Goal: Task Accomplishment & Management: Manage account settings

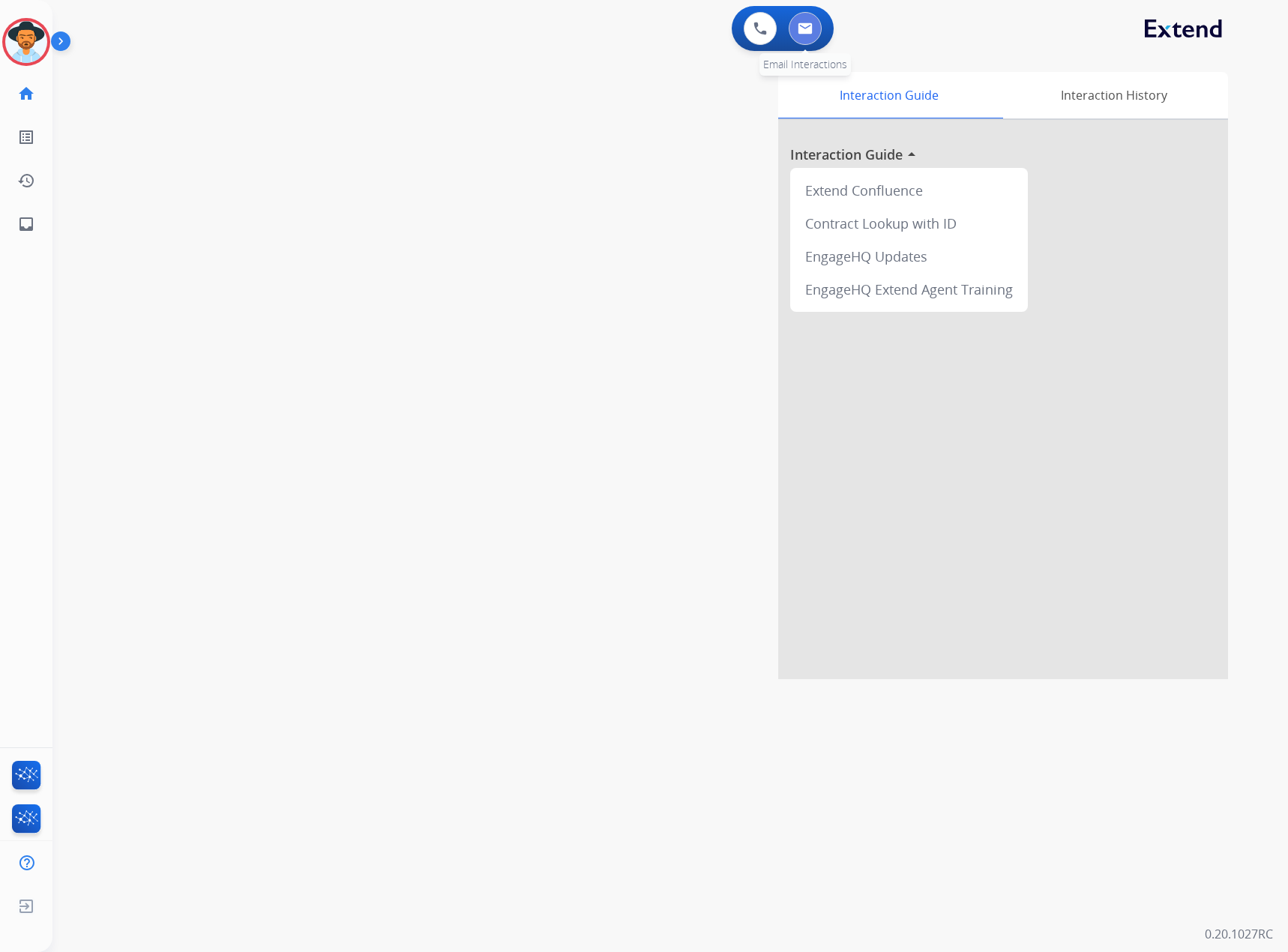
click at [811, 21] on button at bounding box center [804, 28] width 33 height 33
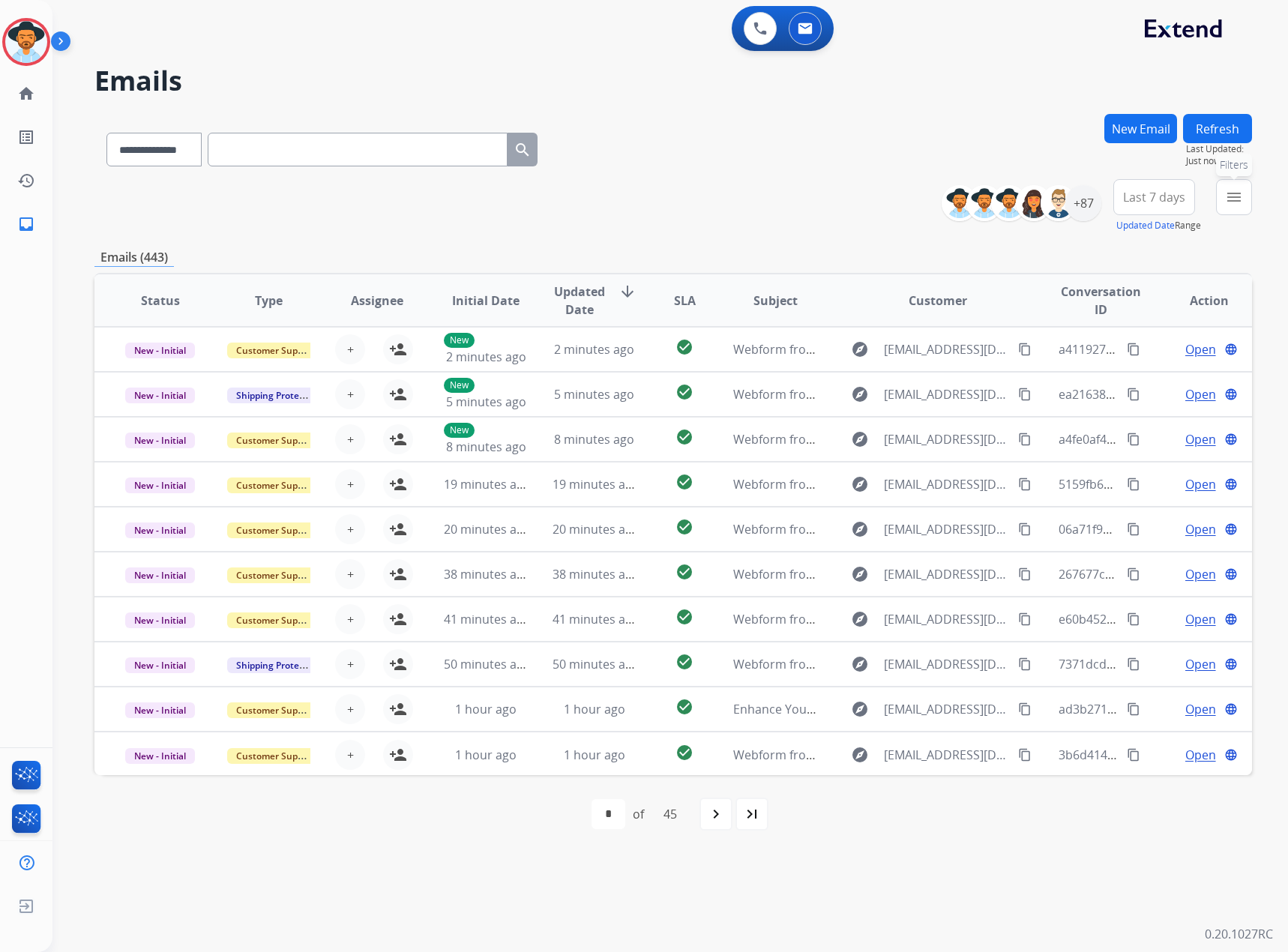
click at [1242, 202] on mat-icon "menu" at bounding box center [1234, 197] width 18 height 18
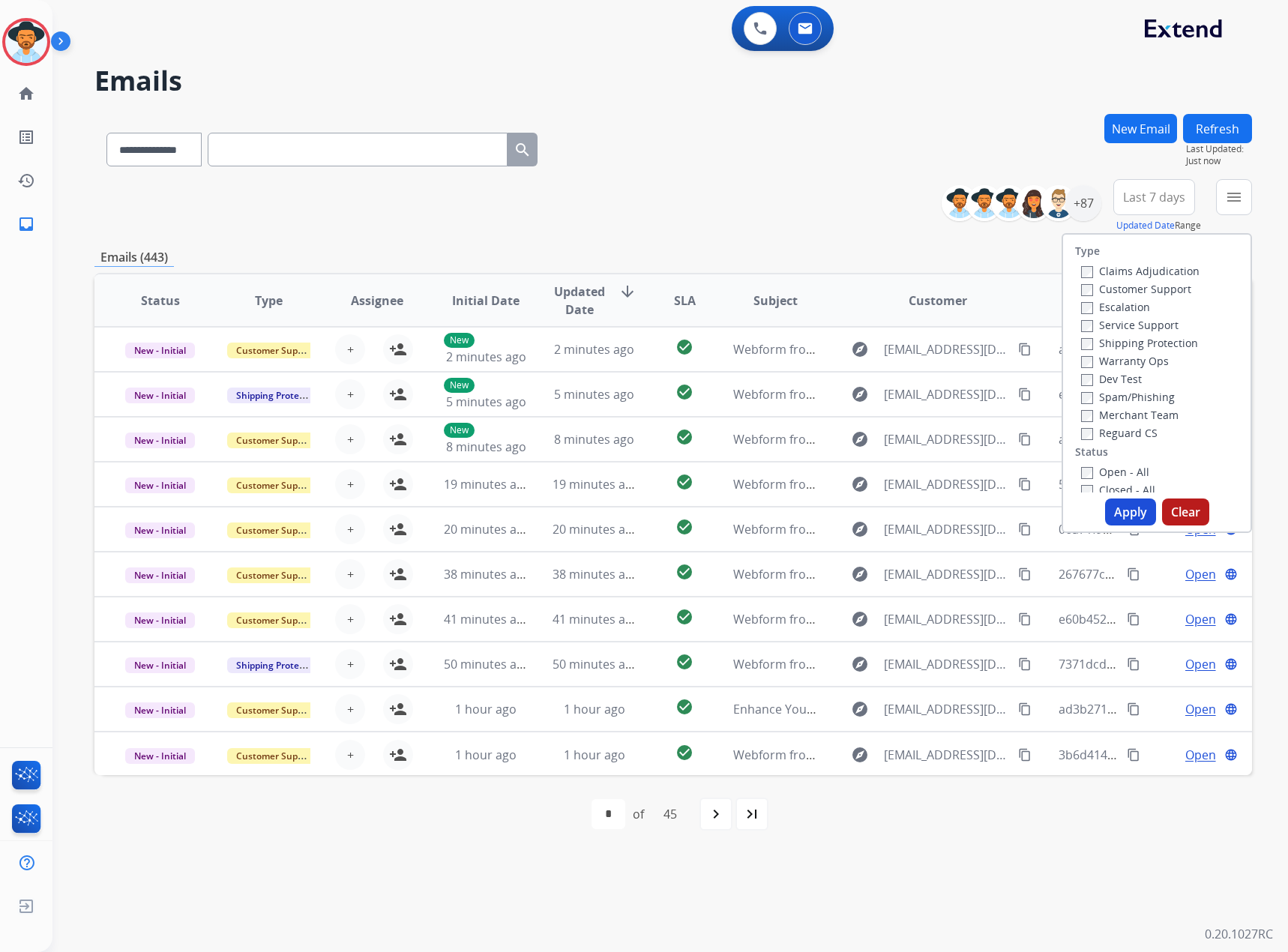
click at [1129, 324] on label "Service Support" at bounding box center [1130, 325] width 97 height 14
click at [1132, 375] on label "New - Reply" at bounding box center [1120, 376] width 78 height 14
click at [1132, 360] on label "New - Initial" at bounding box center [1121, 357] width 79 height 14
click at [1109, 509] on button "Apply" at bounding box center [1130, 512] width 51 height 27
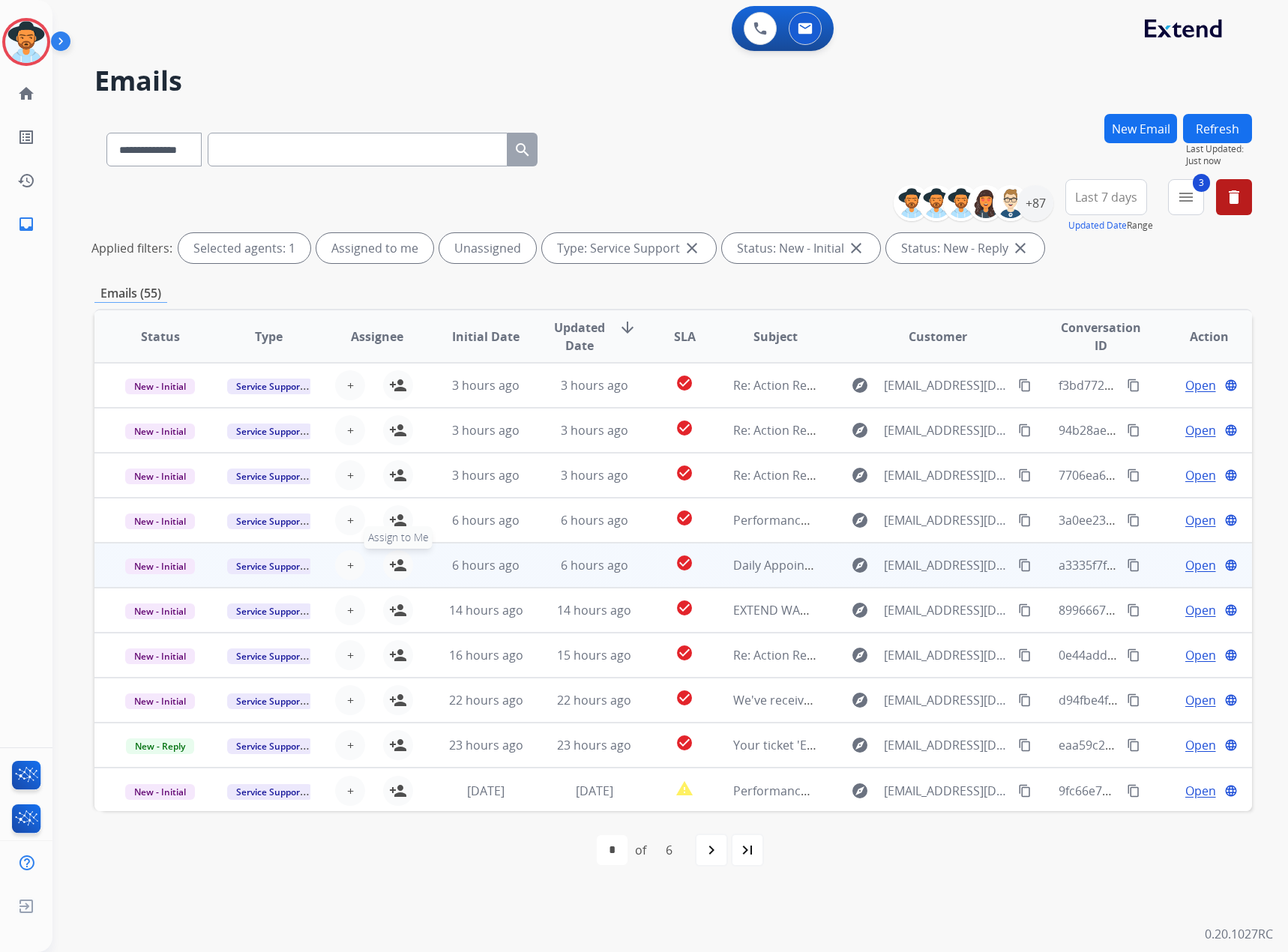
click at [403, 562] on mat-icon "person_add" at bounding box center [398, 566] width 18 height 18
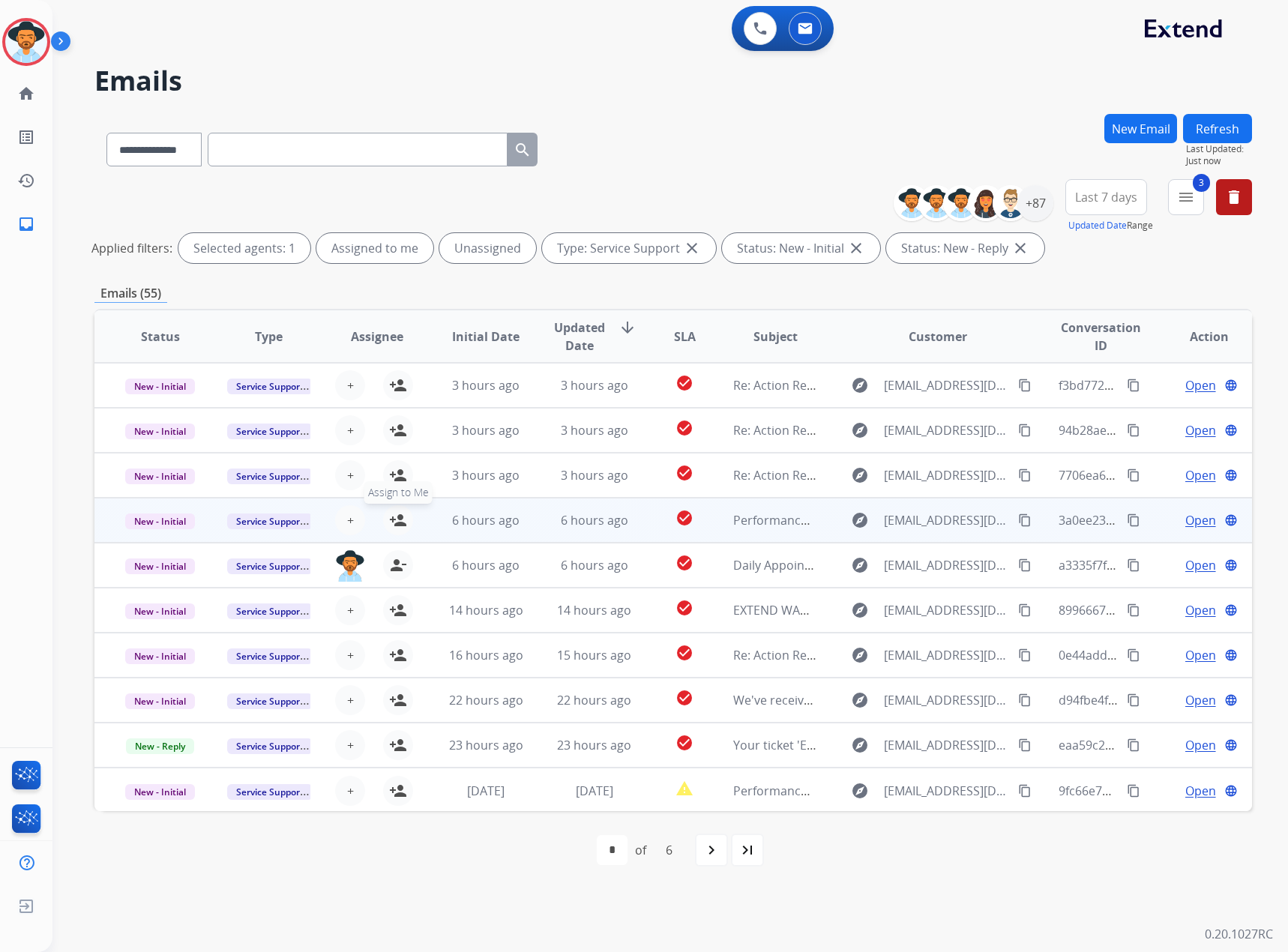
click at [394, 525] on mat-icon "person_add" at bounding box center [398, 520] width 18 height 18
click at [1018, 523] on mat-icon "content_copy" at bounding box center [1025, 520] width 14 height 14
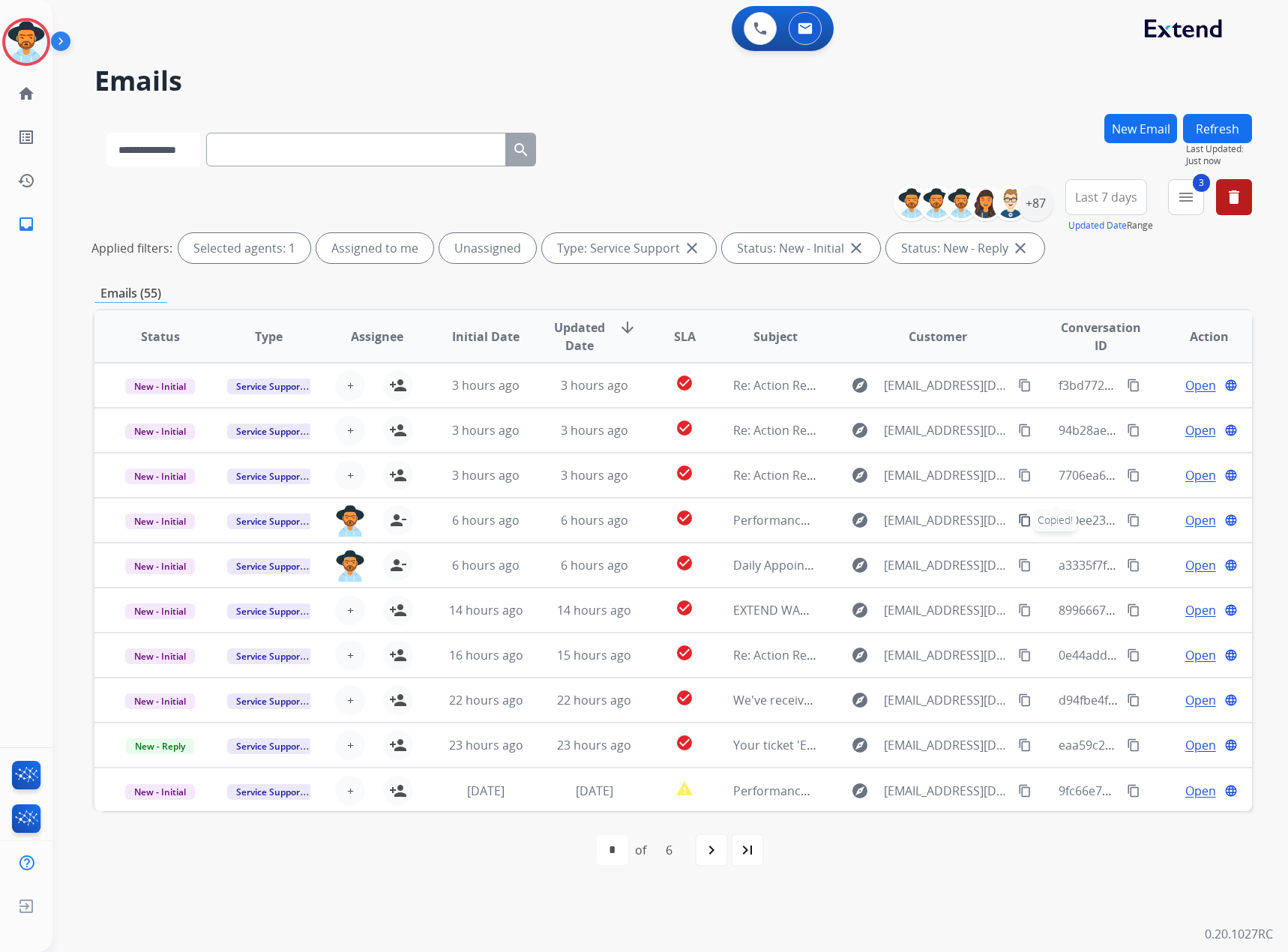
click at [200, 141] on select "**********" at bounding box center [153, 150] width 94 height 33
select select "**********"
click at [106, 133] on select "**********" at bounding box center [153, 150] width 94 height 33
paste input "**********"
type input "**********"
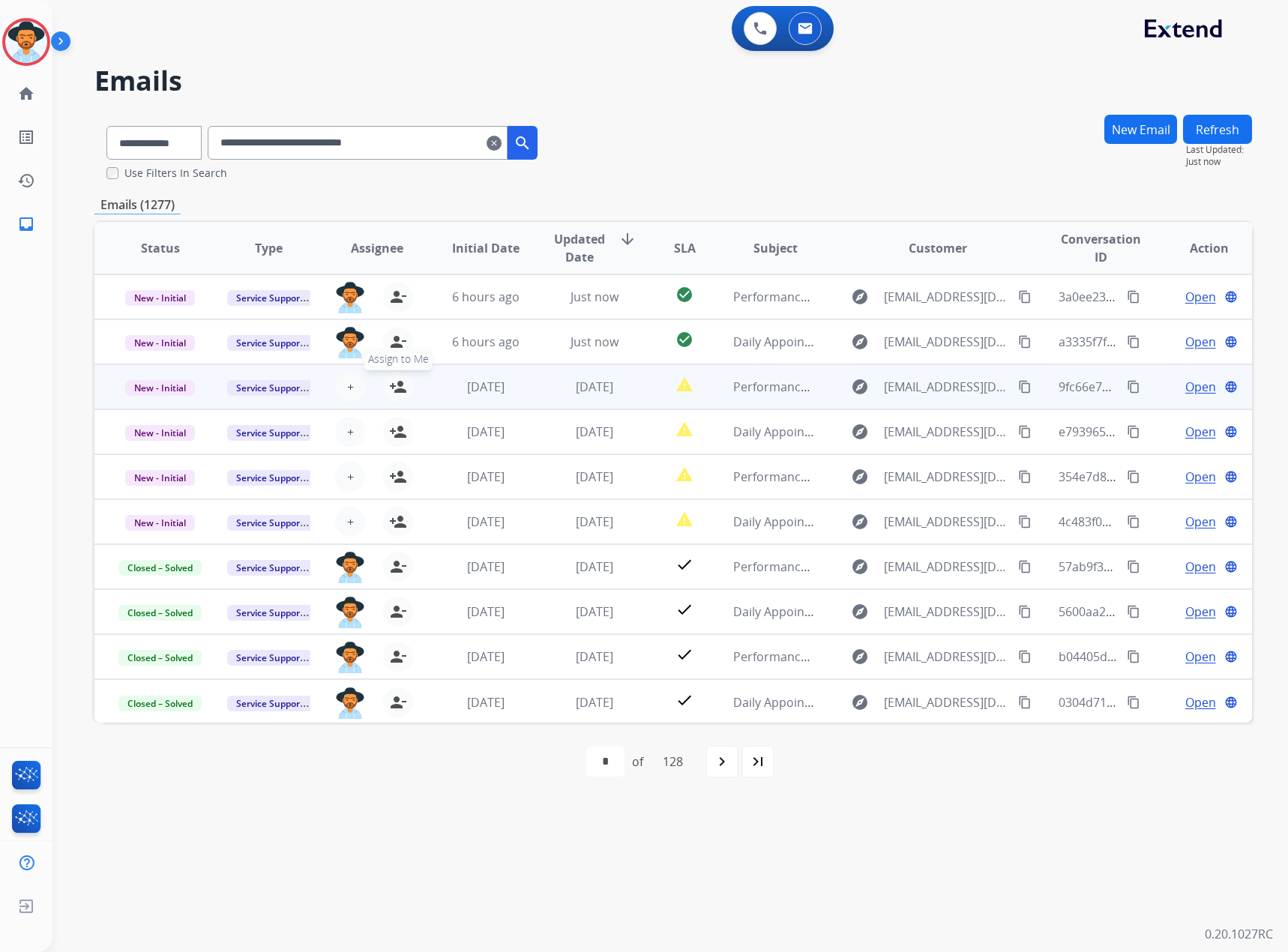
click at [385, 386] on button "person_add Assign to Me" at bounding box center [398, 386] width 30 height 30
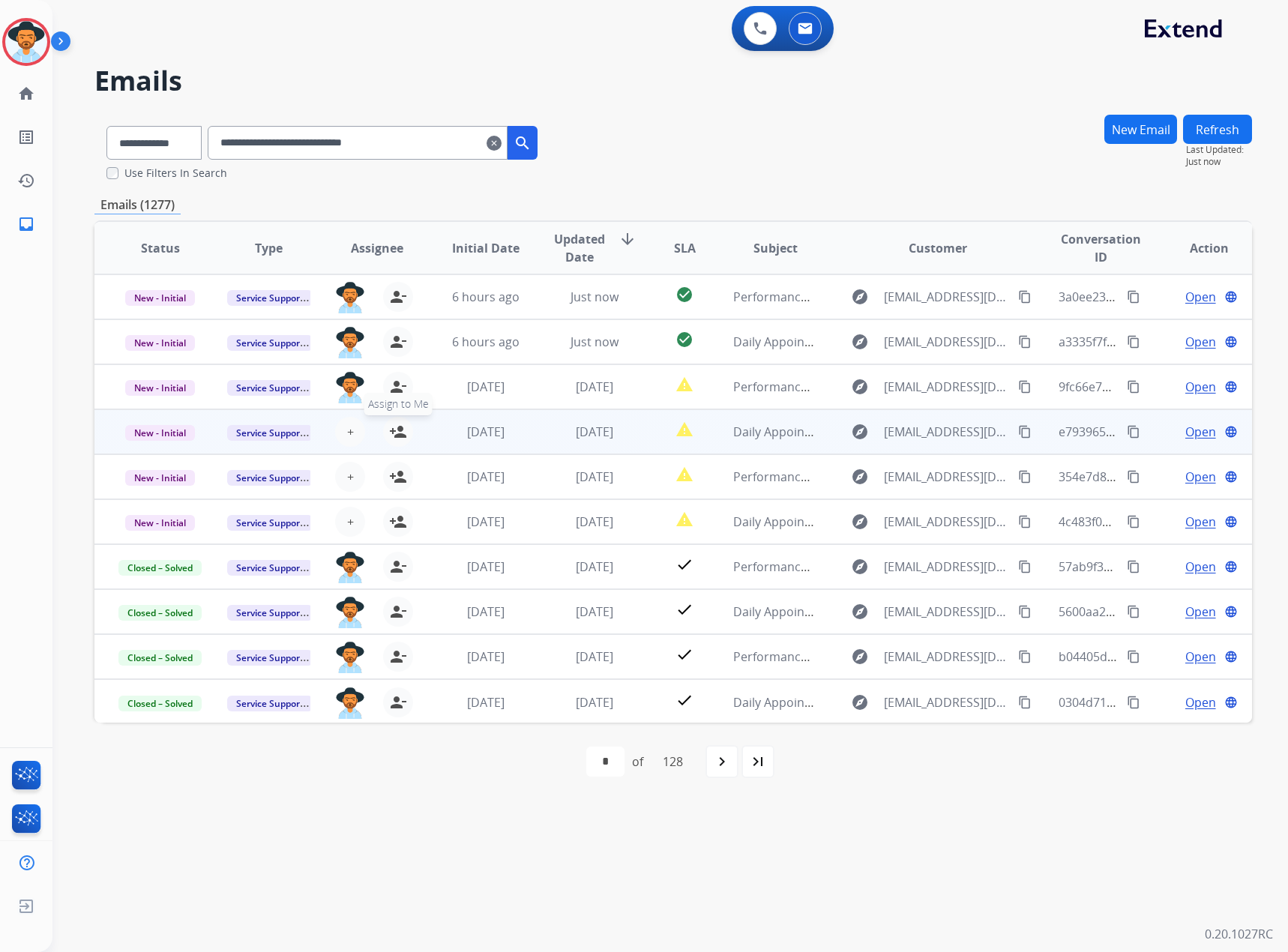
click at [386, 429] on button "person_add Assign to Me" at bounding box center [398, 431] width 30 height 30
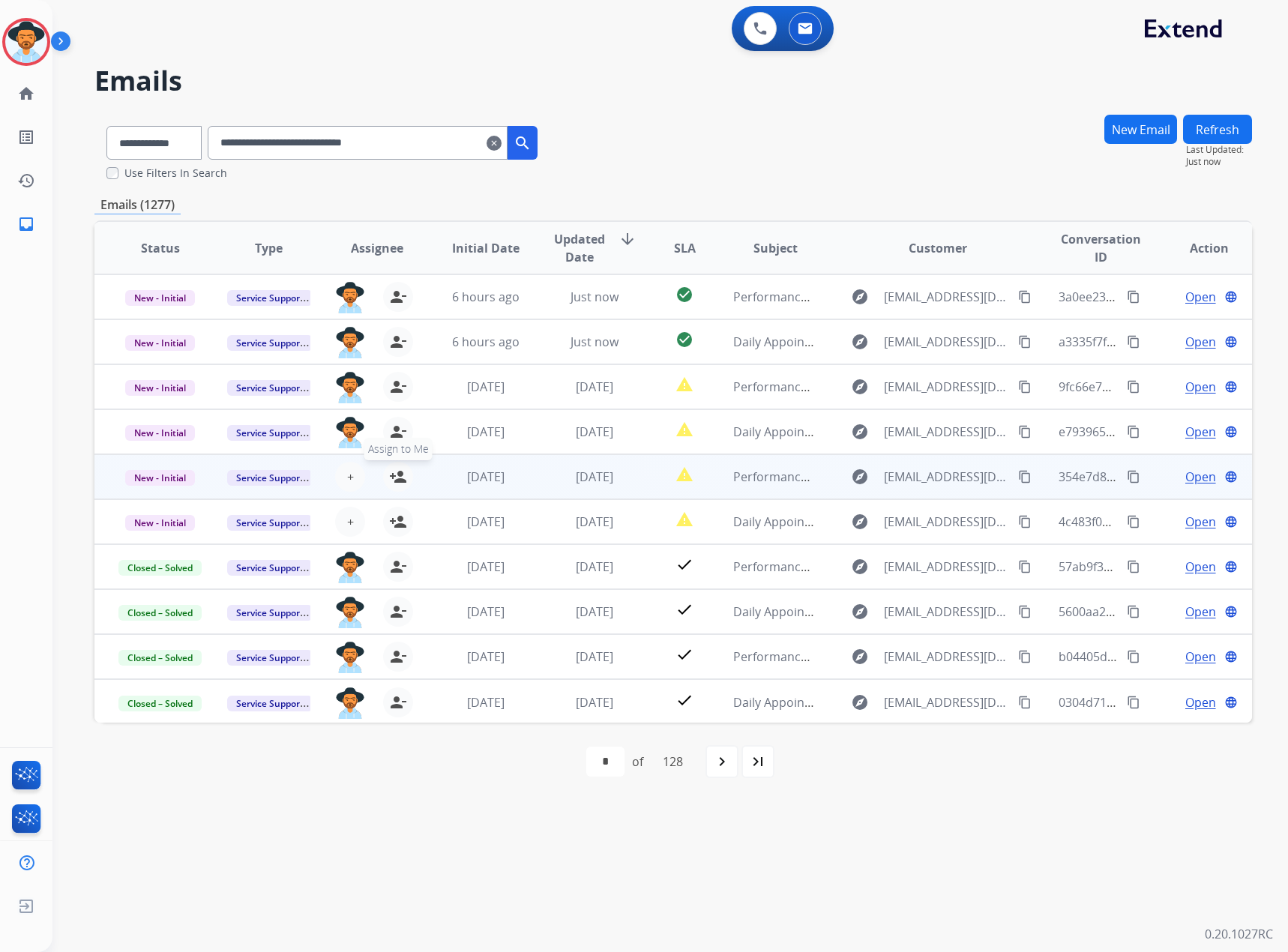
click at [392, 482] on mat-icon "person_add" at bounding box center [398, 477] width 18 height 18
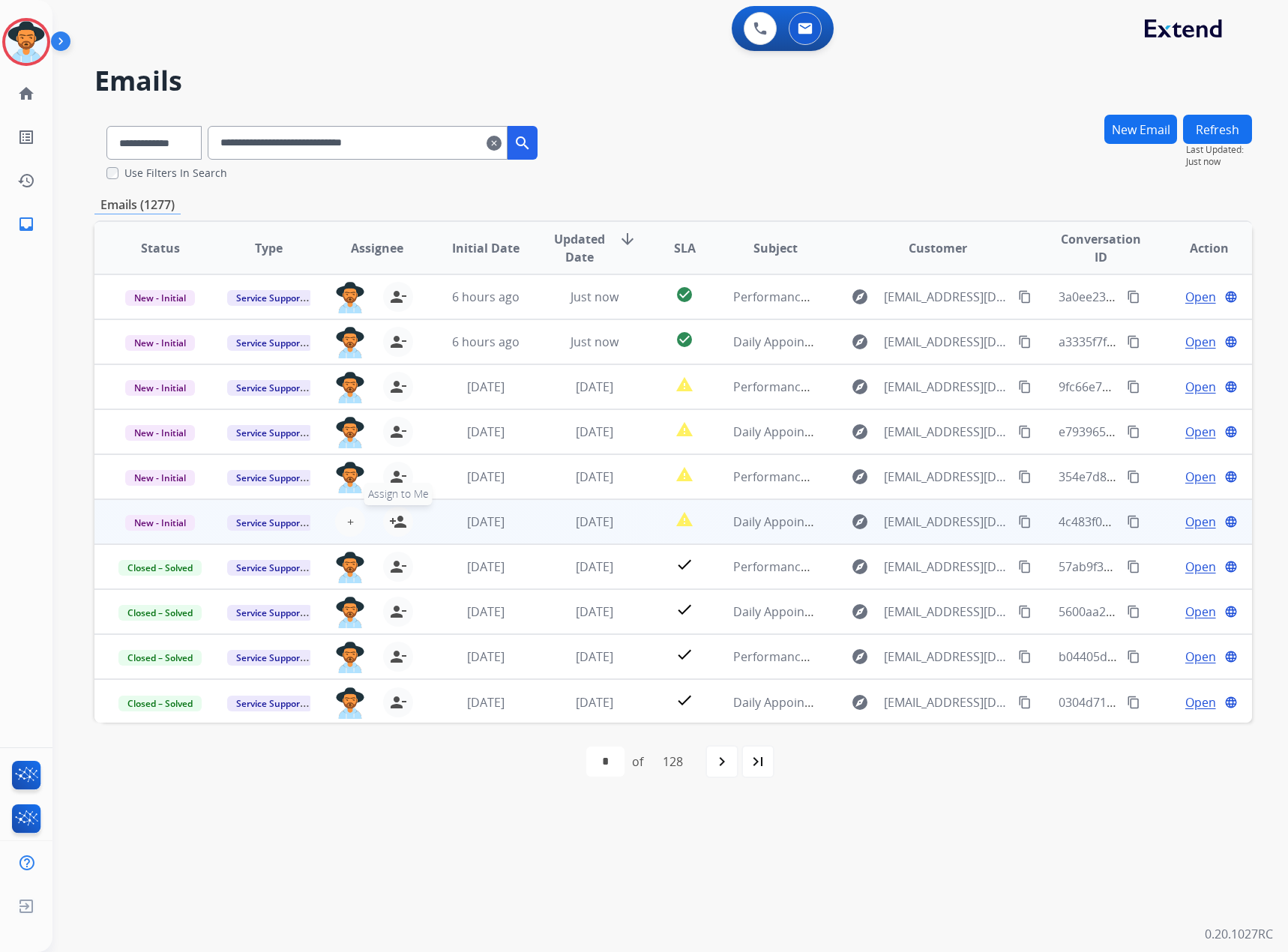
click at [404, 524] on button "person_add Assign to Me" at bounding box center [398, 522] width 30 height 30
click at [1194, 519] on span "Open" at bounding box center [1201, 522] width 30 height 18
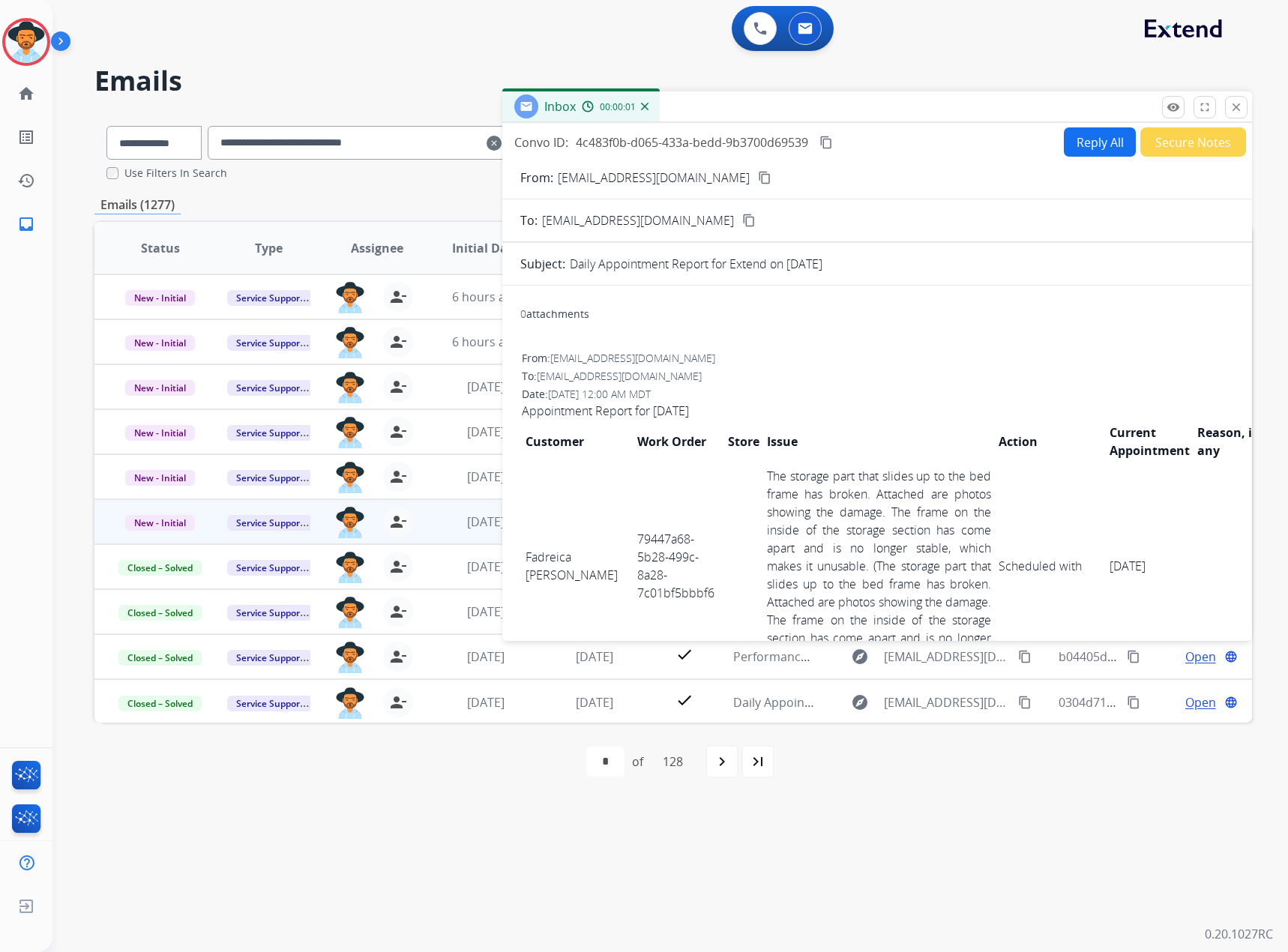
click at [826, 137] on mat-icon "content_copy" at bounding box center [826, 142] width 14 height 14
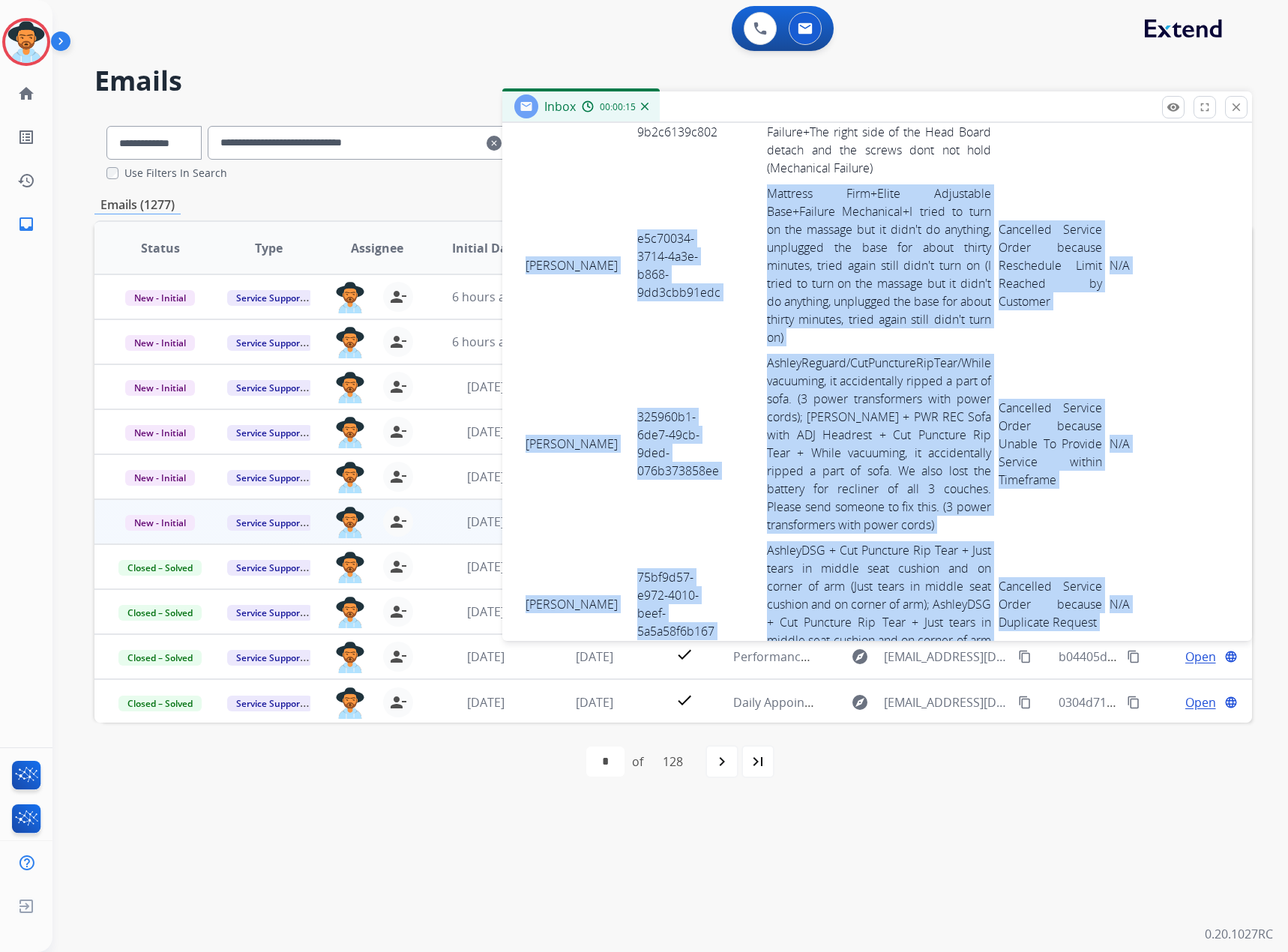
scroll to position [6144, 0]
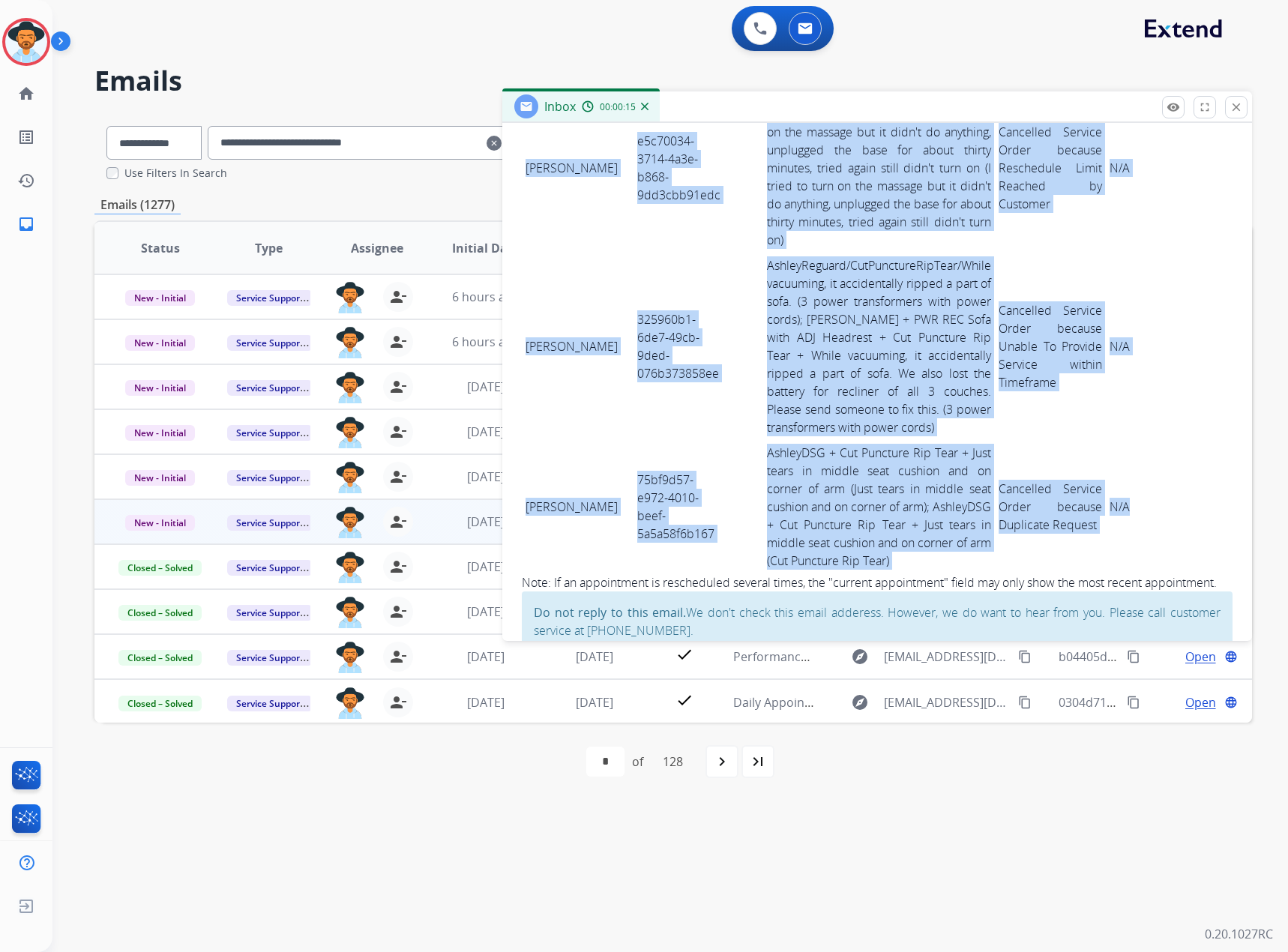
drag, startPoint x: 528, startPoint y: 317, endPoint x: 1113, endPoint y: 461, distance: 602.5
copy tbody "Alexandra Mathieu e5c70034-3714-4a3e-b868-9dd3cbb91edc Mattress Firm+Elite Adju…"
click at [1235, 106] on mat-icon "close" at bounding box center [1236, 107] width 14 height 14
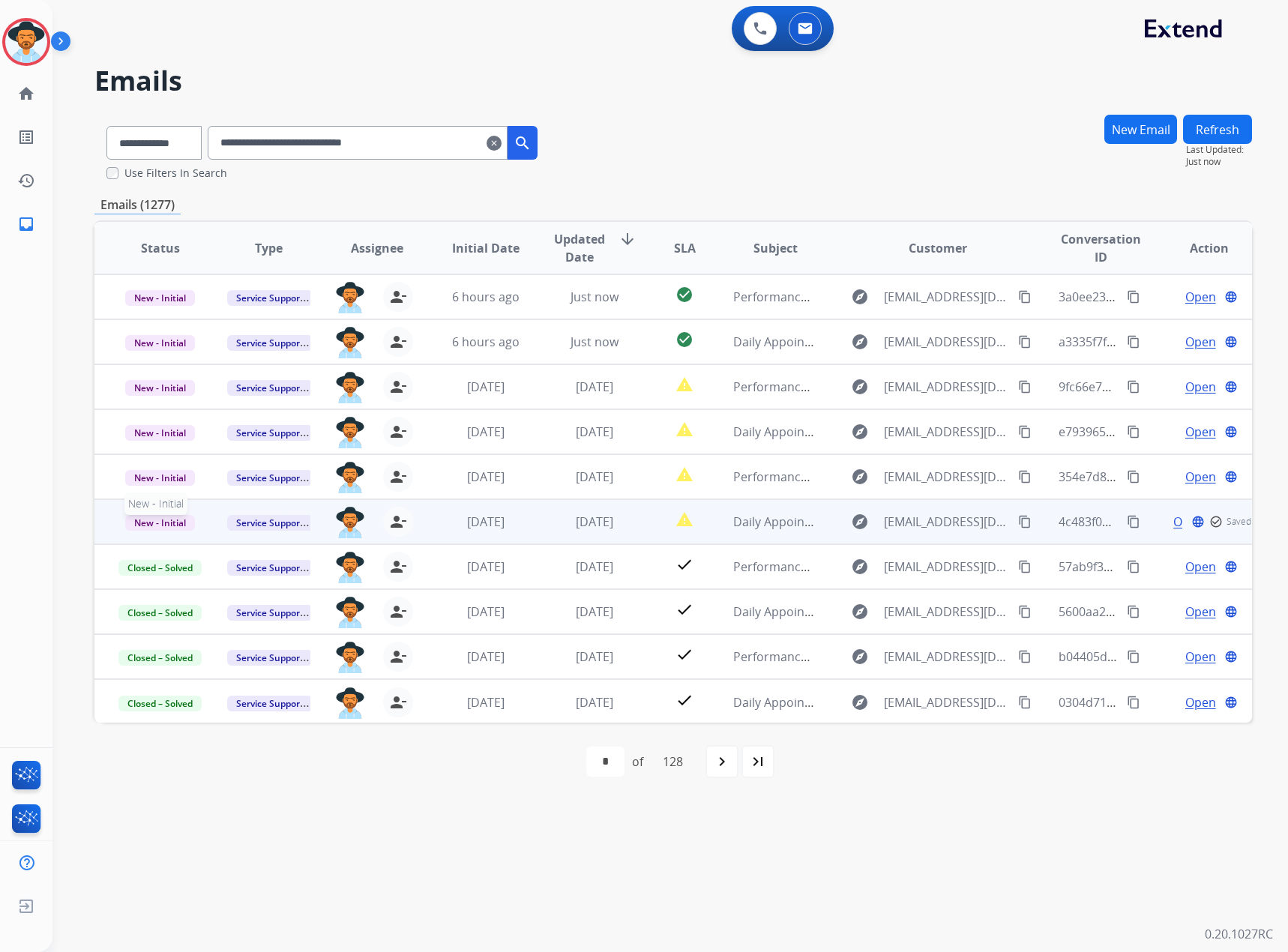
click at [159, 516] on span "New - Initial" at bounding box center [160, 522] width 70 height 16
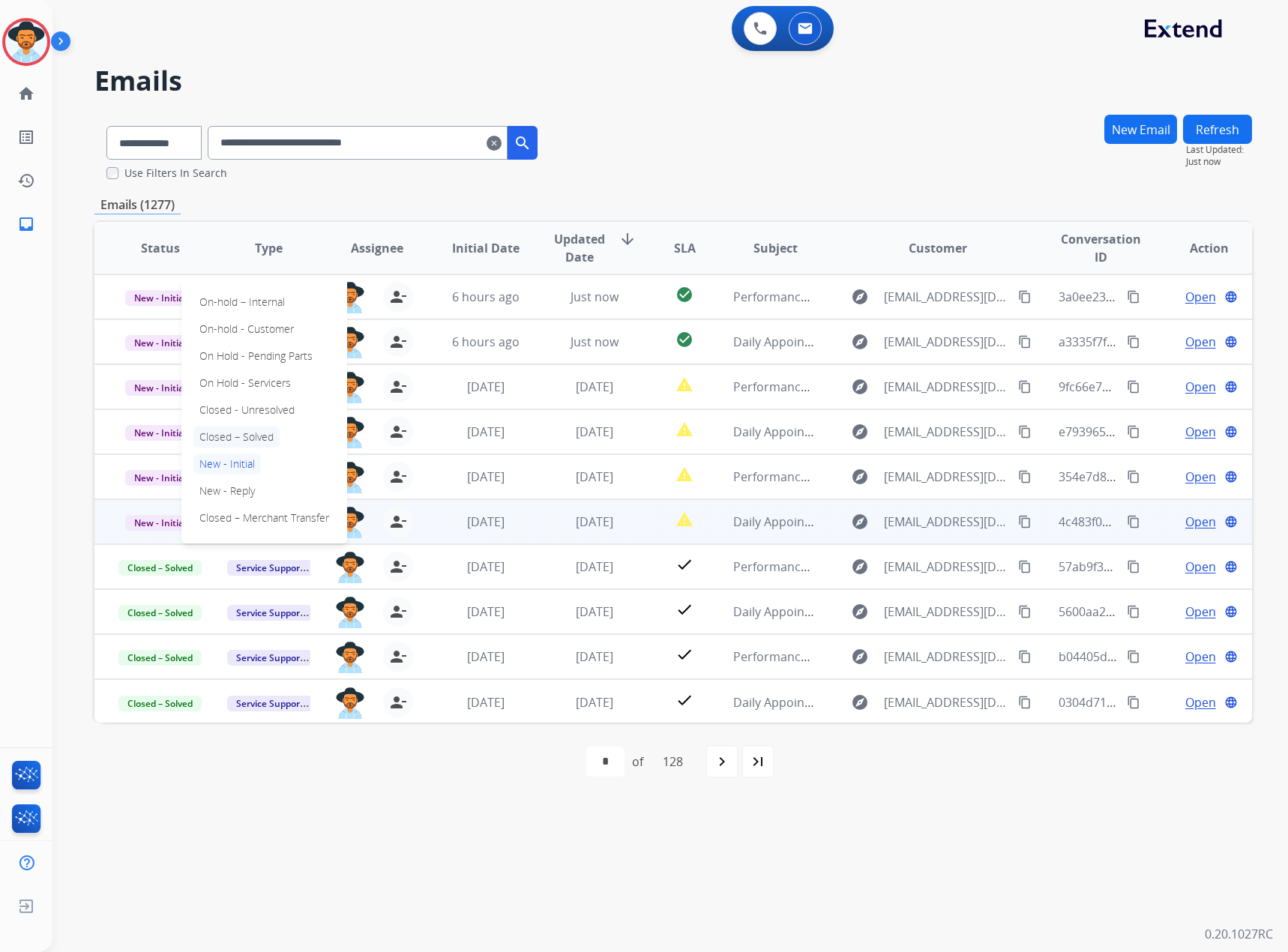
click at [237, 430] on p "Closed – Solved" at bounding box center [236, 437] width 86 height 21
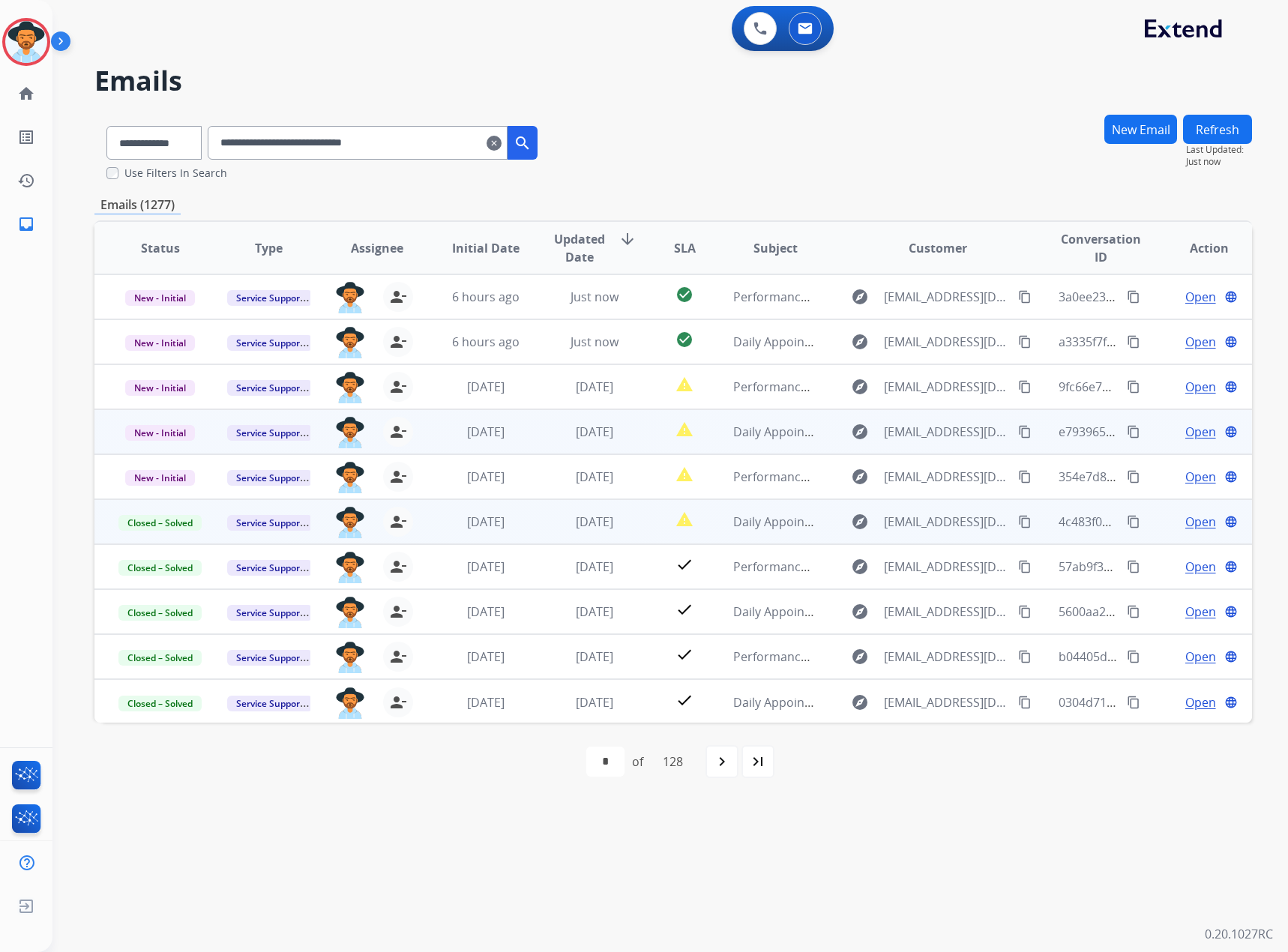
click at [1185, 432] on span "Open" at bounding box center [1201, 432] width 30 height 18
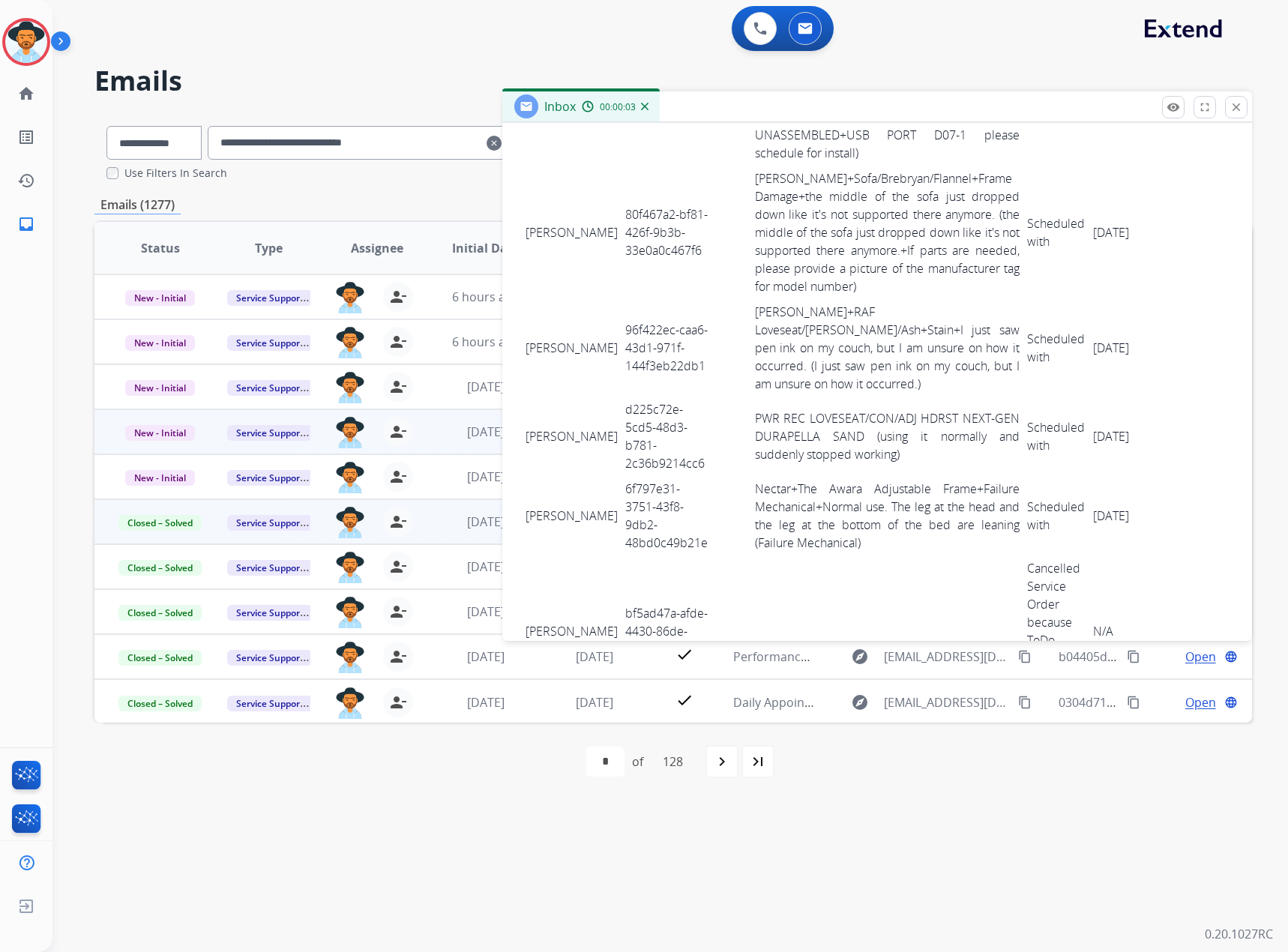
scroll to position [2653, 0]
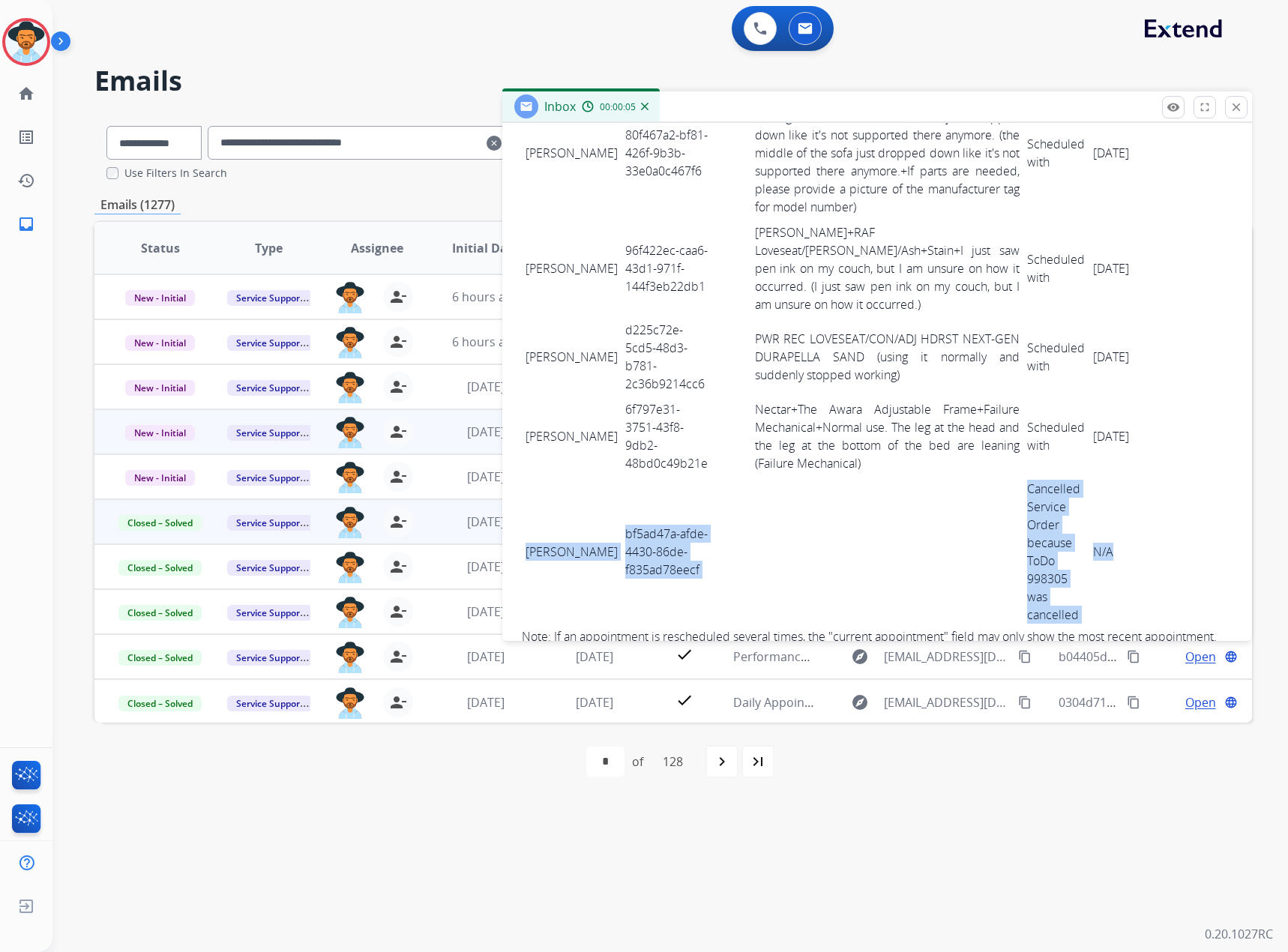
drag, startPoint x: 525, startPoint y: 433, endPoint x: 1182, endPoint y: 444, distance: 657.1
click at [1182, 476] on tr "kevin irving bf5ad47a-afde-4430-86de-f835ad78eecf Cancelled Service Order becau…" at bounding box center [877, 551] width 711 height 151
copy tr "kevin irving bf5ad47a-afde-4430-86de-f835ad78eecf Cancelled Service Order becau…"
click at [1242, 103] on mat-icon "close" at bounding box center [1236, 107] width 14 height 14
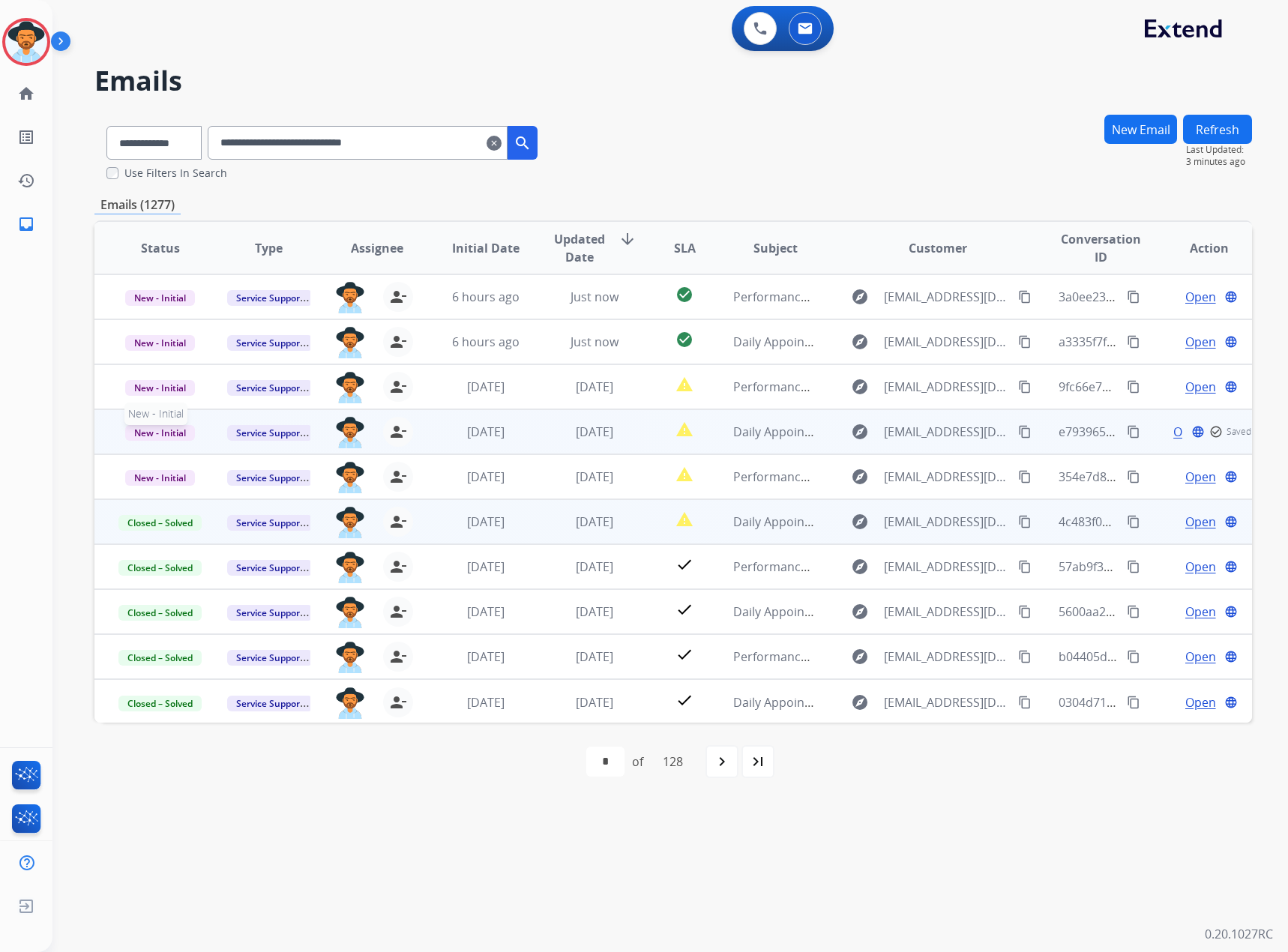
click at [141, 430] on span "New - Initial" at bounding box center [160, 433] width 70 height 16
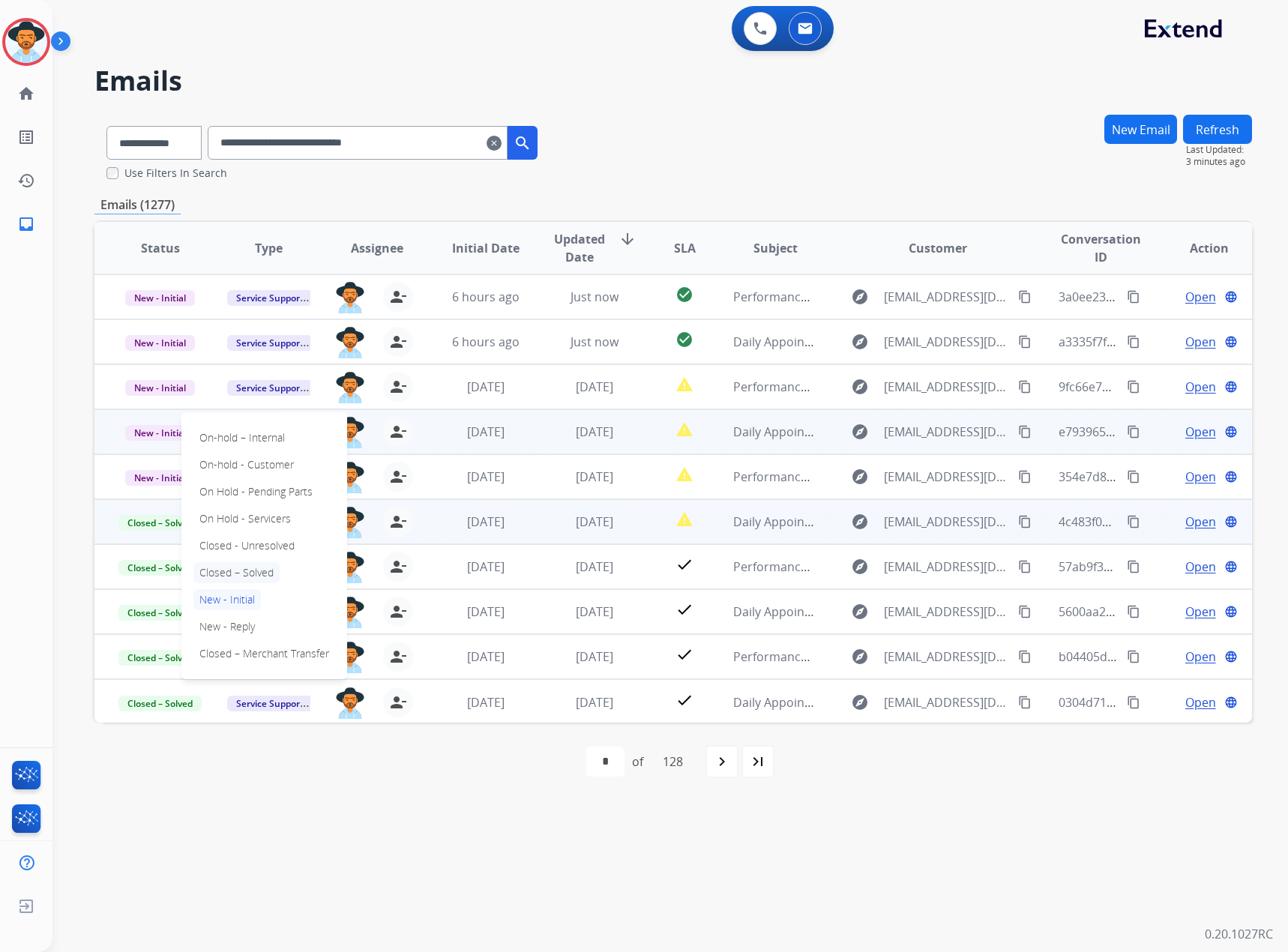
click at [260, 568] on p "Closed – Solved" at bounding box center [236, 573] width 86 height 21
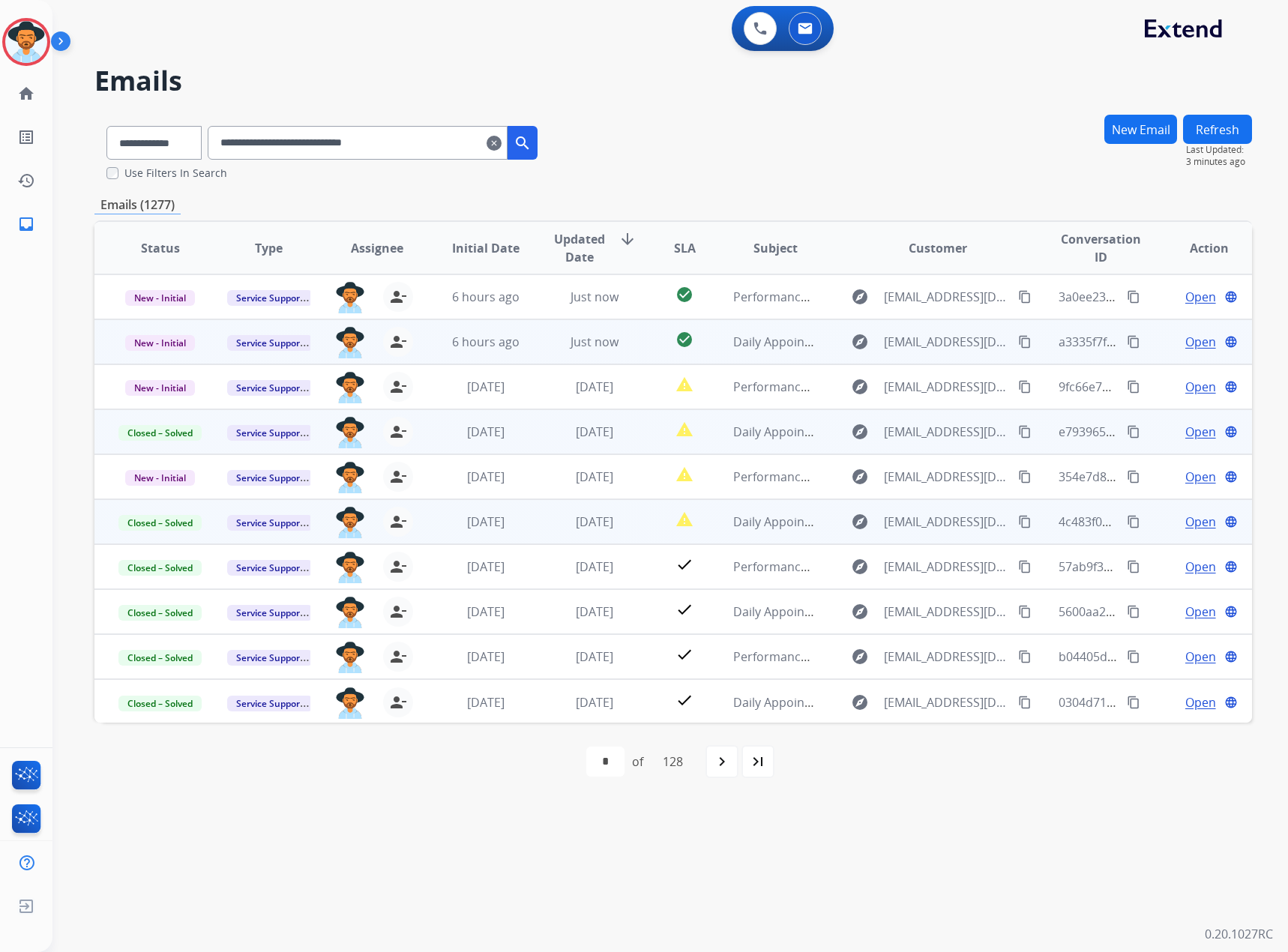
click at [1171, 340] on div "Open language" at bounding box center [1209, 342] width 84 height 18
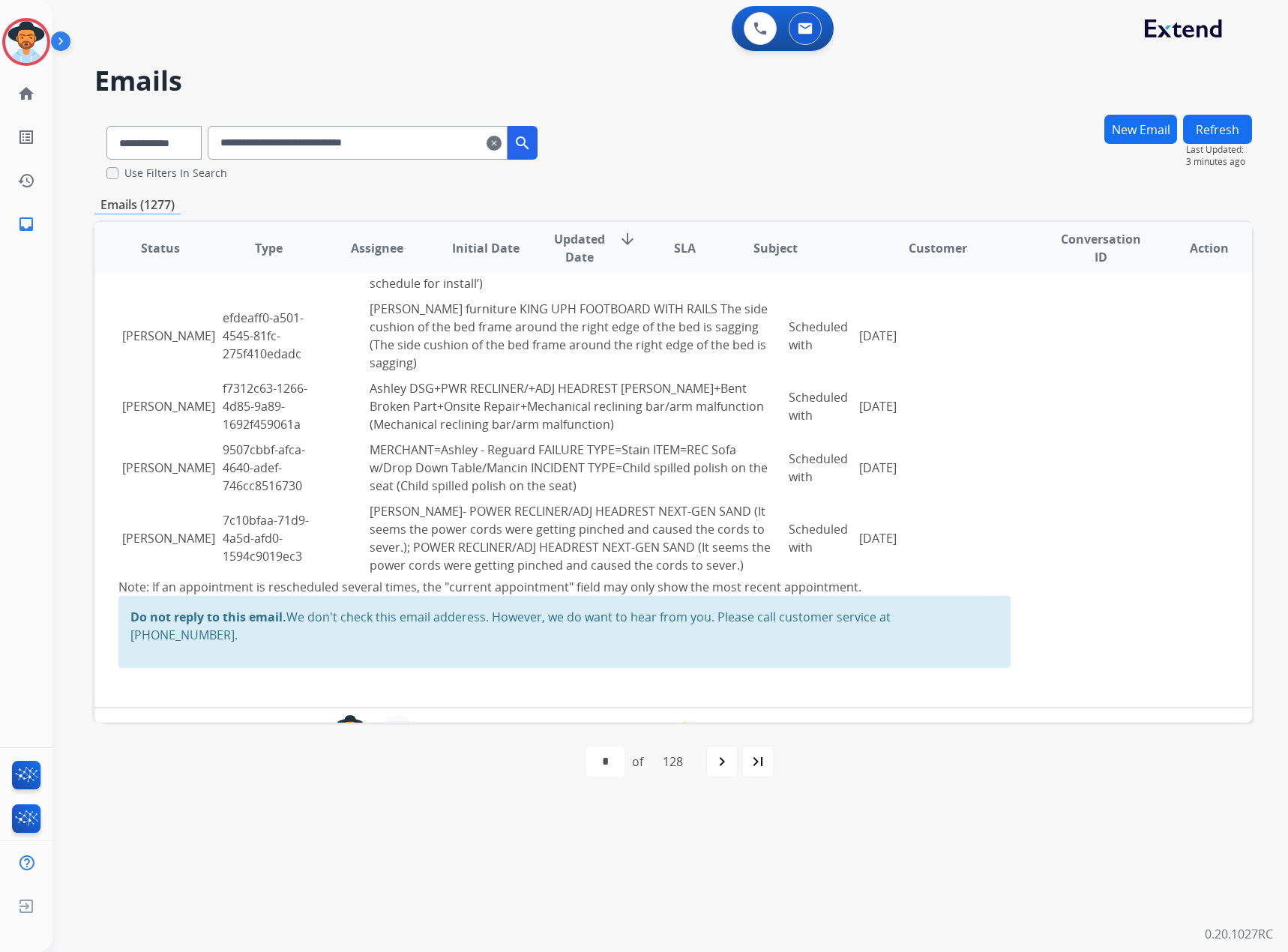
scroll to position [0, 0]
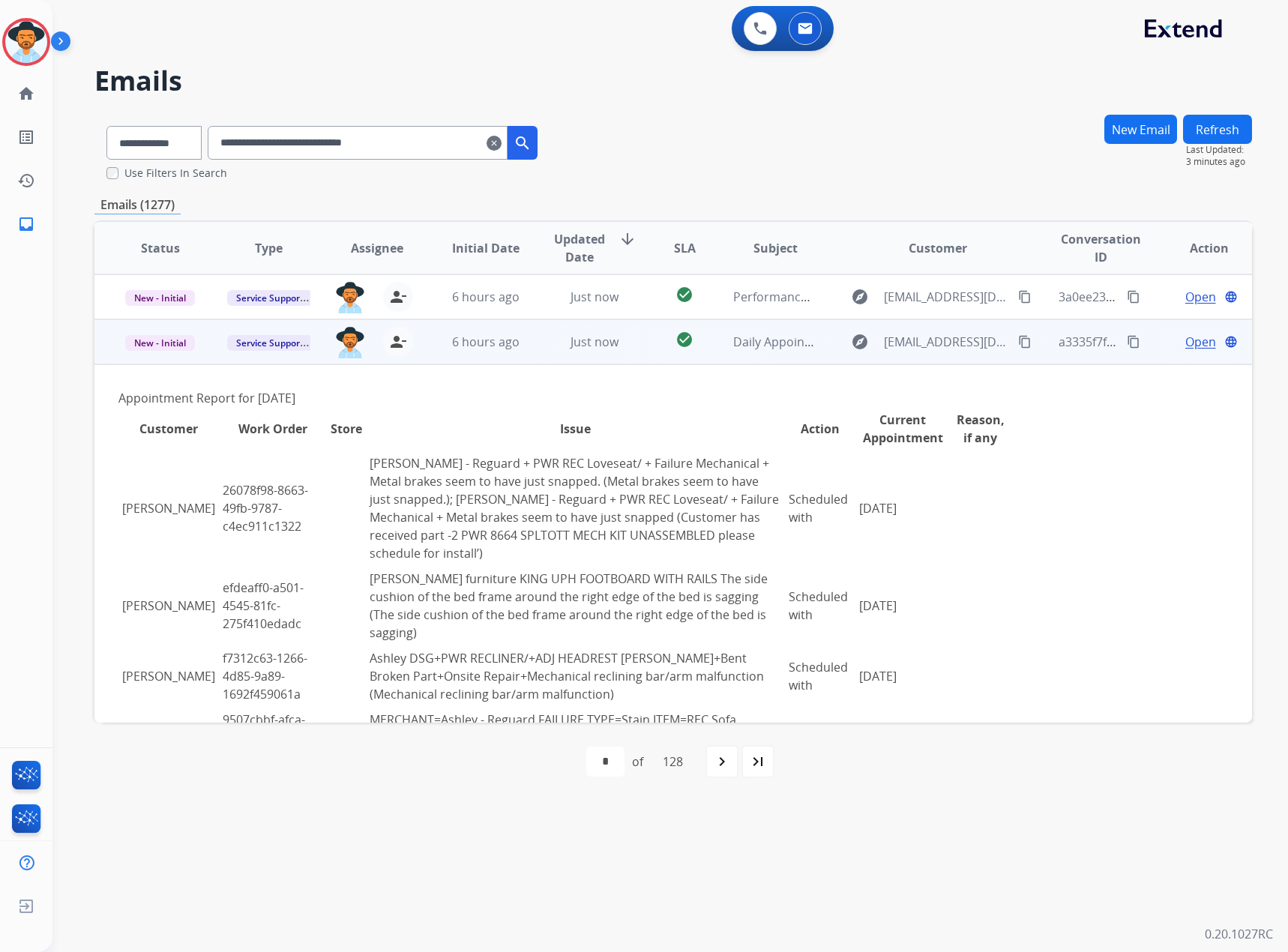
click at [1185, 343] on span "Open" at bounding box center [1201, 342] width 30 height 18
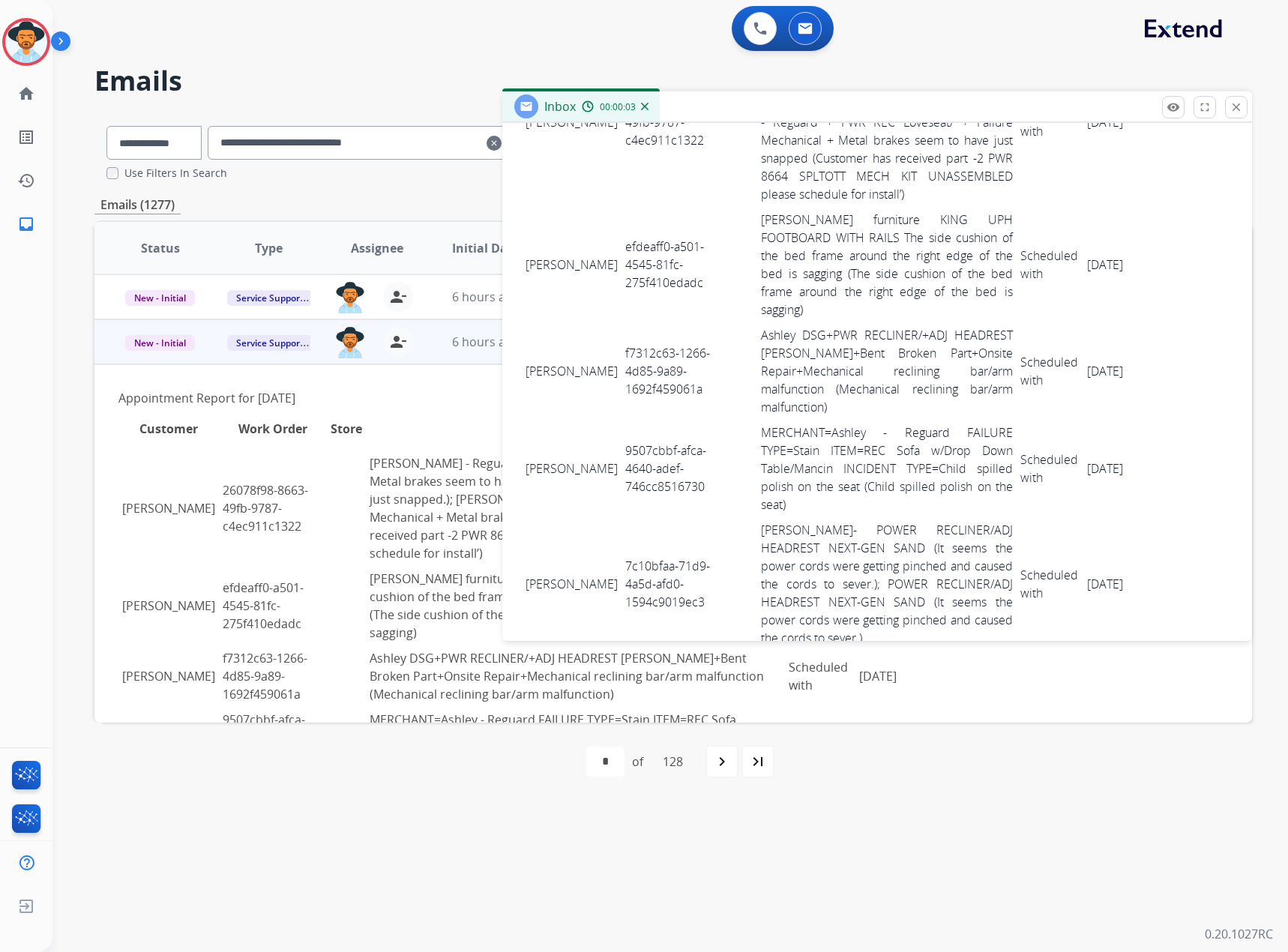
scroll to position [485, 0]
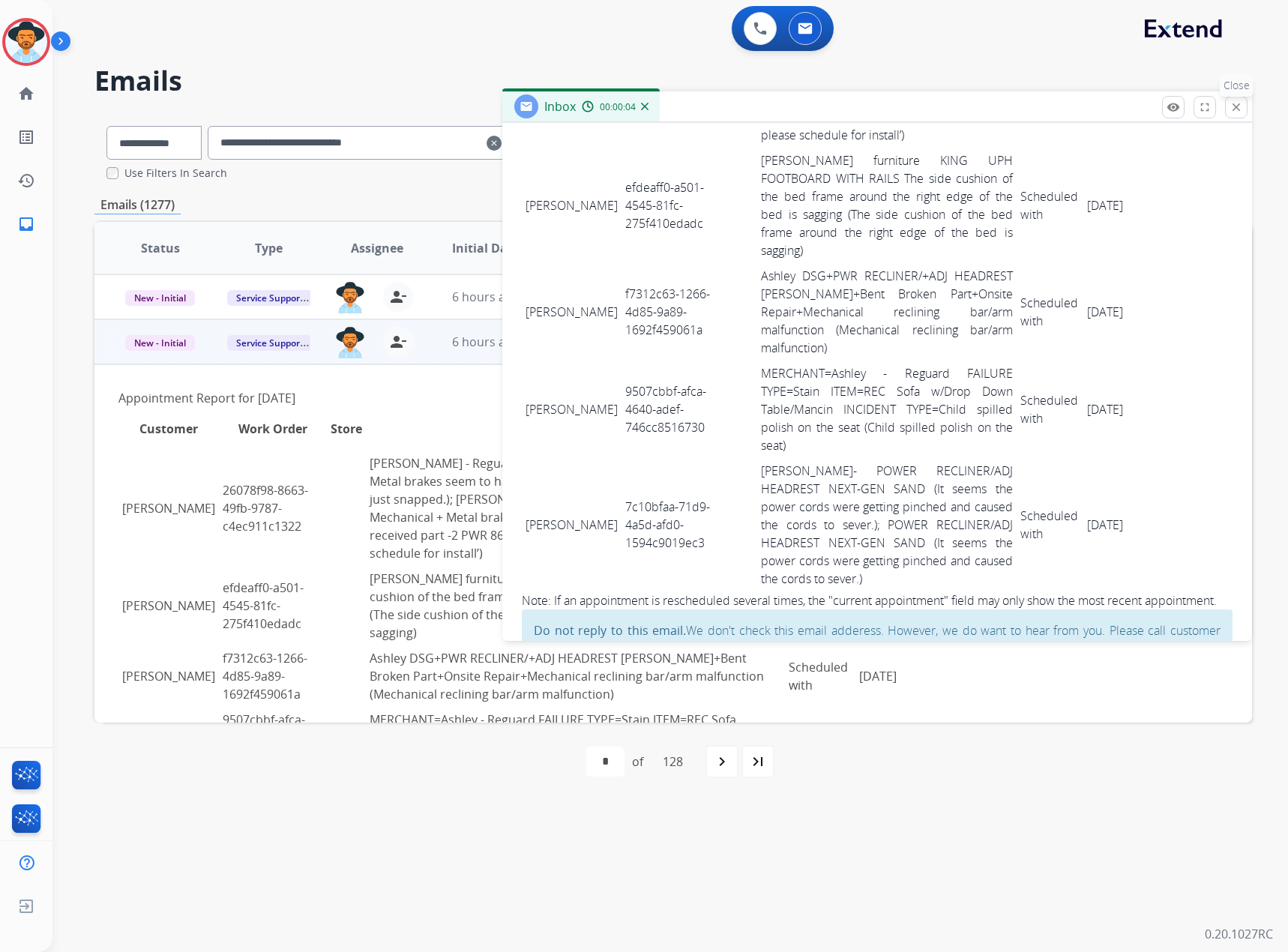
click at [1237, 105] on mat-icon "close" at bounding box center [1236, 107] width 14 height 14
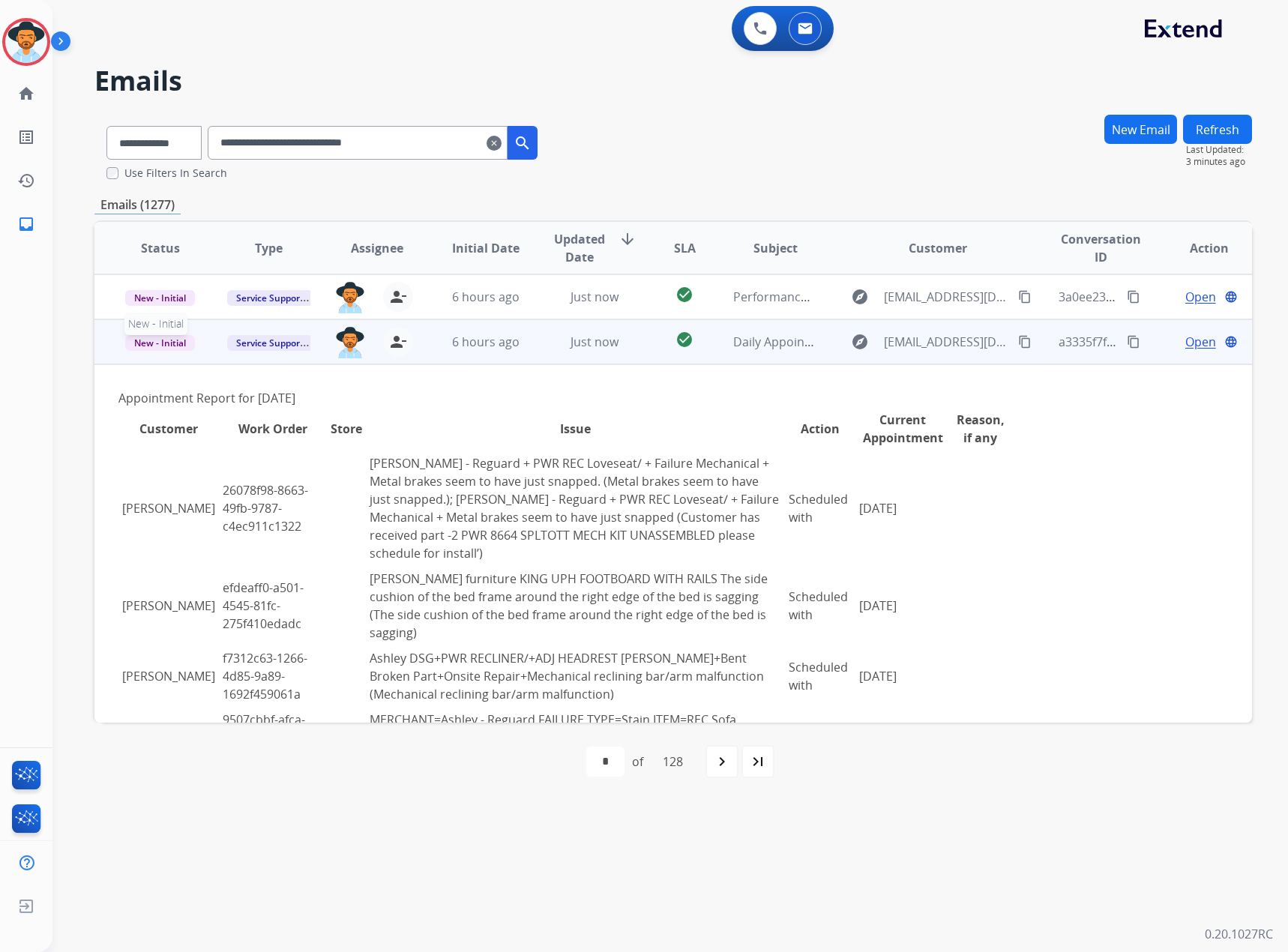
click at [126, 348] on span "New - Initial" at bounding box center [160, 343] width 70 height 16
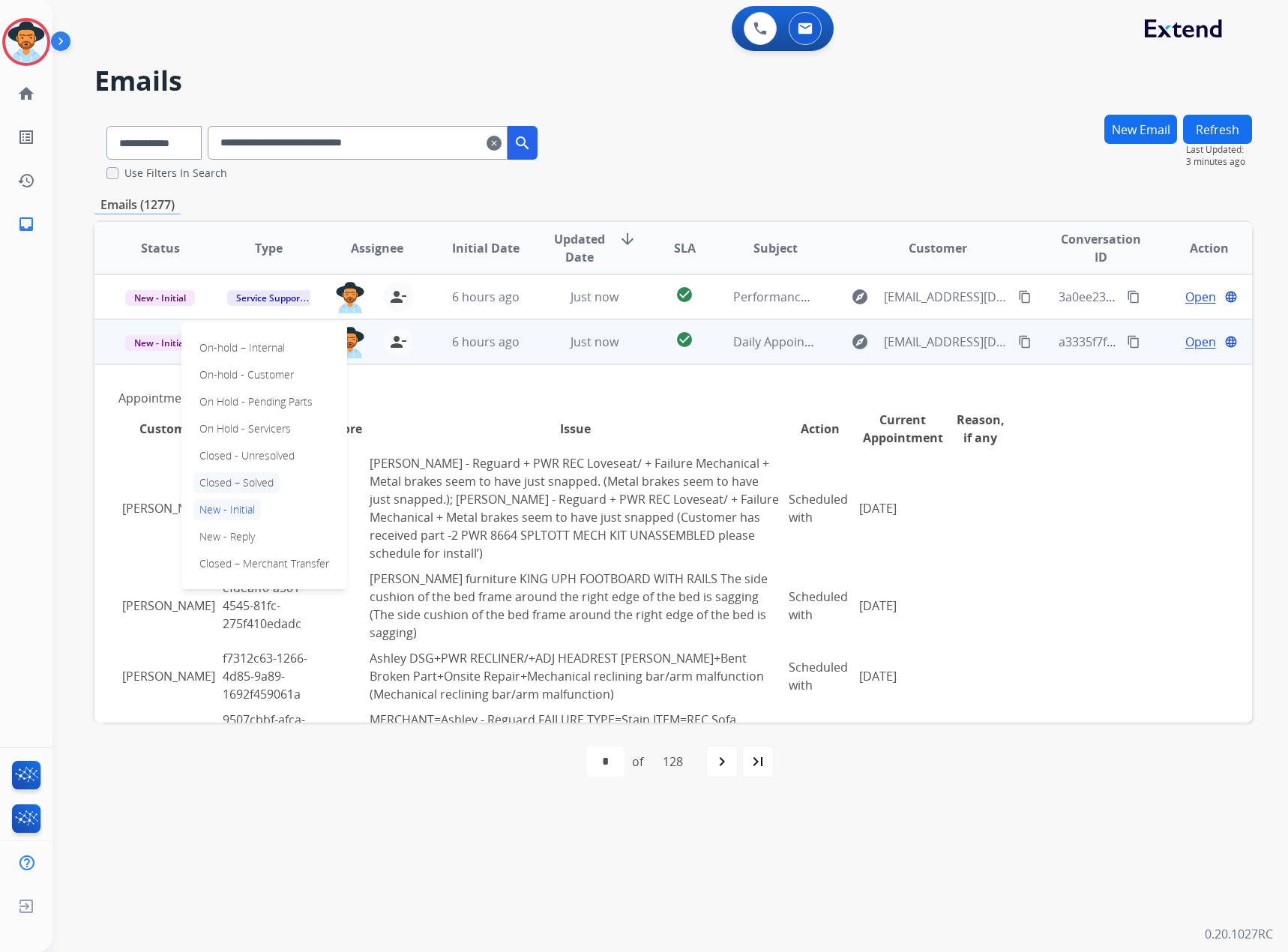
click at [233, 490] on p "Closed – Solved" at bounding box center [236, 483] width 86 height 21
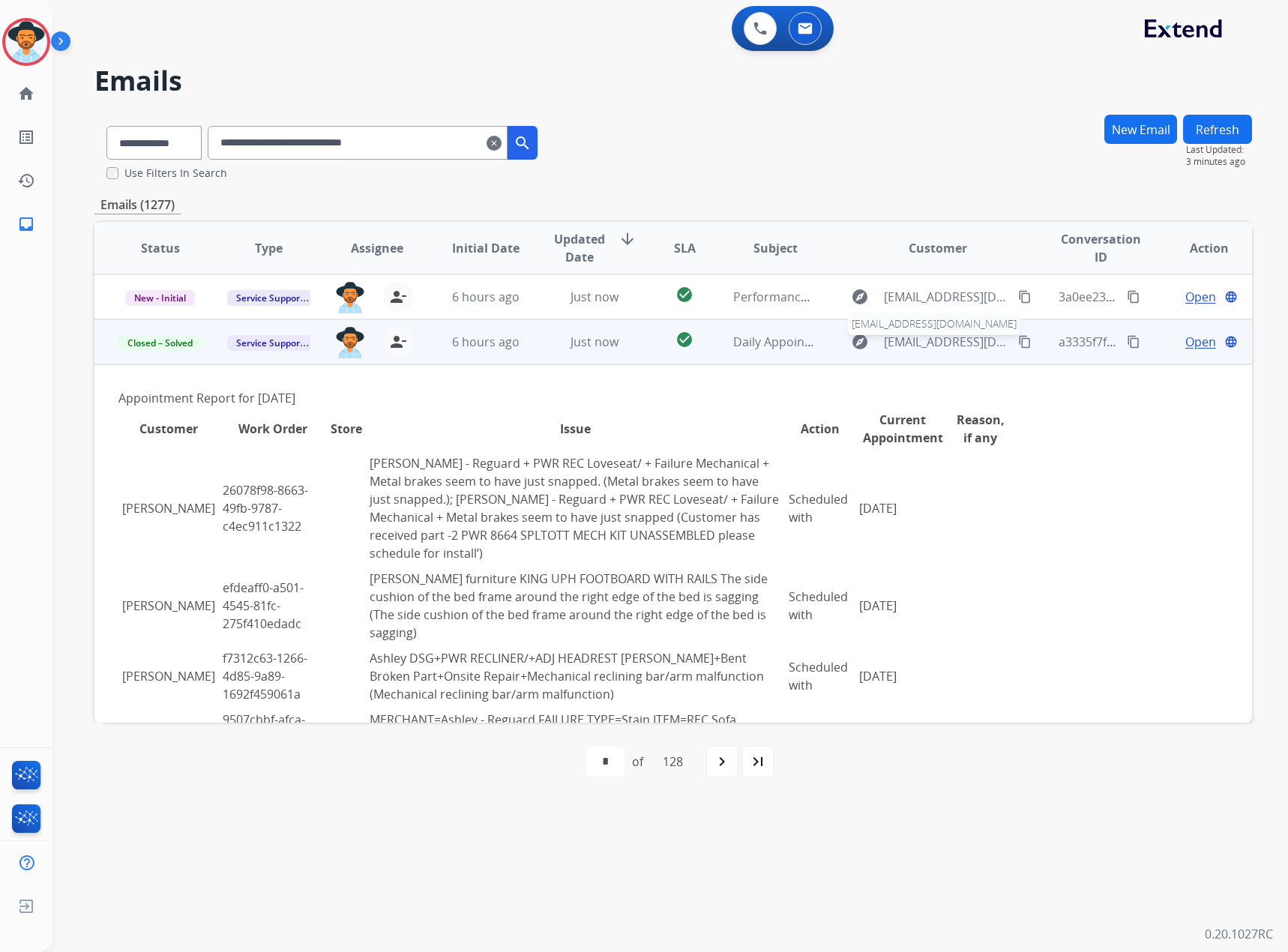
click at [909, 347] on span "[EMAIL_ADDRESS][DOMAIN_NAME]" at bounding box center [947, 342] width 127 height 18
select select "**********"
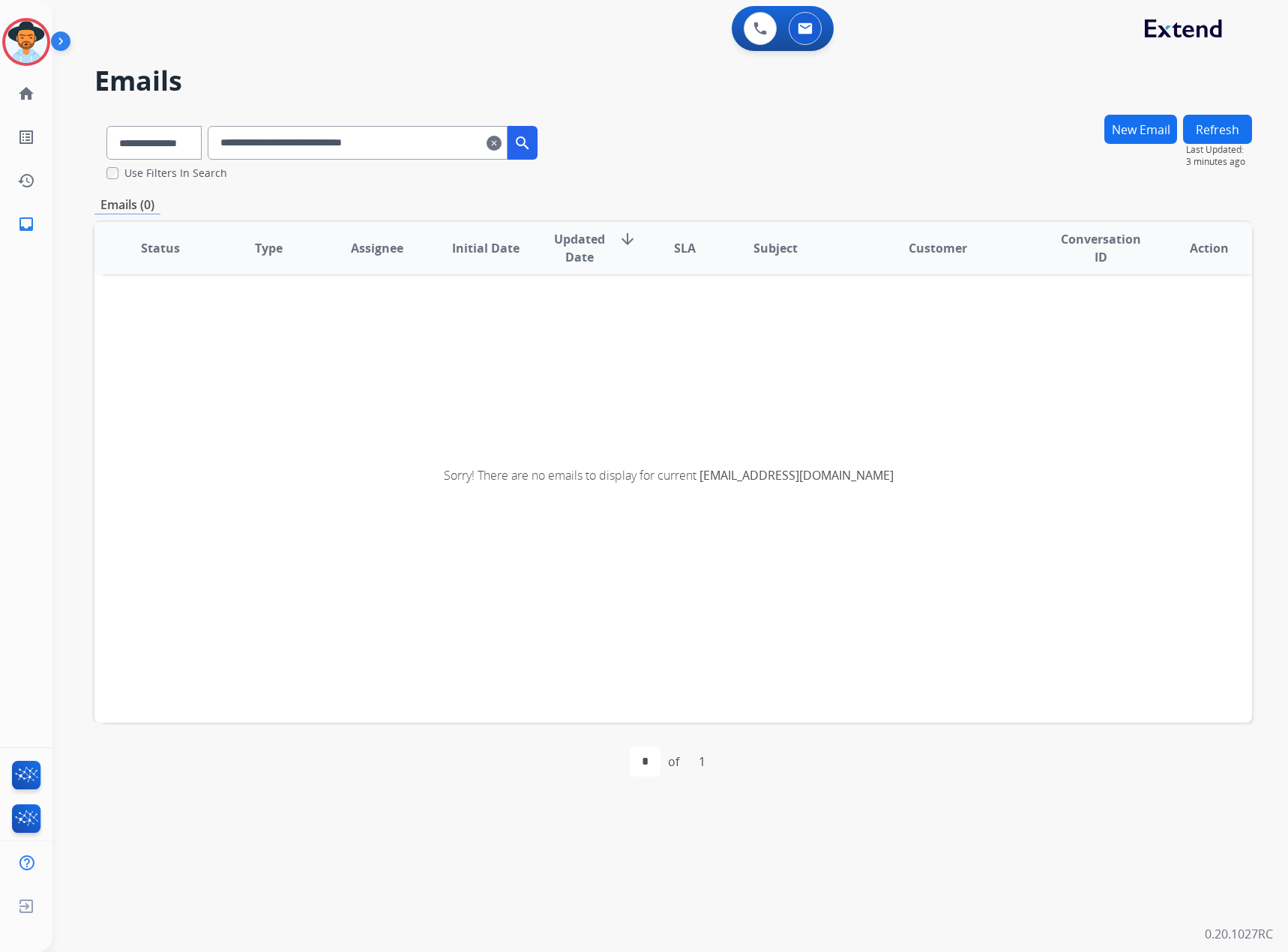
click at [502, 143] on mat-icon "clear" at bounding box center [494, 143] width 15 height 18
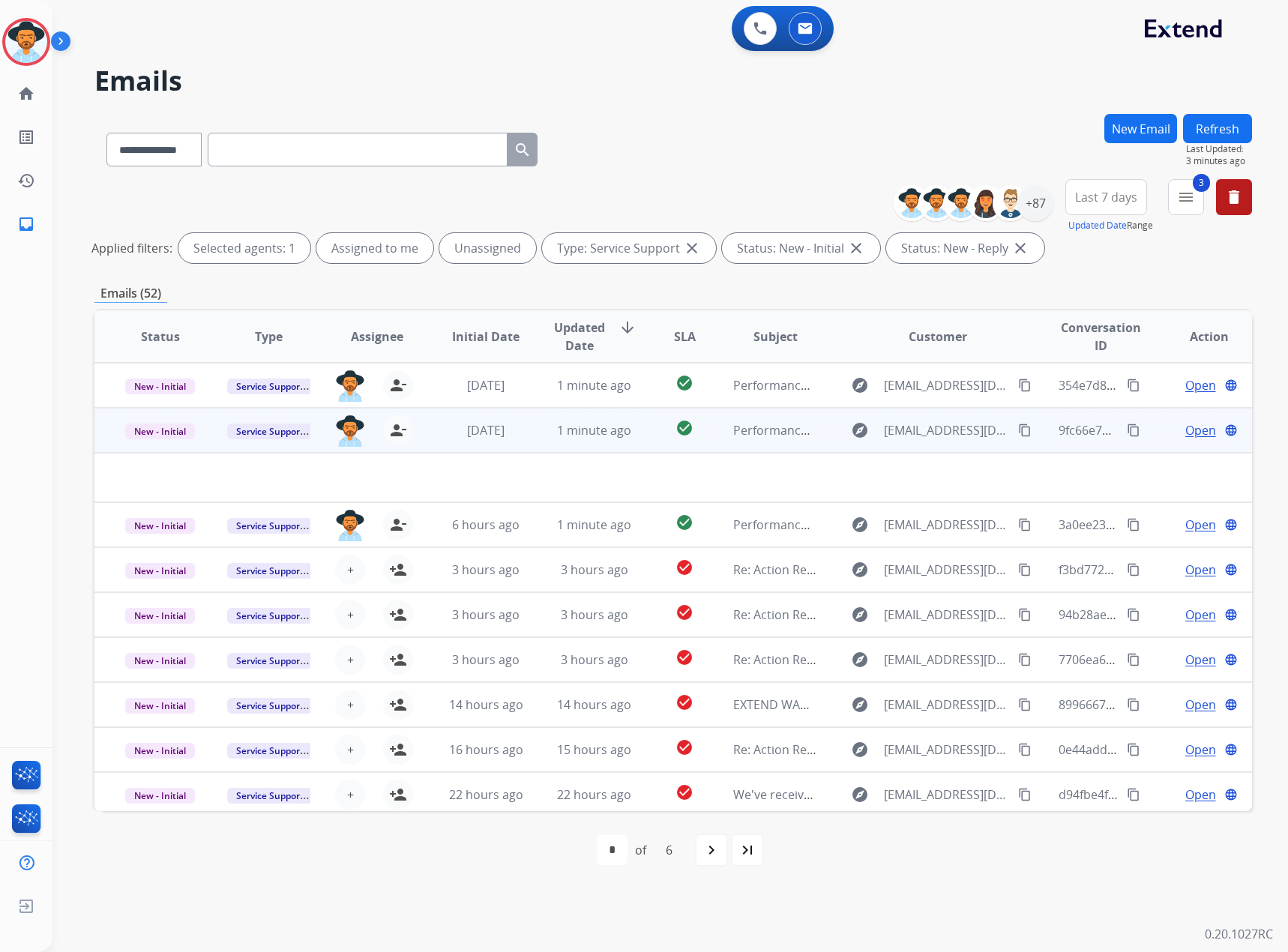
click at [1018, 431] on mat-icon "content_copy" at bounding box center [1025, 430] width 14 height 14
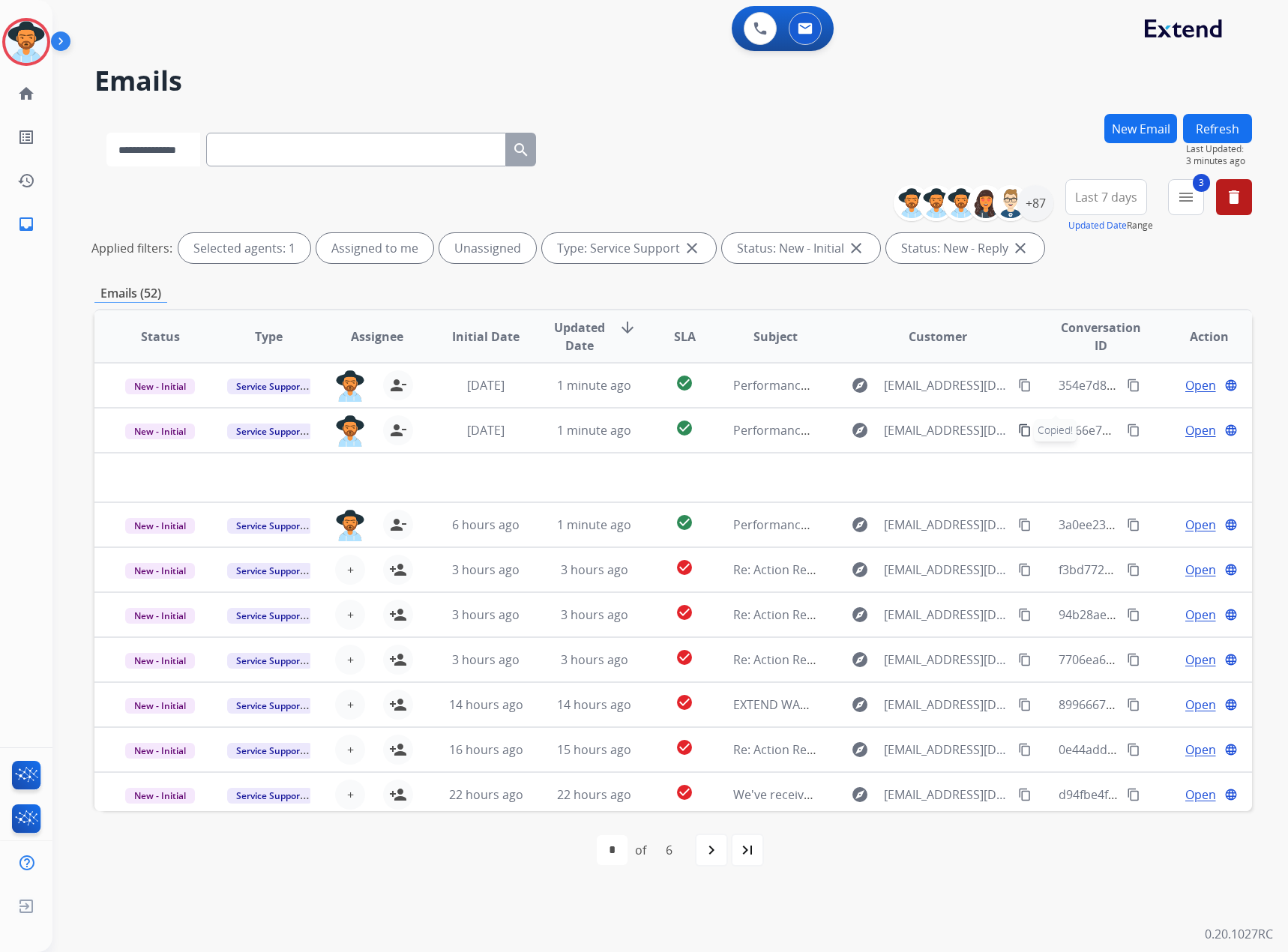
click at [172, 141] on select "**********" at bounding box center [153, 150] width 94 height 33
select select "**********"
click at [106, 133] on select "**********" at bounding box center [153, 150] width 94 height 33
paste input "**********"
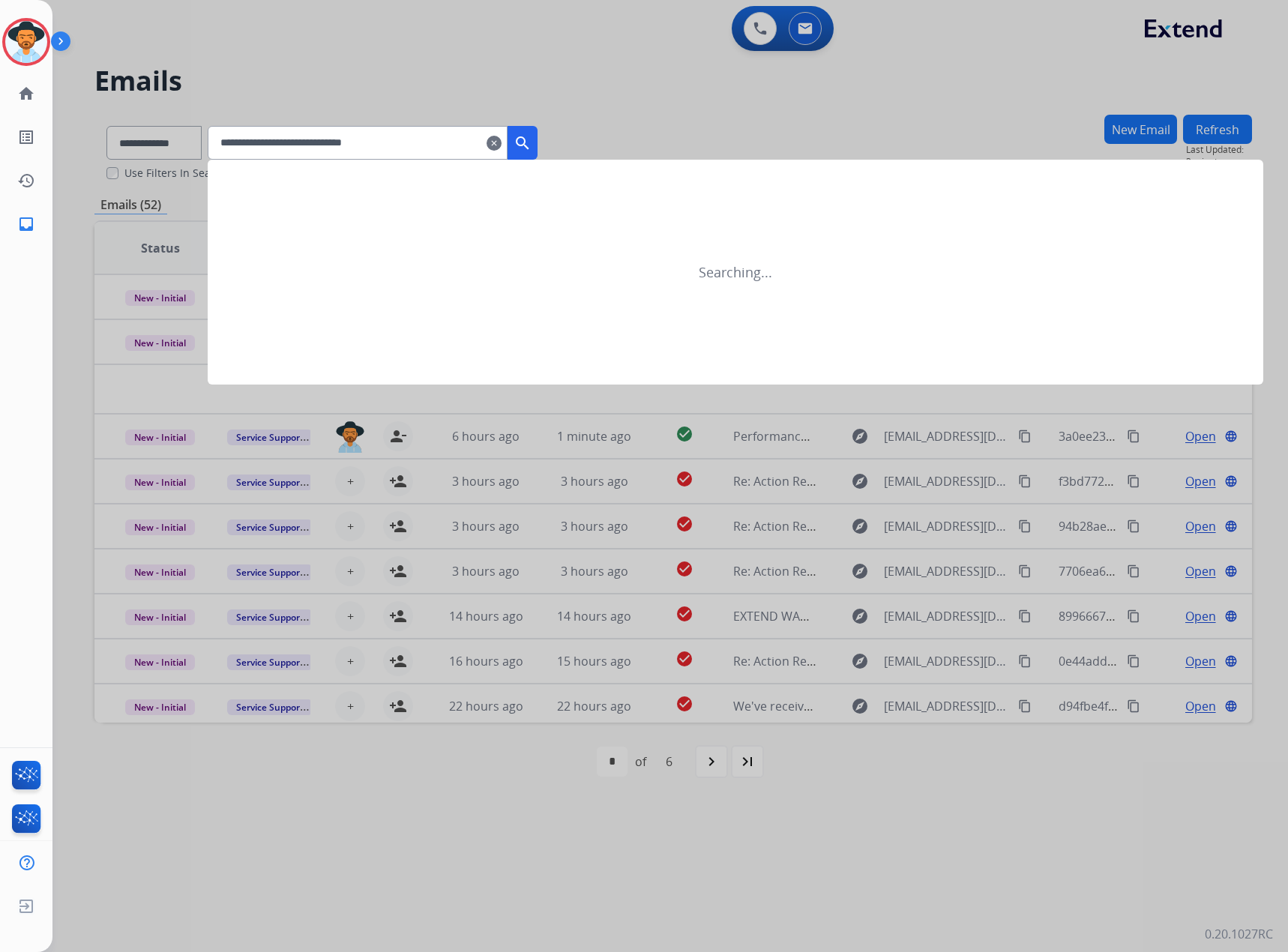
type input "**********"
click at [531, 135] on mat-icon "search" at bounding box center [522, 143] width 18 height 18
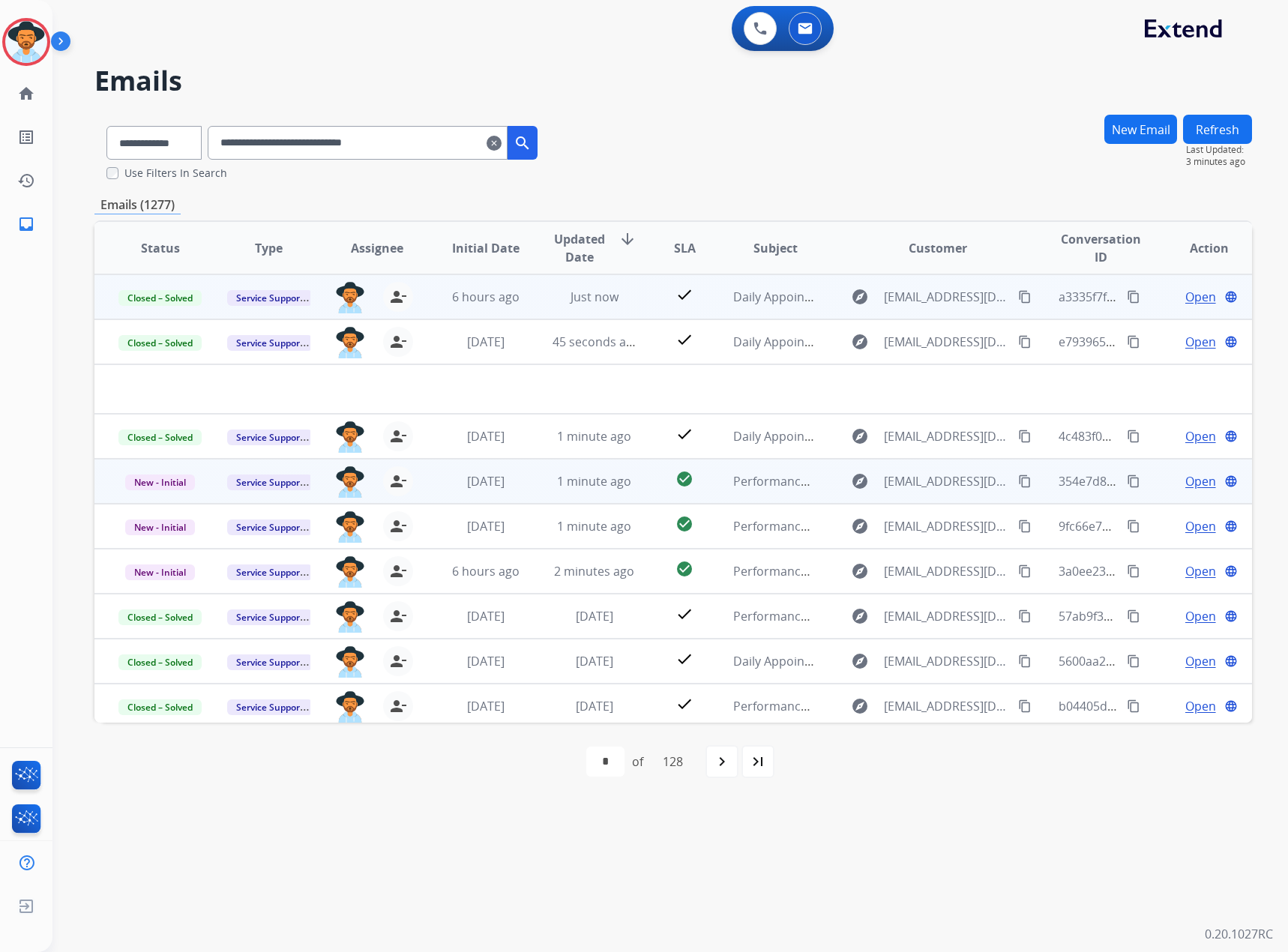
click at [1187, 479] on span "Open" at bounding box center [1201, 481] width 30 height 18
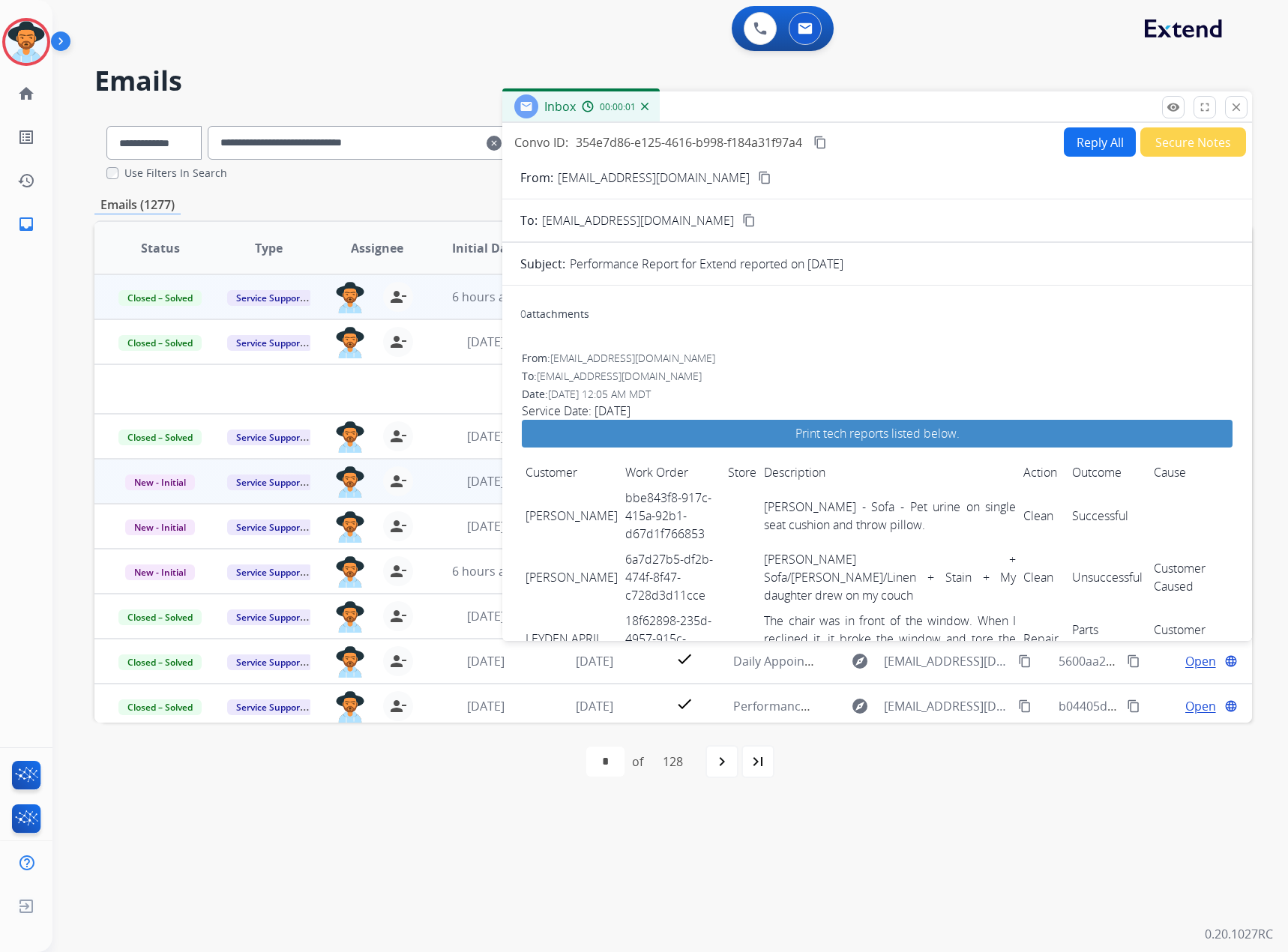
click at [823, 137] on mat-icon "content_copy" at bounding box center [820, 142] width 14 height 14
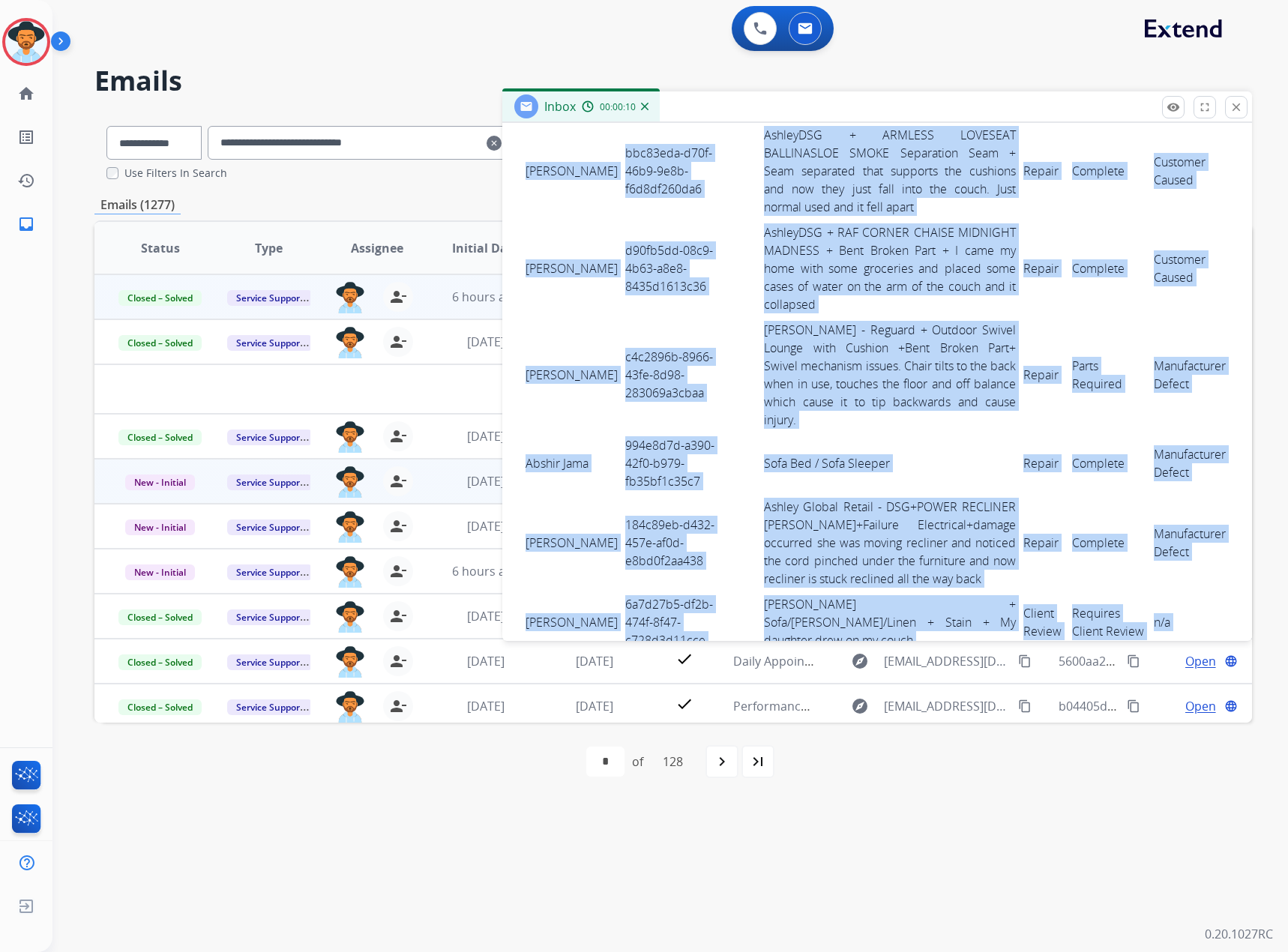
scroll to position [2072, 0]
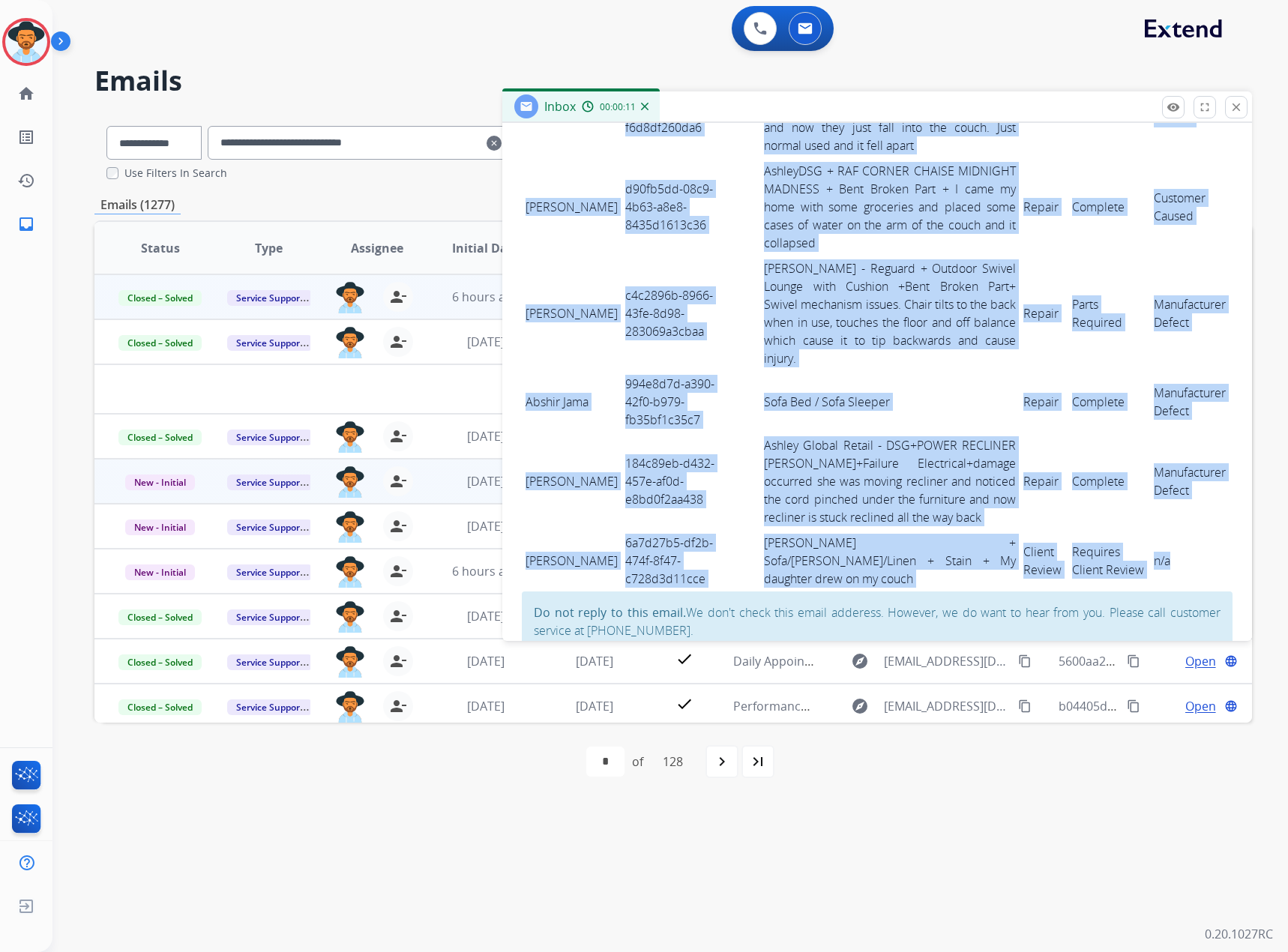
drag, startPoint x: 523, startPoint y: 517, endPoint x: 1191, endPoint y: 500, distance: 668.2
copy tbody "Ed Geno bbe843f8-917c-415a-92b1-d67d1f766853 Ashley - Sofa - Pet urine on singl…"
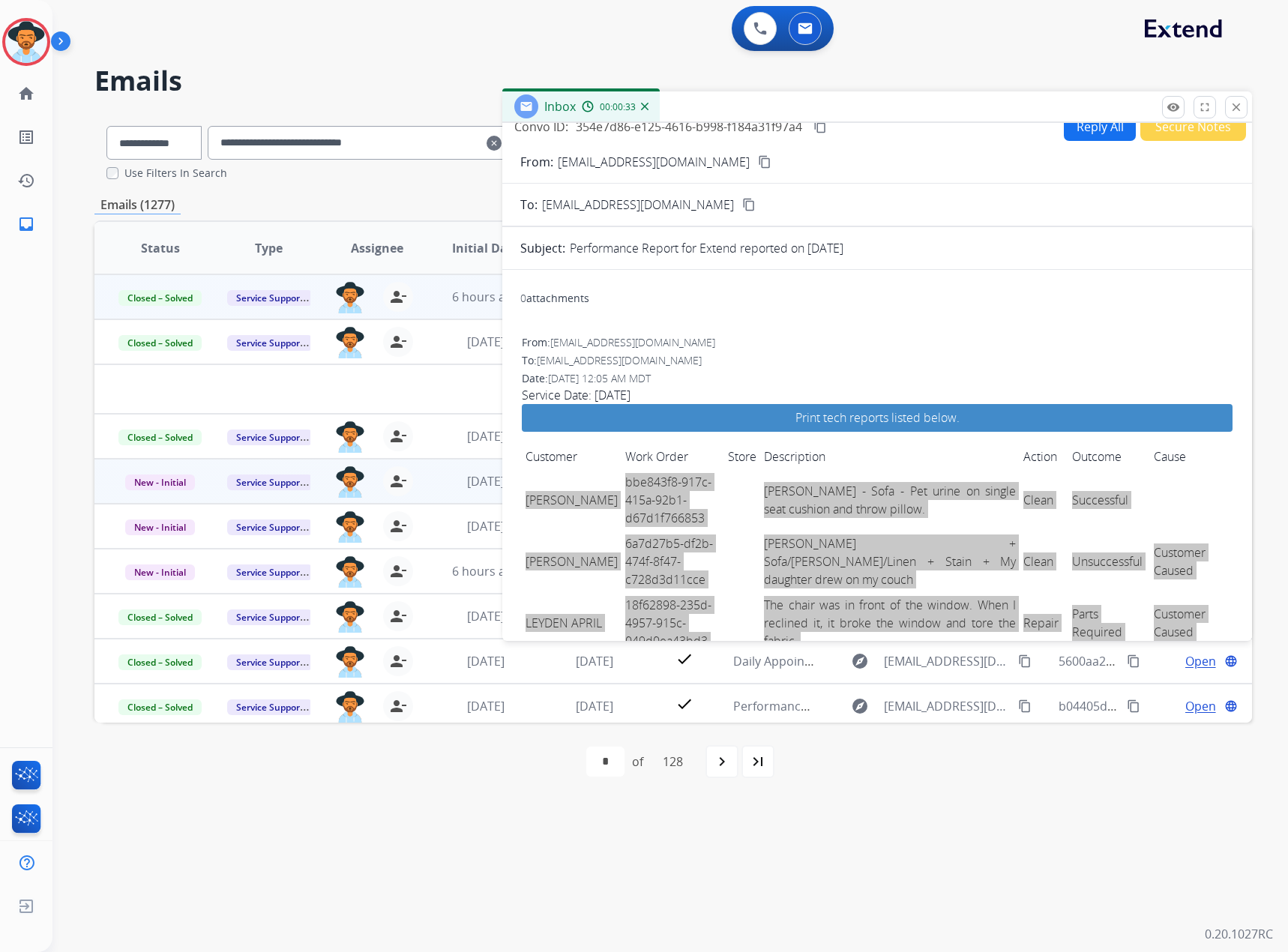
scroll to position [0, 0]
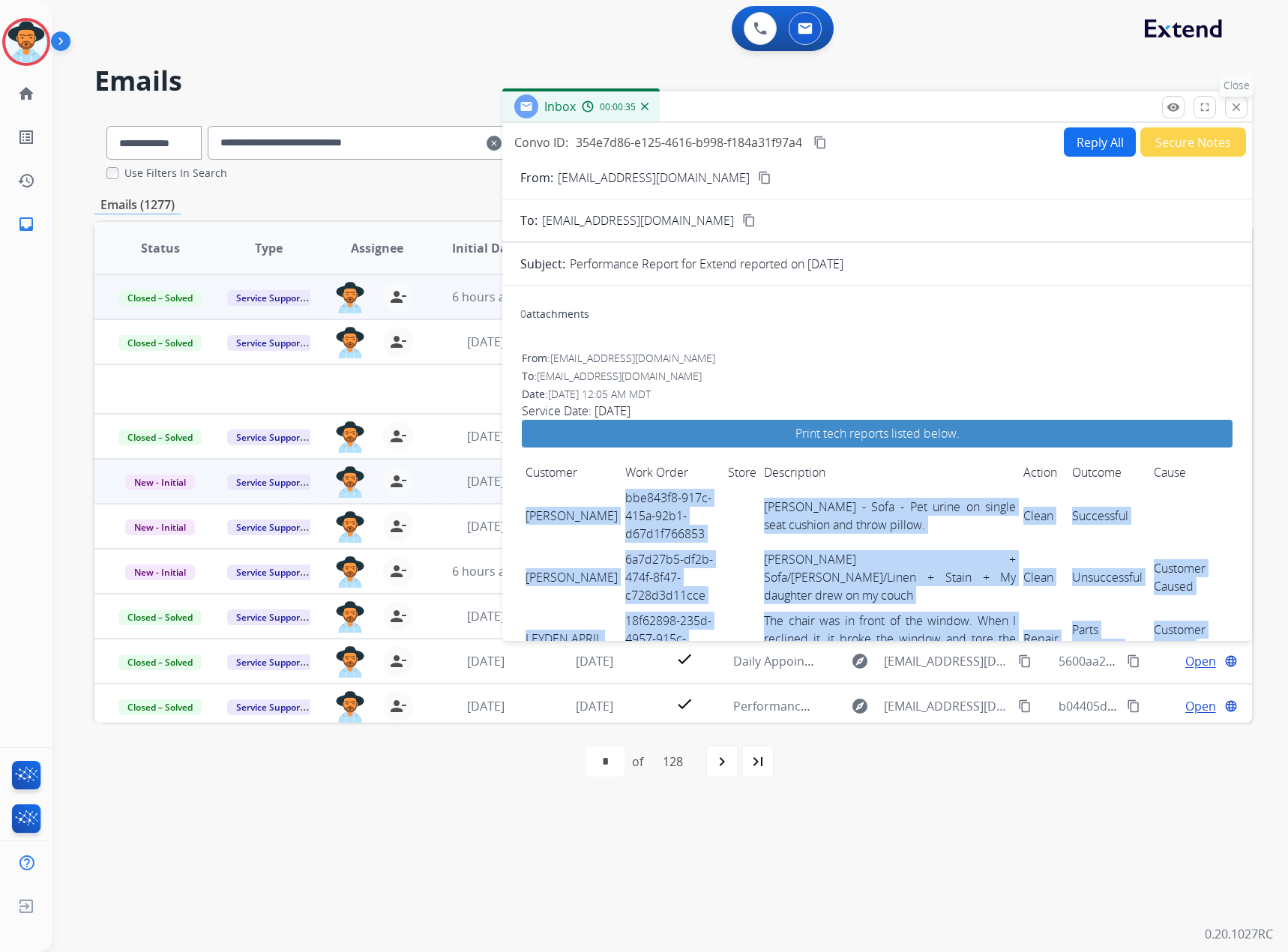
click at [1240, 103] on mat-icon "close" at bounding box center [1236, 107] width 14 height 14
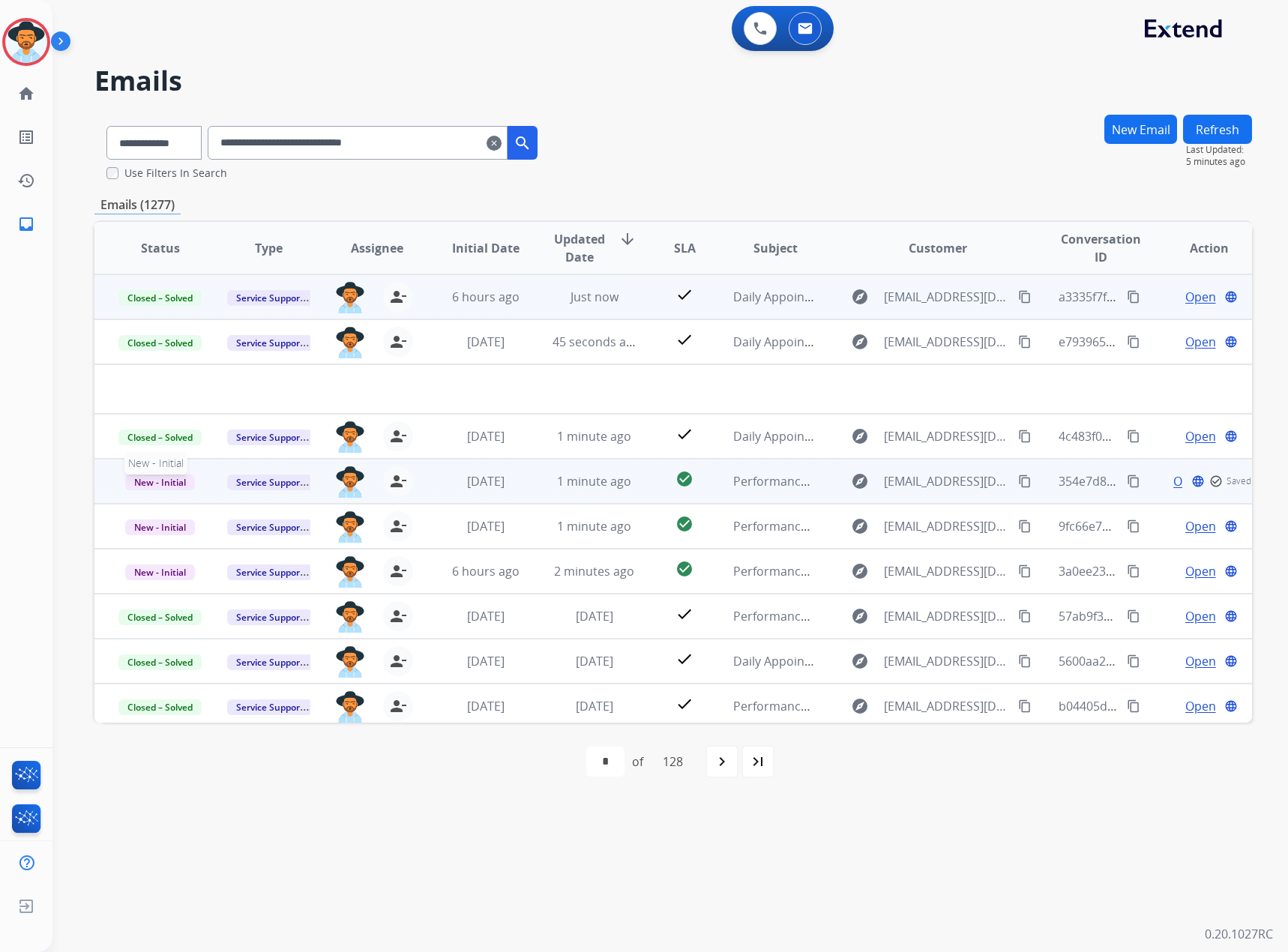
click at [167, 483] on span "New - Initial" at bounding box center [160, 482] width 70 height 16
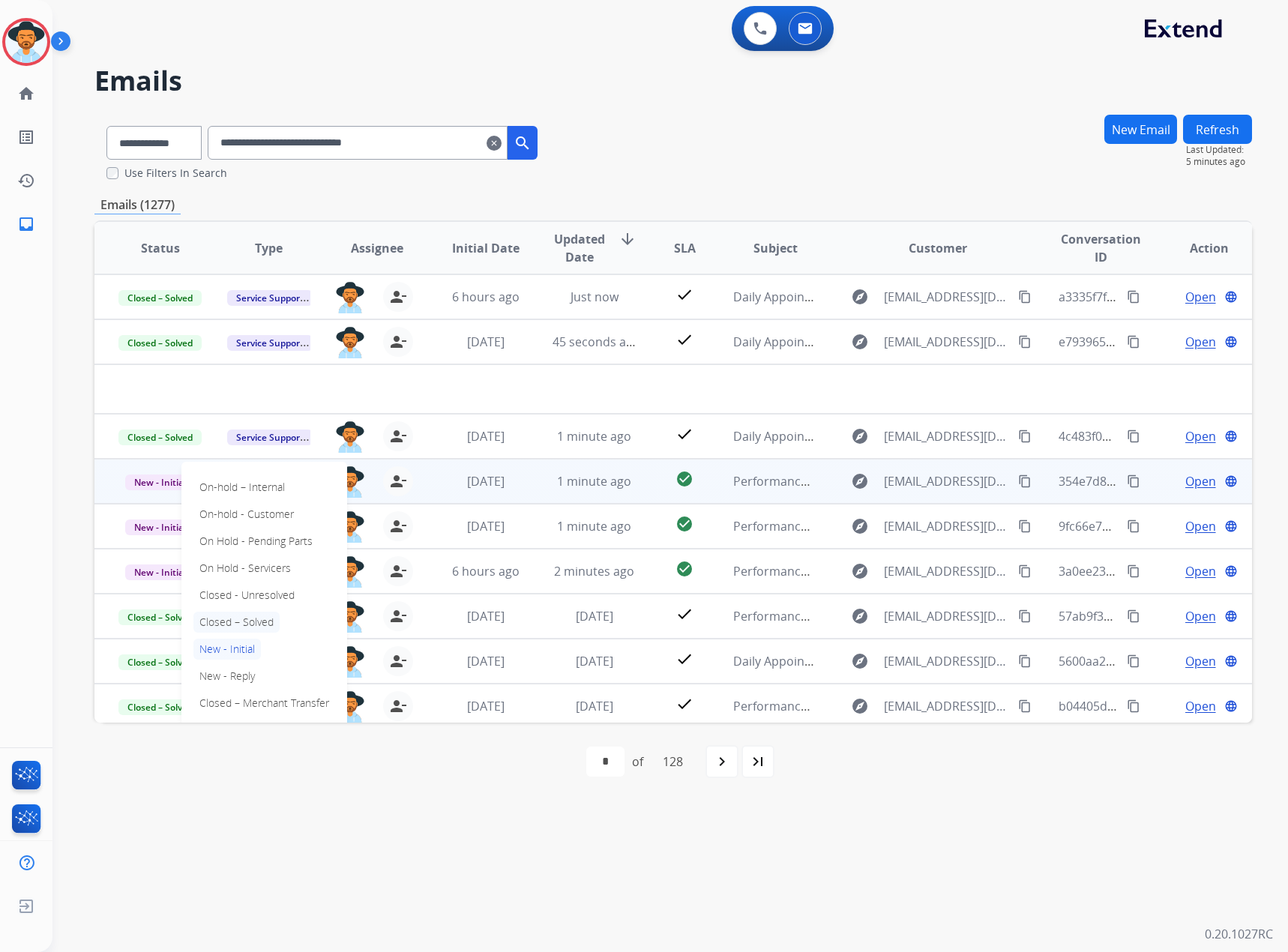
click at [228, 620] on p "Closed – Solved" at bounding box center [236, 623] width 86 height 21
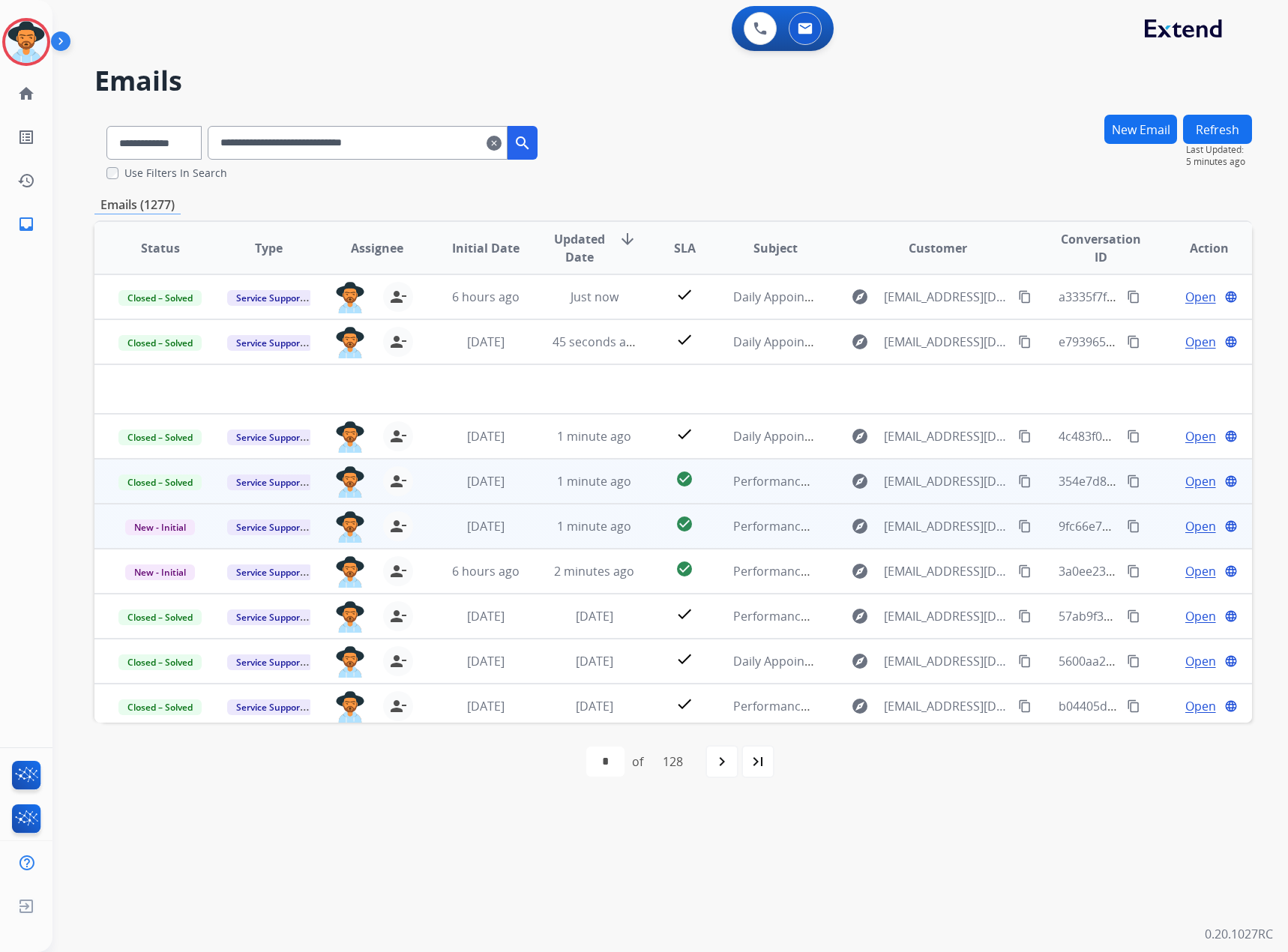
click at [1185, 530] on span "Open" at bounding box center [1201, 526] width 30 height 18
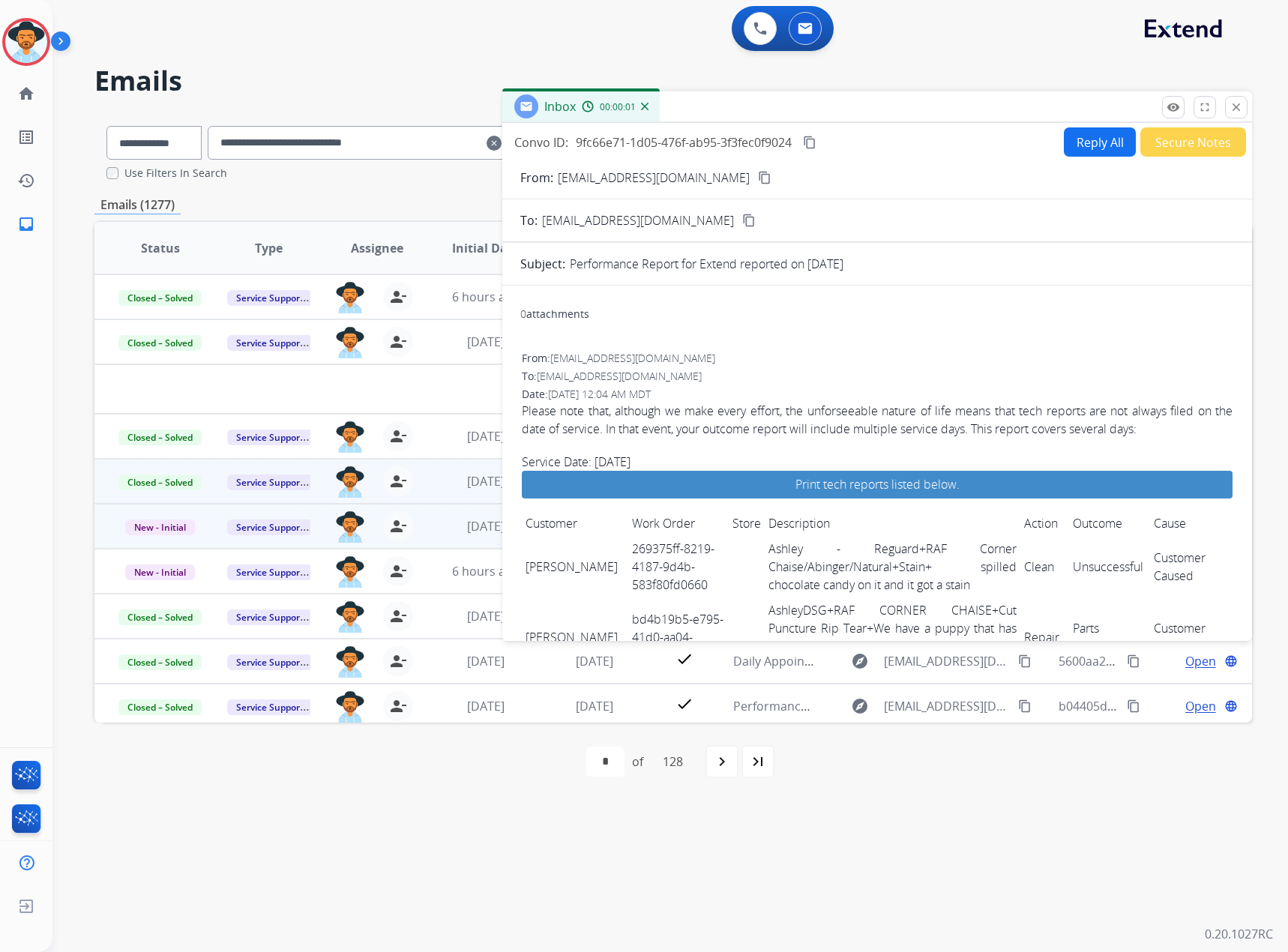
click at [813, 142] on mat-icon "content_copy" at bounding box center [810, 142] width 14 height 14
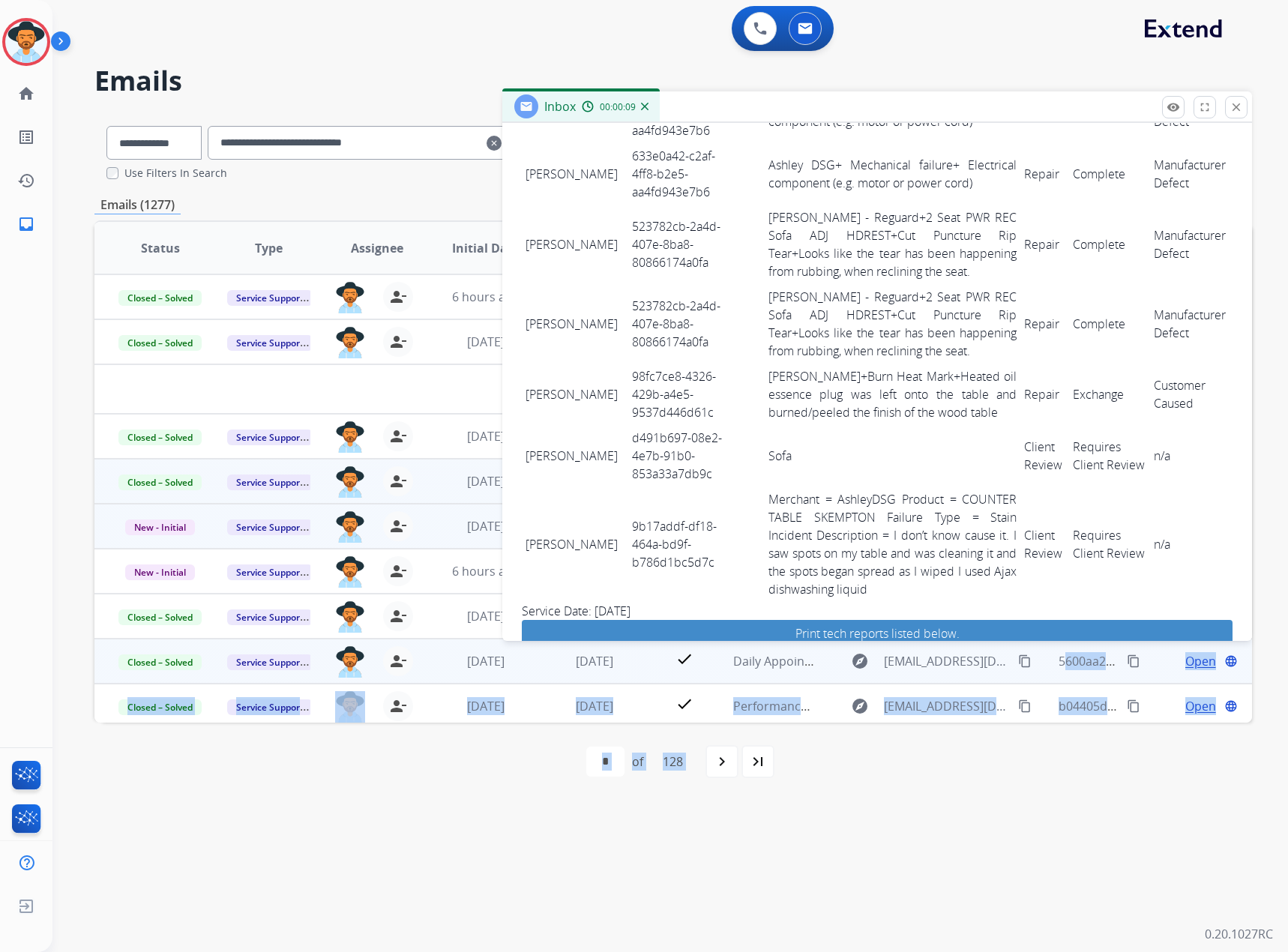
scroll to position [2149, 0]
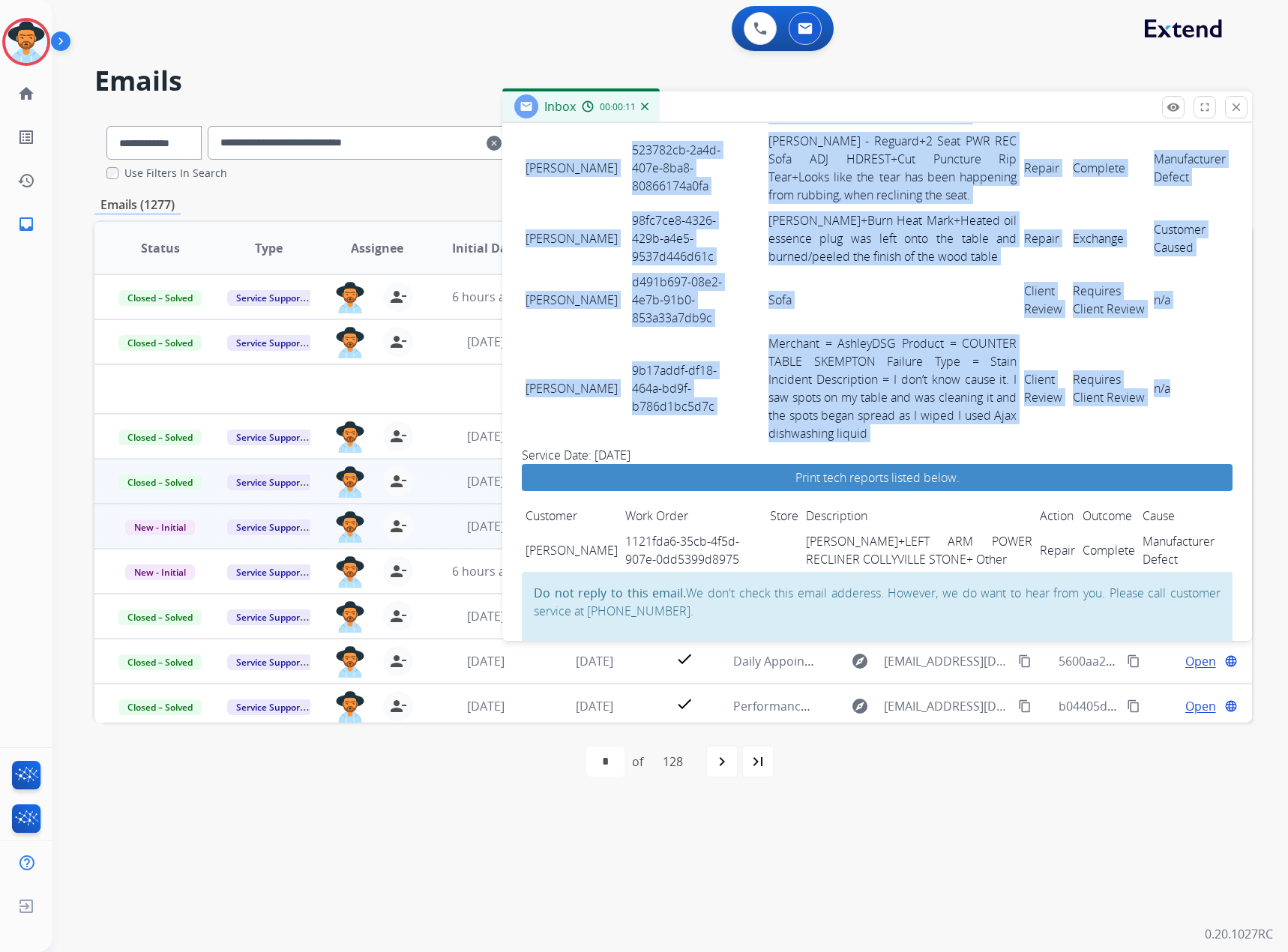
drag, startPoint x: 525, startPoint y: 332, endPoint x: 1168, endPoint y: 386, distance: 645.3
copy tbody "NANCY BENITEZ 269375ff-8219-4187-9d4b-583f80fd0660 Ashley - Reguard+RAF Corner …"
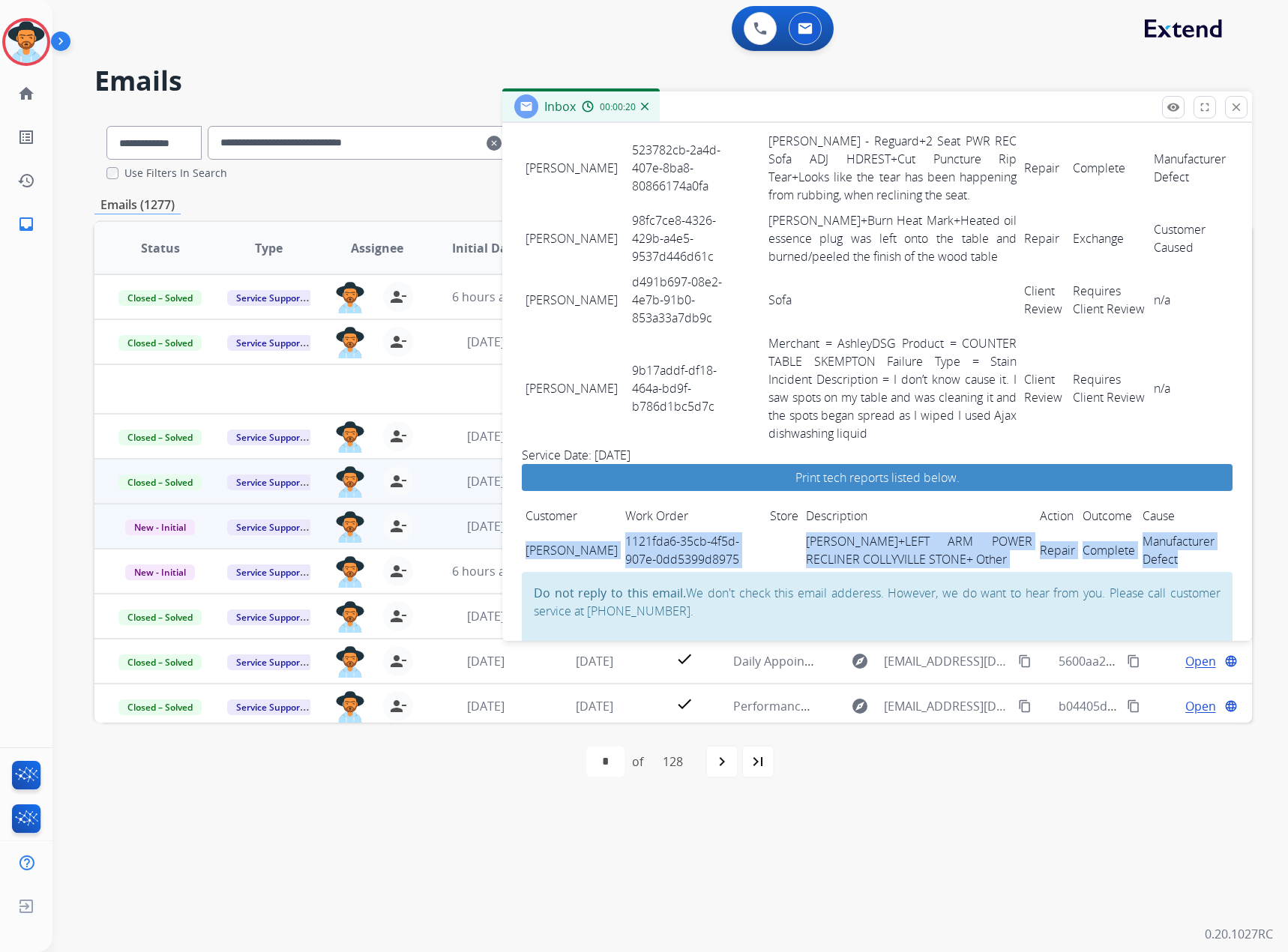
drag, startPoint x: 525, startPoint y: 542, endPoint x: 1177, endPoint y: 559, distance: 652.2
click at [1177, 559] on tr "Adrianne Adams 1121fda6-35cb-4f5d-907e-0dd5399d8975 Ashley+LEFT ARM POWER RECLI…" at bounding box center [877, 550] width 711 height 43
copy tr "Adrianne Adams 1121fda6-35cb-4f5d-907e-0dd5399d8975 Ashley+LEFT ARM POWER RECLI…"
click at [1232, 104] on mat-icon "close" at bounding box center [1236, 107] width 14 height 14
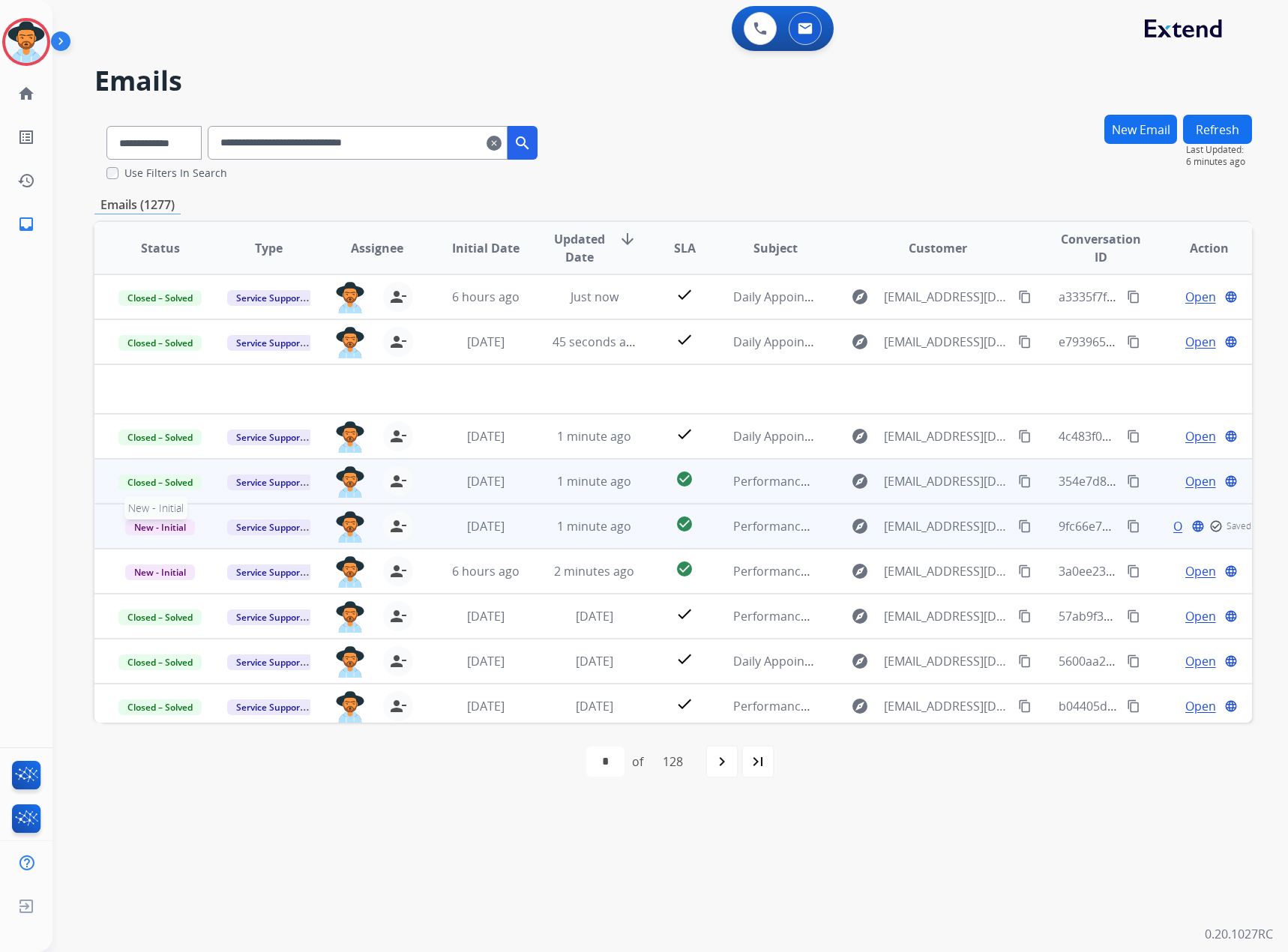
click at [175, 525] on span "New - Initial" at bounding box center [160, 527] width 70 height 16
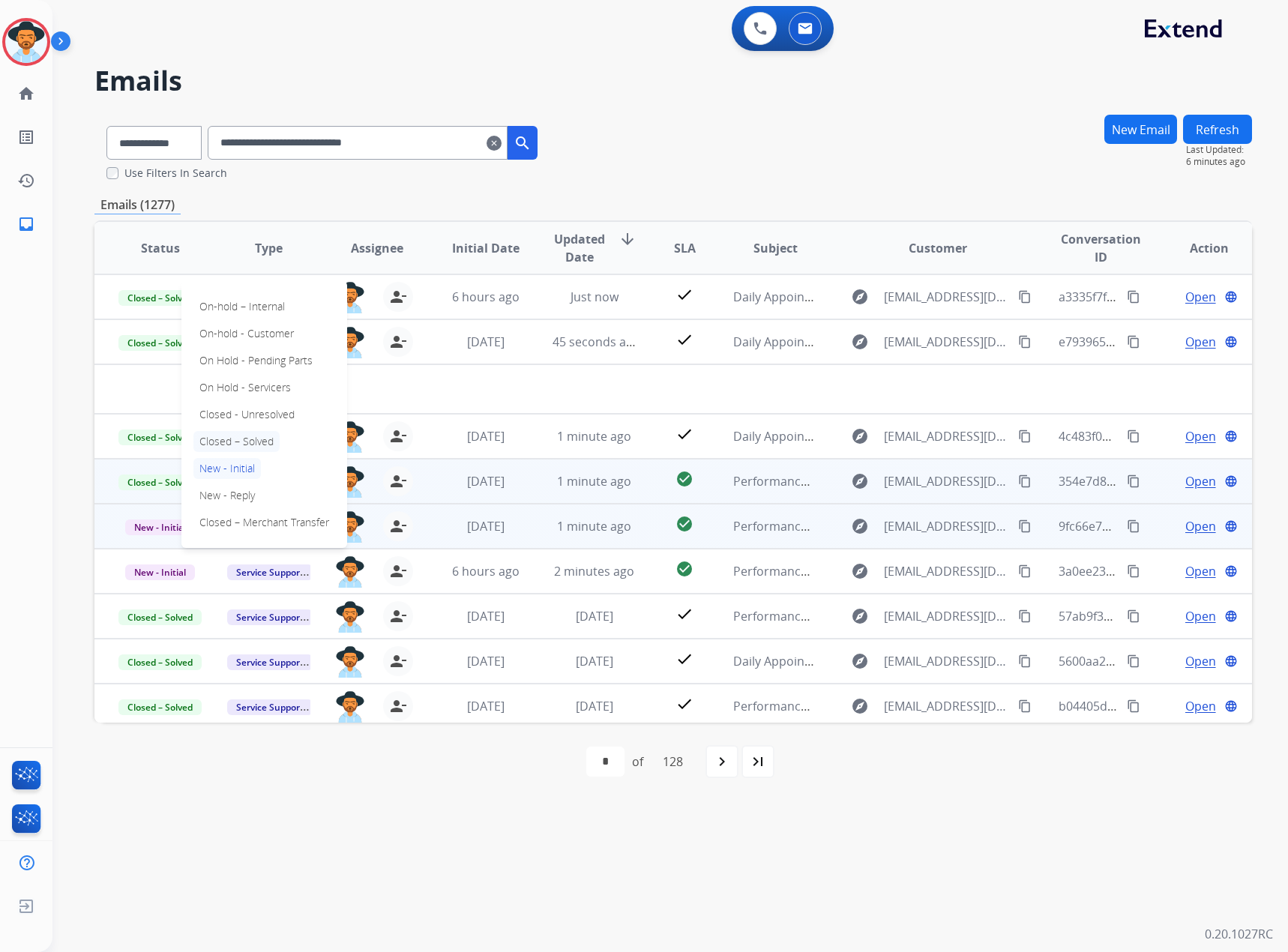
click at [235, 444] on p "Closed – Solved" at bounding box center [236, 442] width 86 height 21
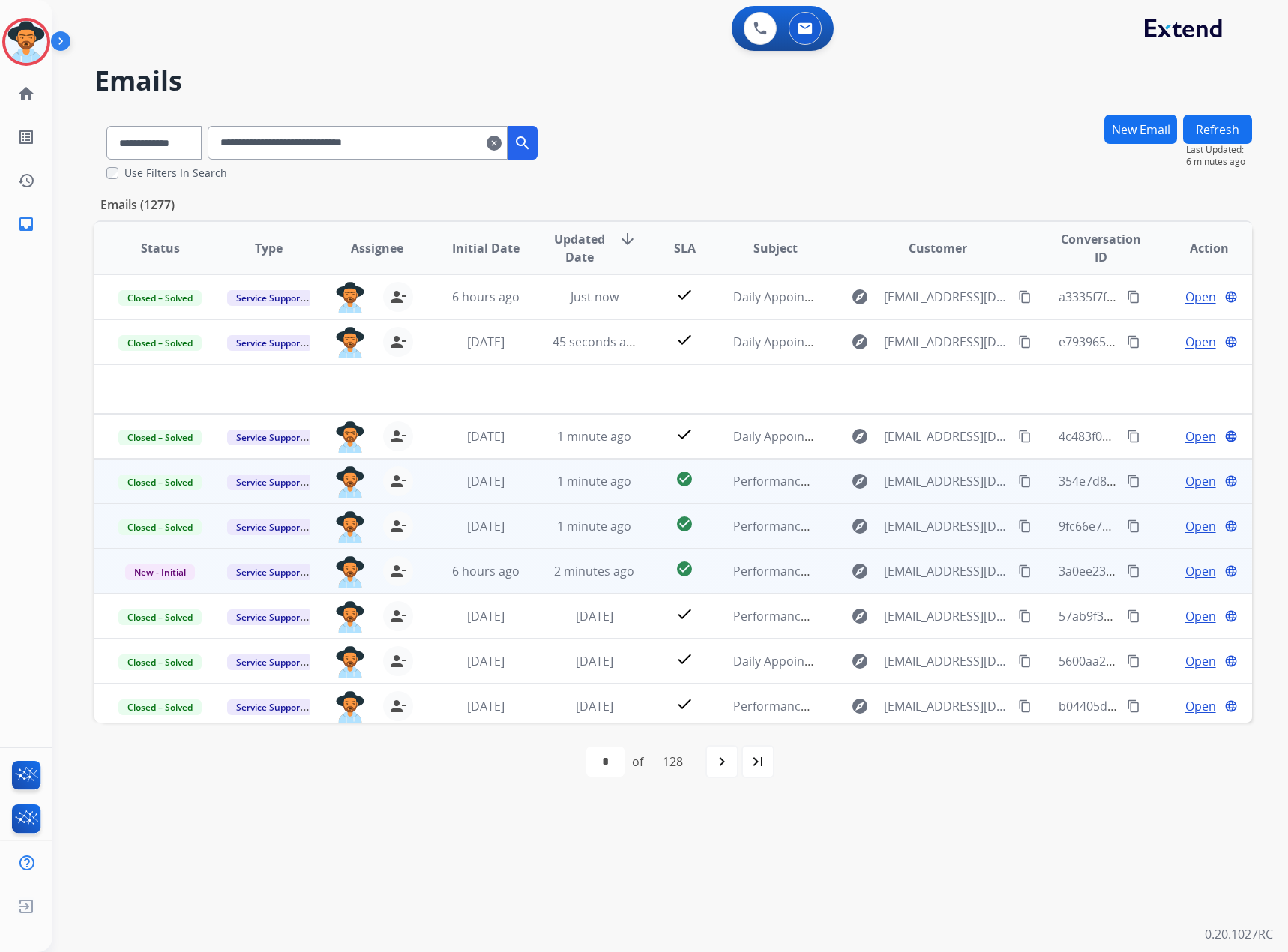
click at [1189, 565] on span "Open" at bounding box center [1201, 571] width 30 height 18
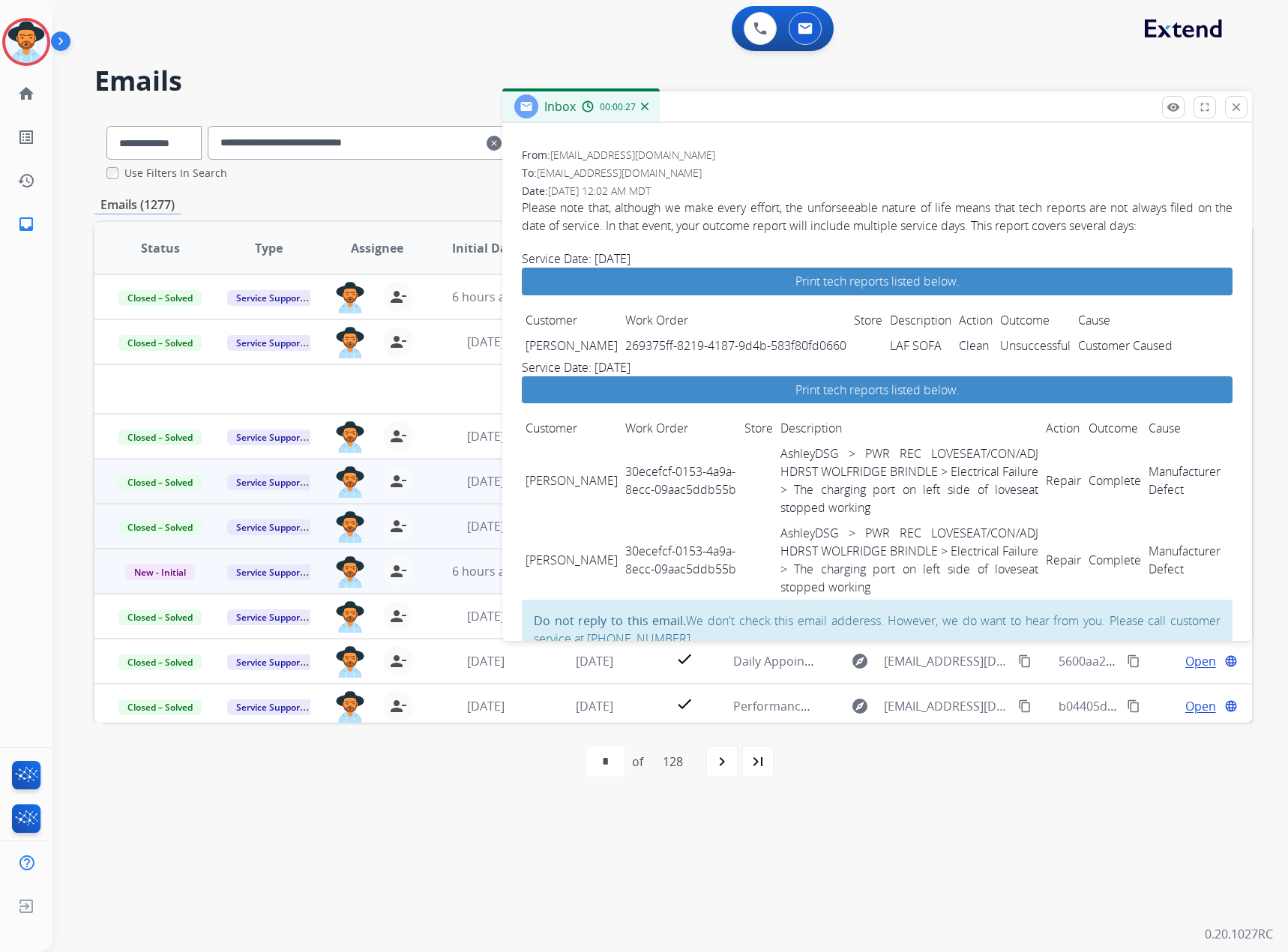
scroll to position [265, 0]
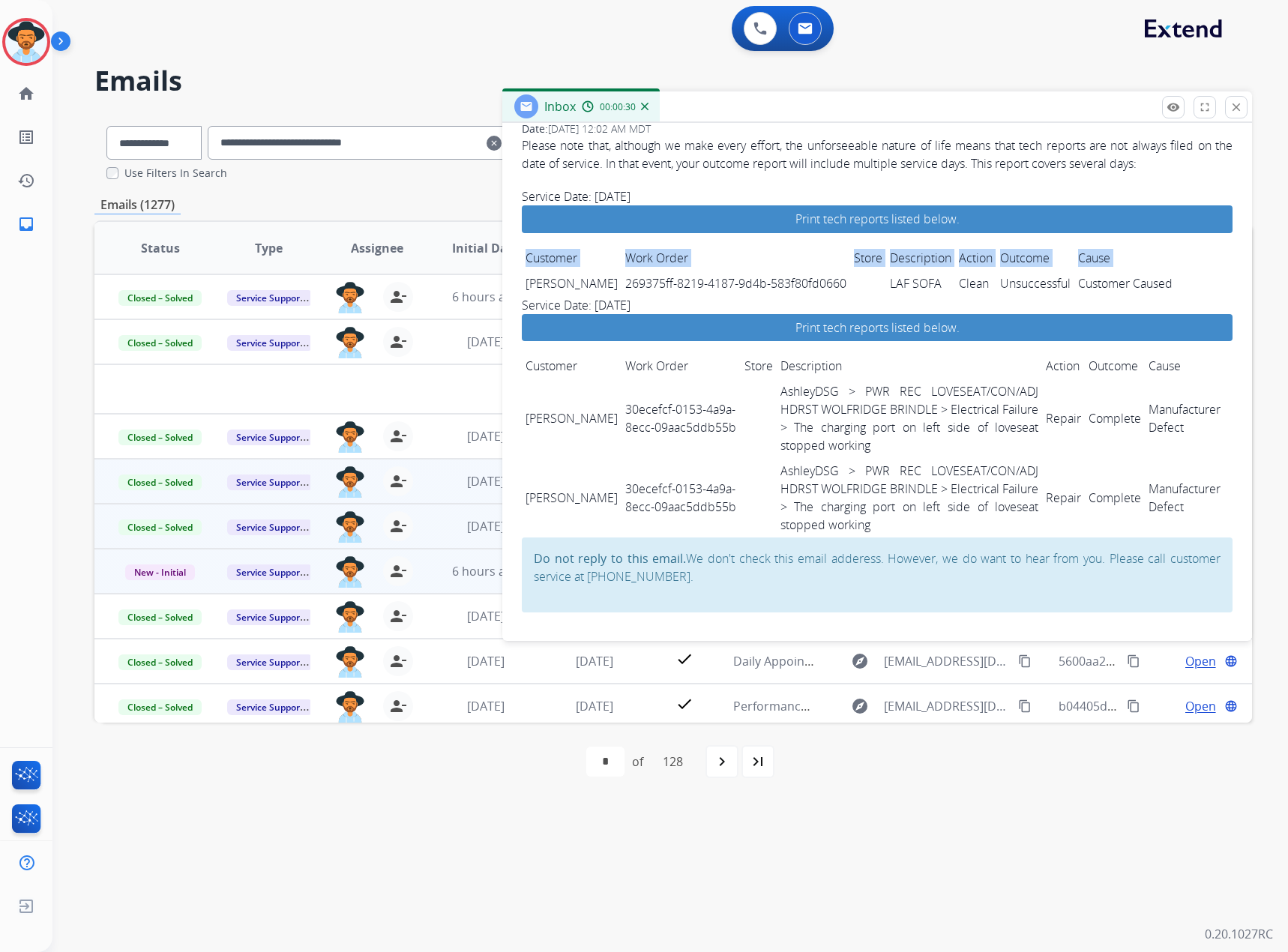
drag, startPoint x: 522, startPoint y: 280, endPoint x: 1191, endPoint y: 280, distance: 669.0
click at [1191, 280] on span "Please note that, although we make every effort, the unforseeable nature of lif…" at bounding box center [877, 374] width 711 height 476
copy table "Customer Work Order Store Description Action Outcome Cause"
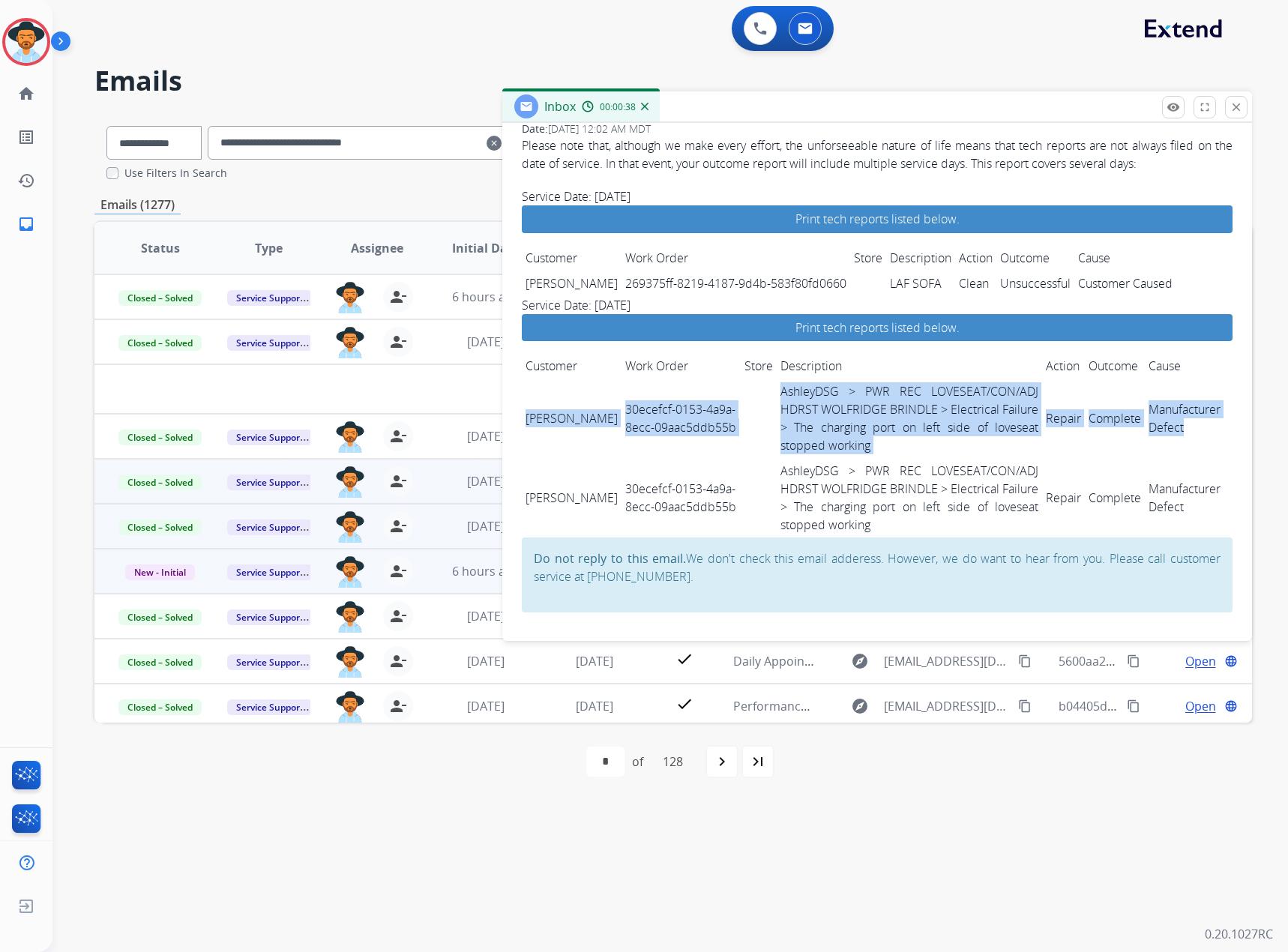
drag, startPoint x: 525, startPoint y: 410, endPoint x: 1172, endPoint y: 428, distance: 647.3
click at [1172, 428] on tr "Eileen Moss 30ecefcf-0153-4a9a-8ecc-09aac5ddb55b AshleyDSG > PWR REC LOVESEAT/C…" at bounding box center [877, 418] width 711 height 80
copy tr "Eileen Moss 30ecefcf-0153-4a9a-8ecc-09aac5ddb55b AshleyDSG > PWR REC LOVESEAT/C…"
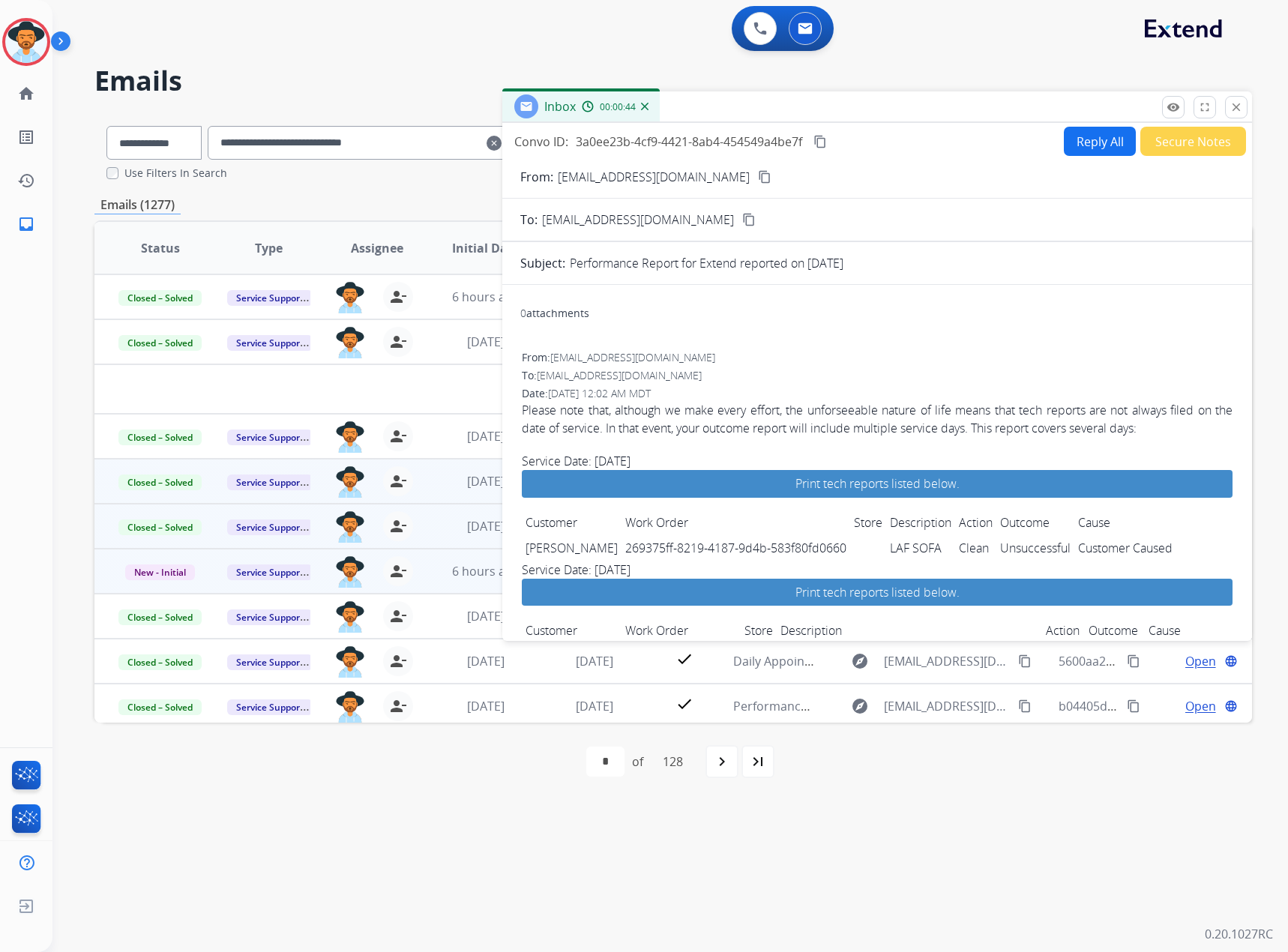
scroll to position [0, 0]
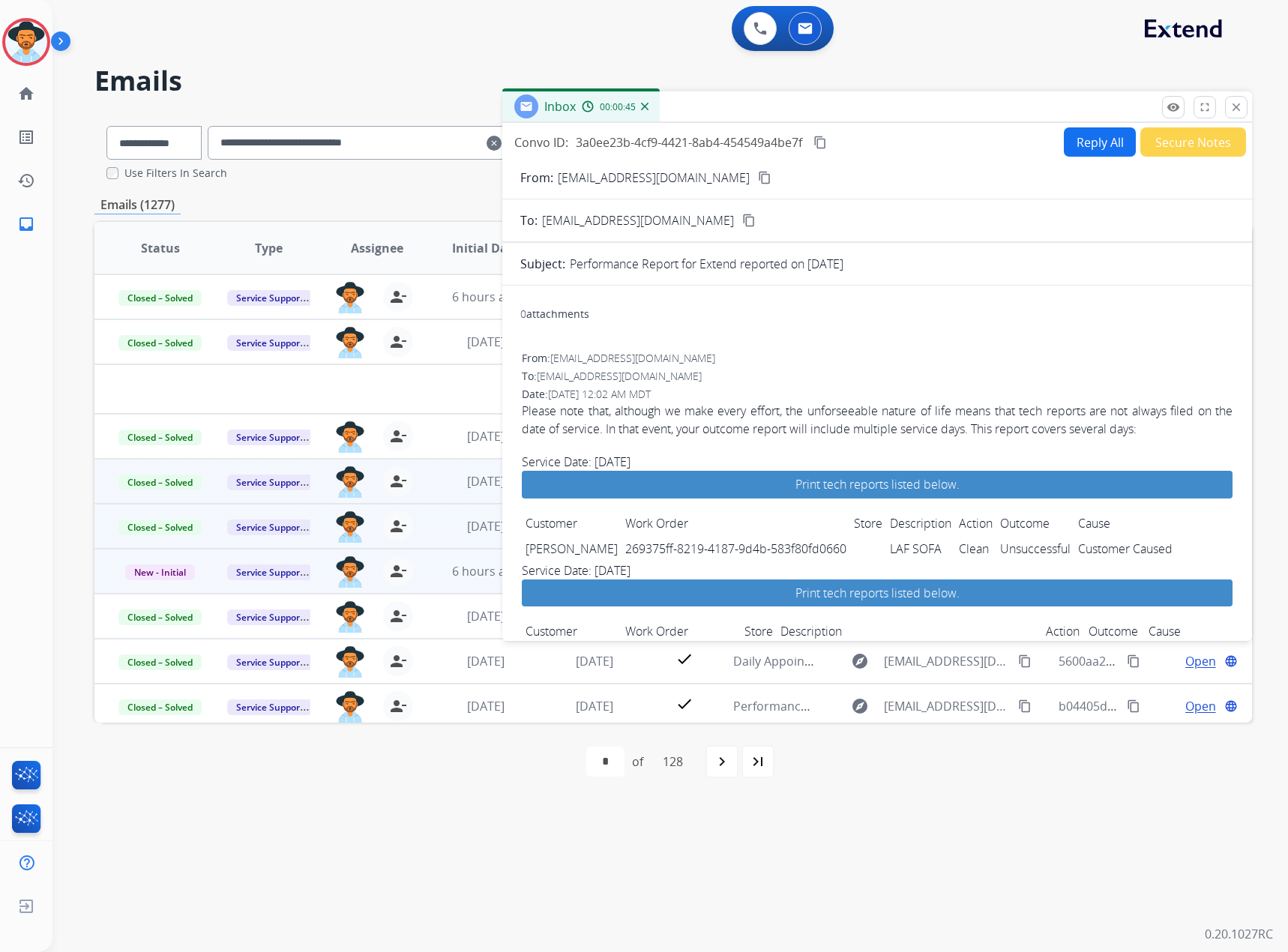
drag, startPoint x: 819, startPoint y: 137, endPoint x: 880, endPoint y: 150, distance: 62.4
click at [819, 137] on mat-icon "content_copy" at bounding box center [820, 142] width 14 height 14
click at [1242, 106] on mat-icon "close" at bounding box center [1236, 107] width 14 height 14
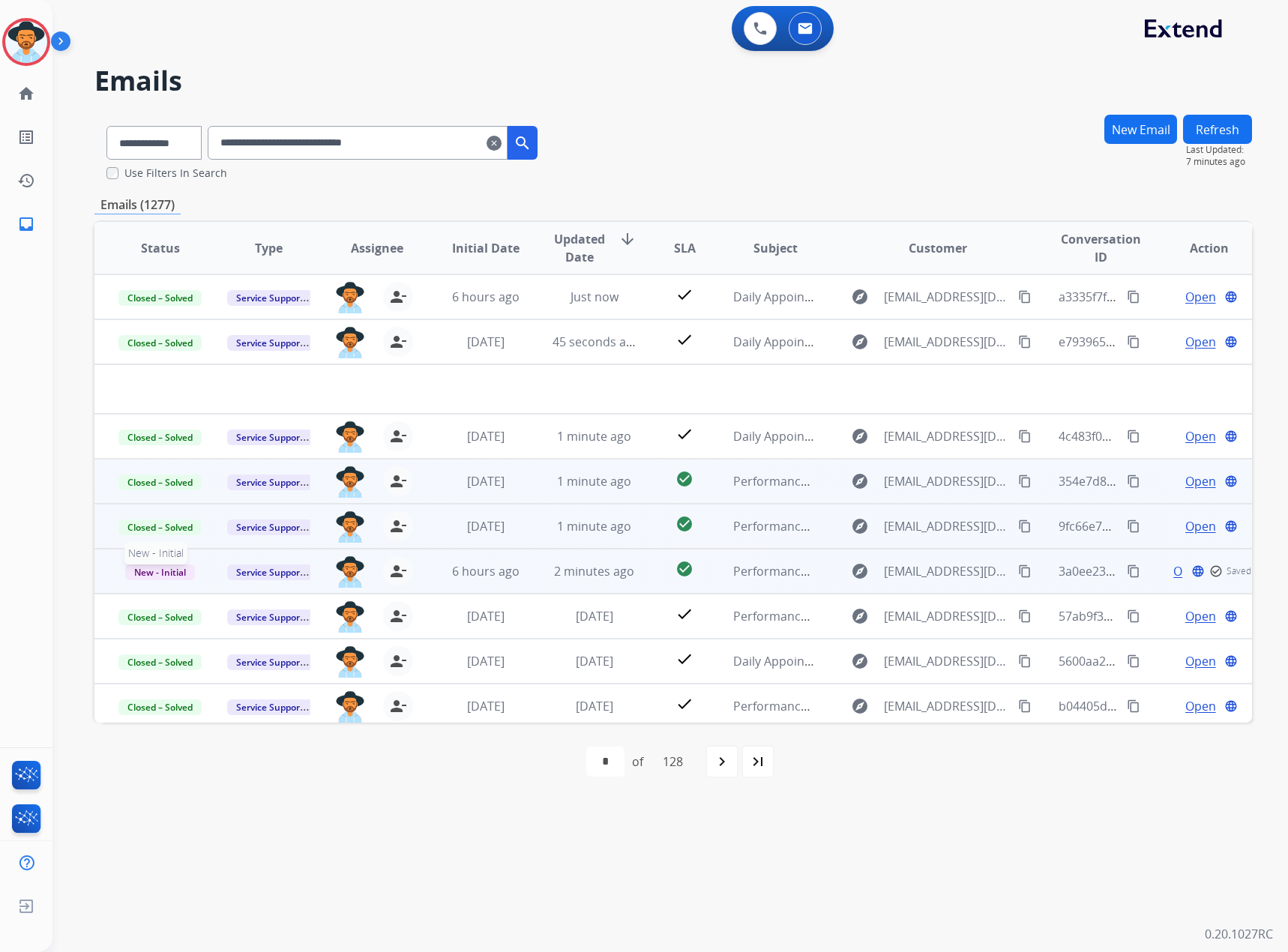
click at [147, 576] on span "New - Initial" at bounding box center [160, 572] width 70 height 16
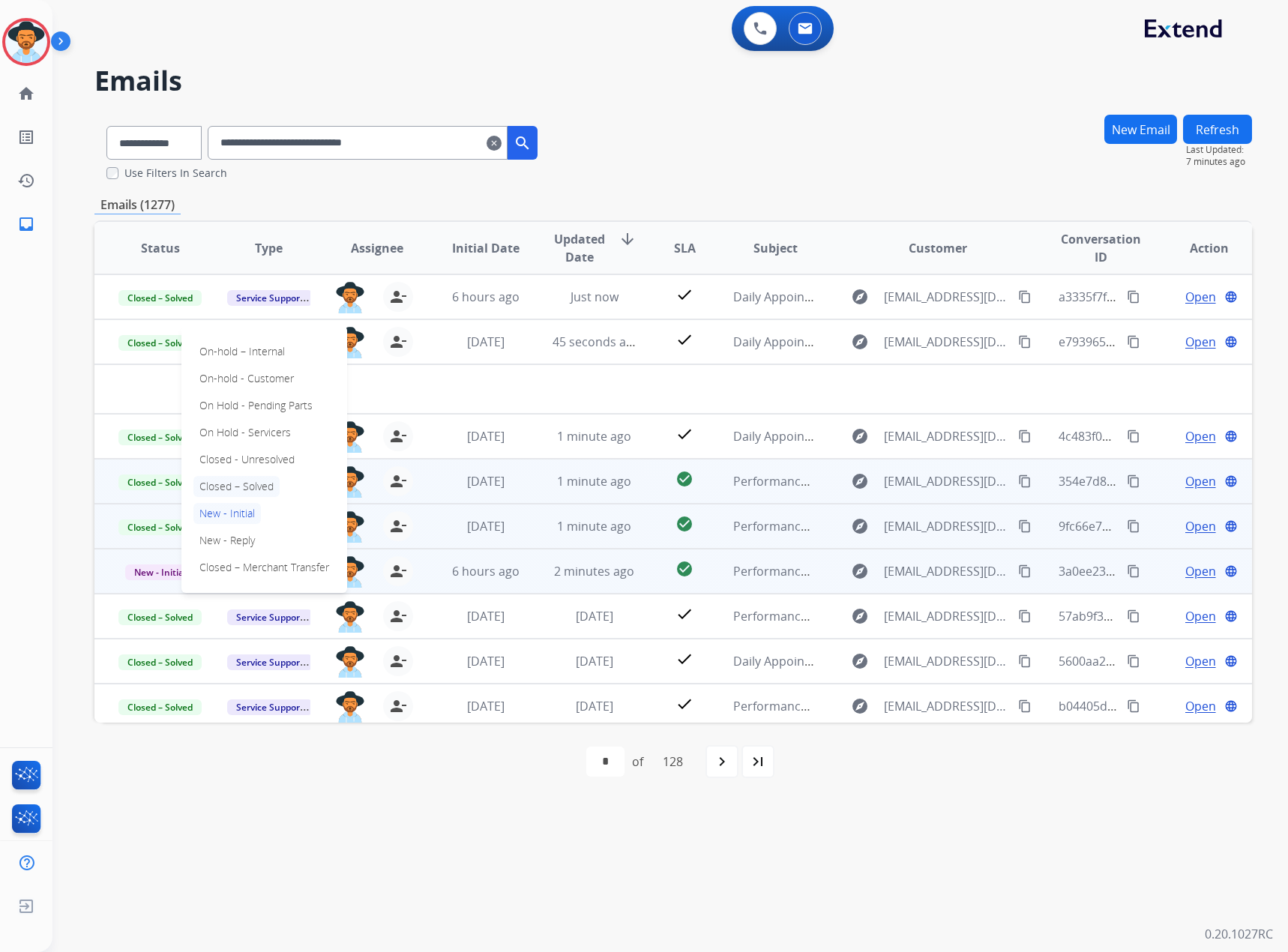
click at [234, 481] on p "Closed – Solved" at bounding box center [236, 487] width 86 height 21
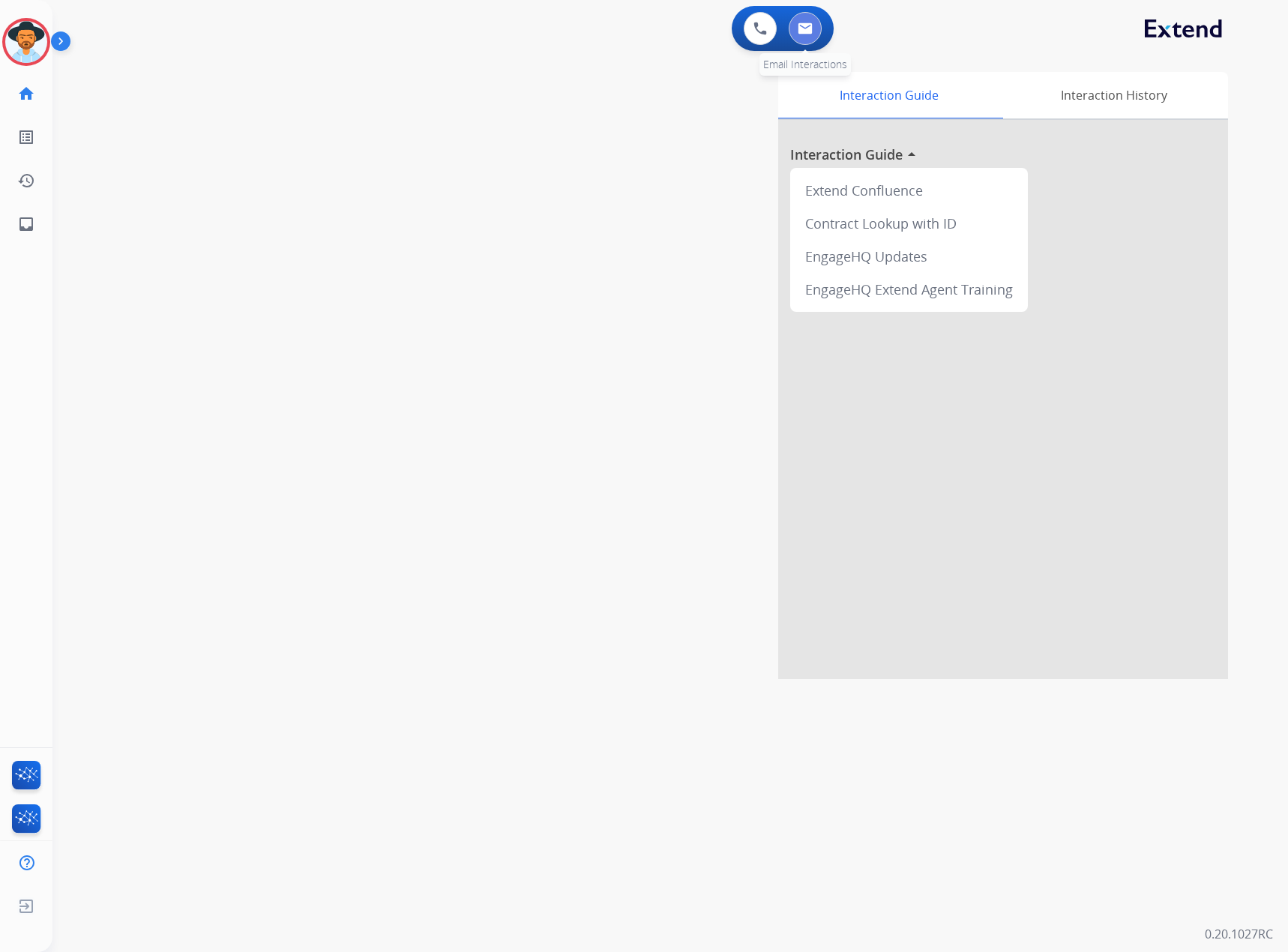
click at [807, 43] on button at bounding box center [804, 28] width 33 height 33
select select "**********"
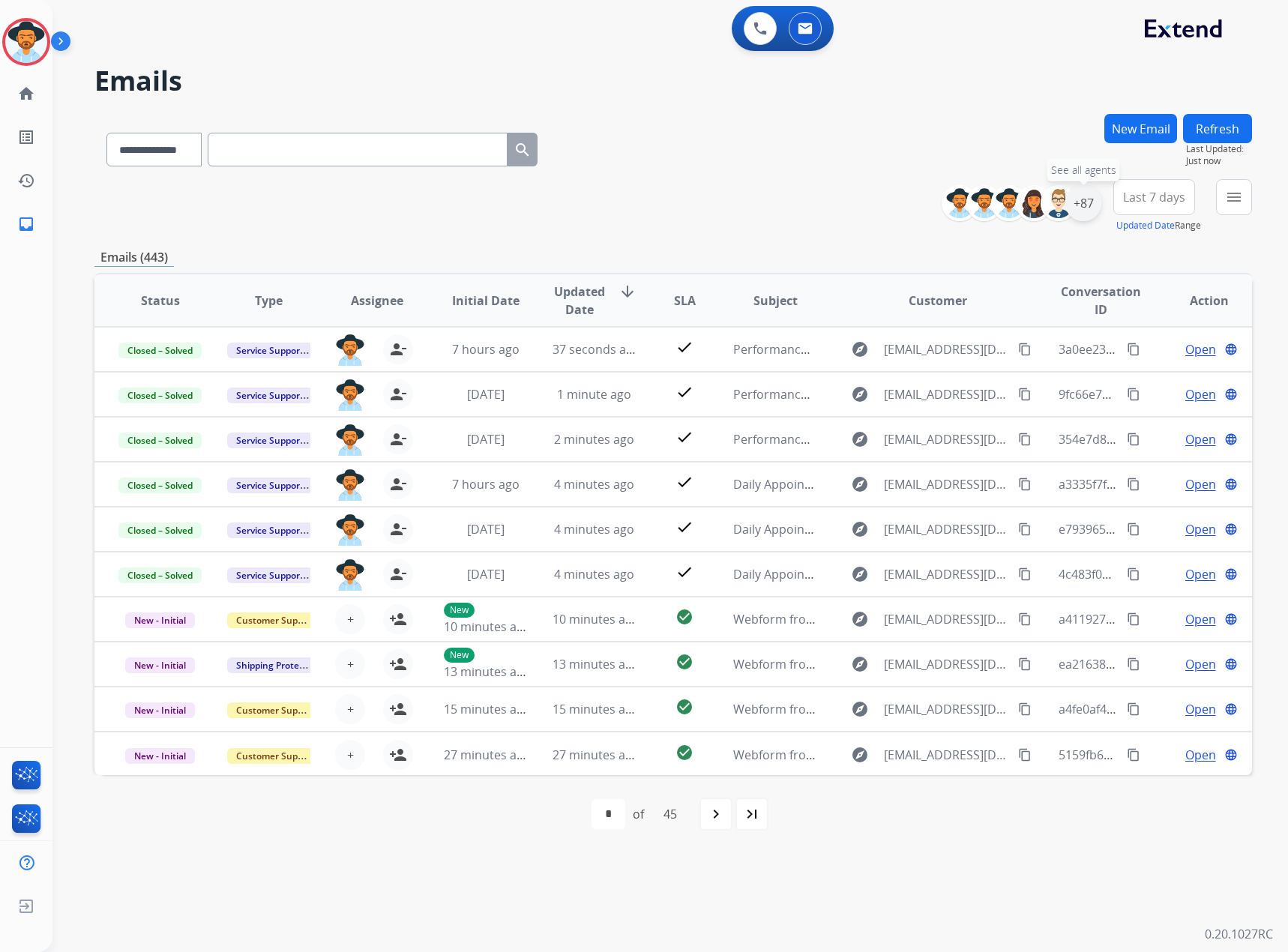
click at [1077, 196] on div "+87" at bounding box center [1083, 203] width 36 height 36
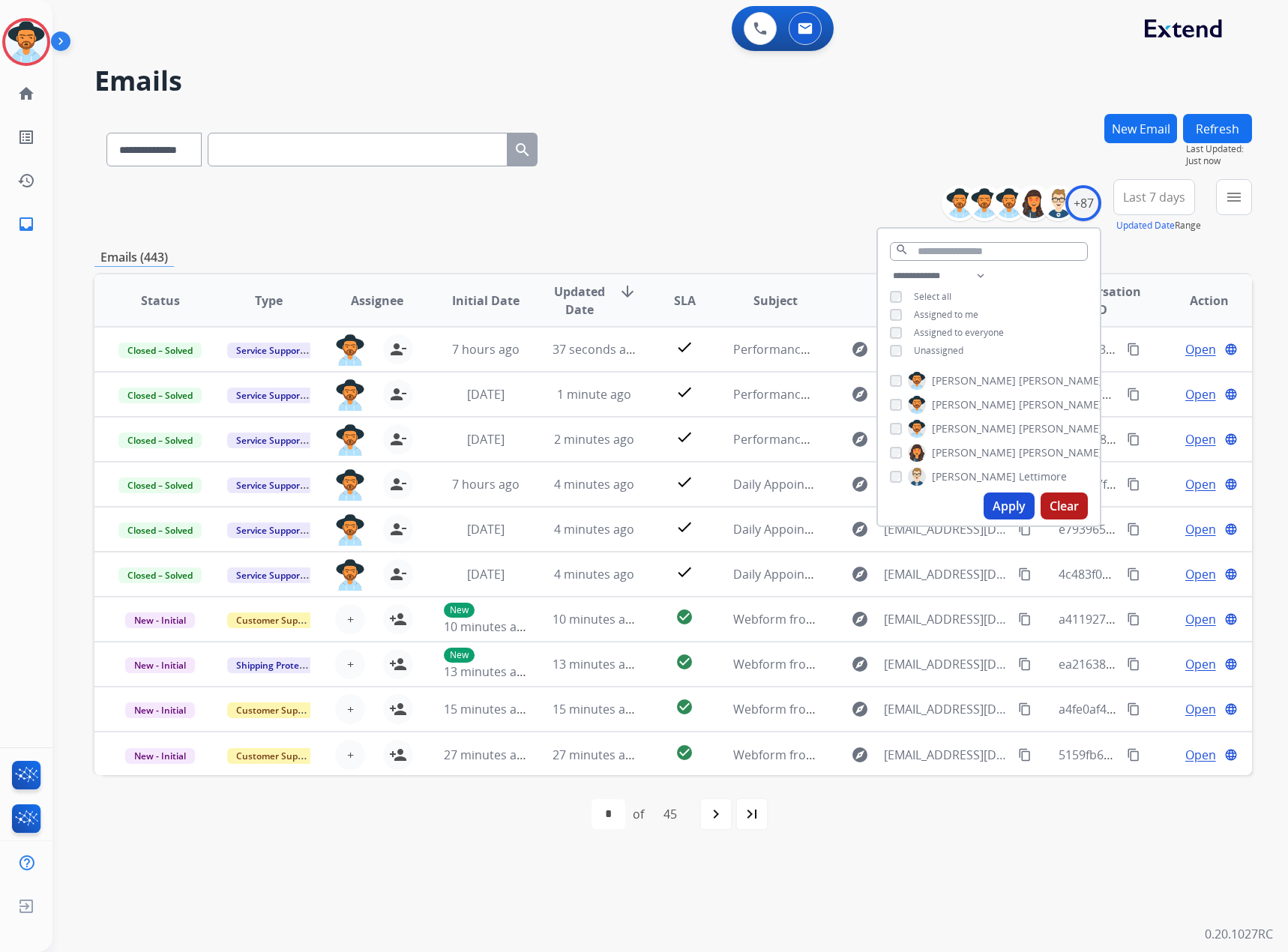
click at [914, 352] on span "Unassigned" at bounding box center [938, 351] width 49 height 13
click at [1014, 503] on button "Apply" at bounding box center [1009, 506] width 51 height 27
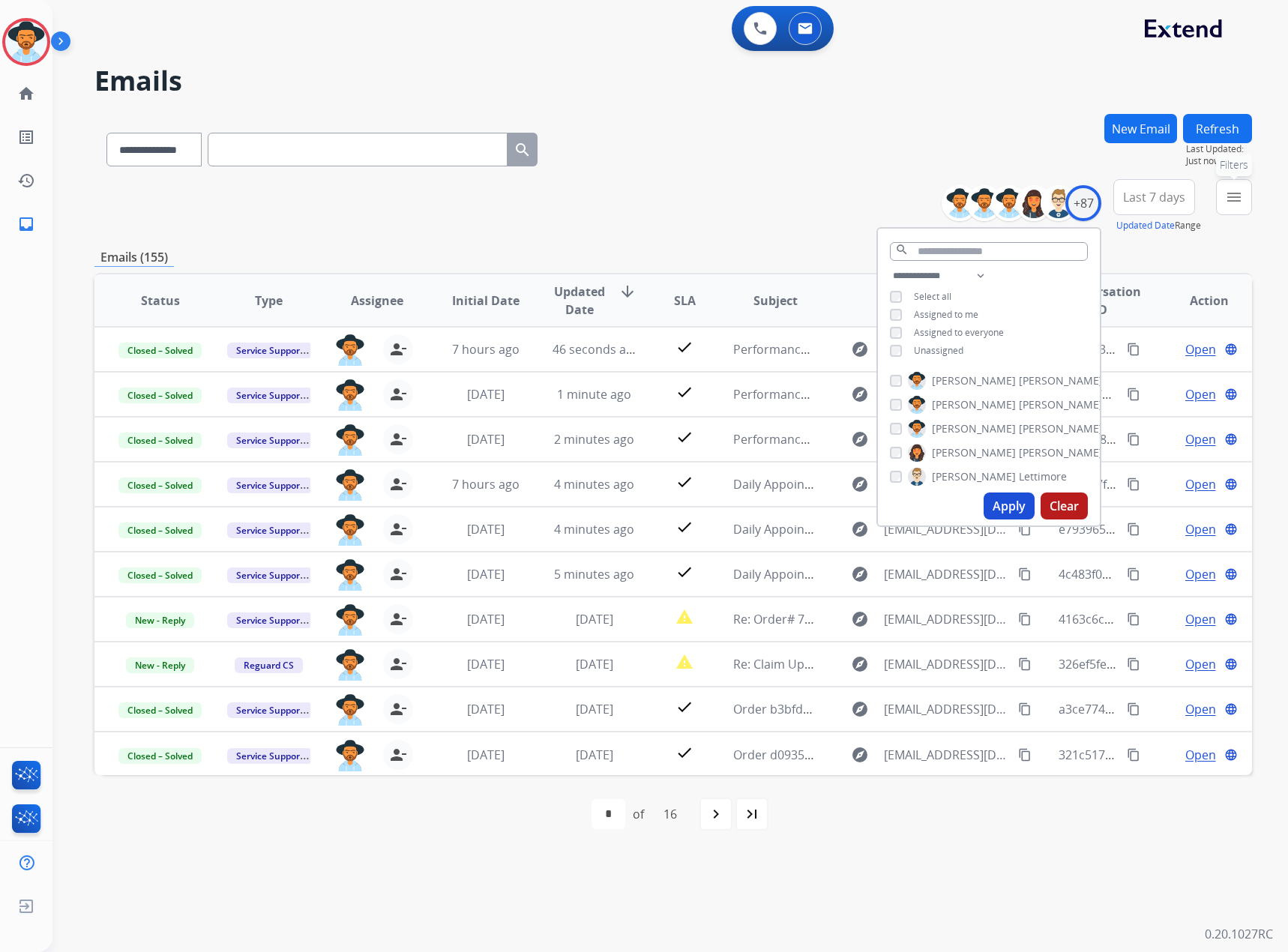
click at [1227, 200] on mat-icon "menu" at bounding box center [1234, 197] width 18 height 18
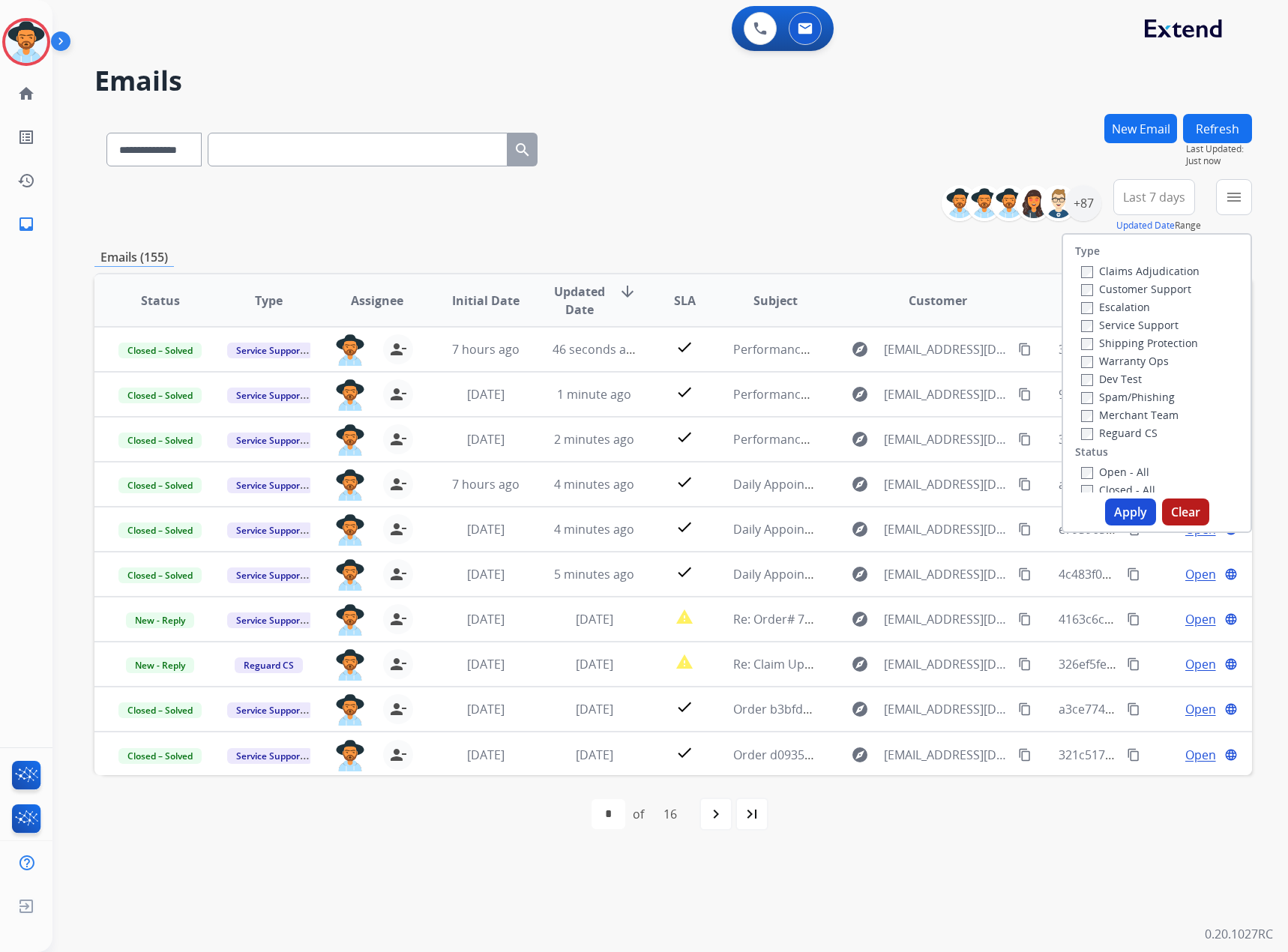
click at [1121, 289] on label "Customer Support" at bounding box center [1136, 289] width 110 height 14
click at [1129, 337] on label "Closed - All" at bounding box center [1118, 340] width 75 height 14
click at [1138, 505] on button "Apply" at bounding box center [1130, 512] width 51 height 27
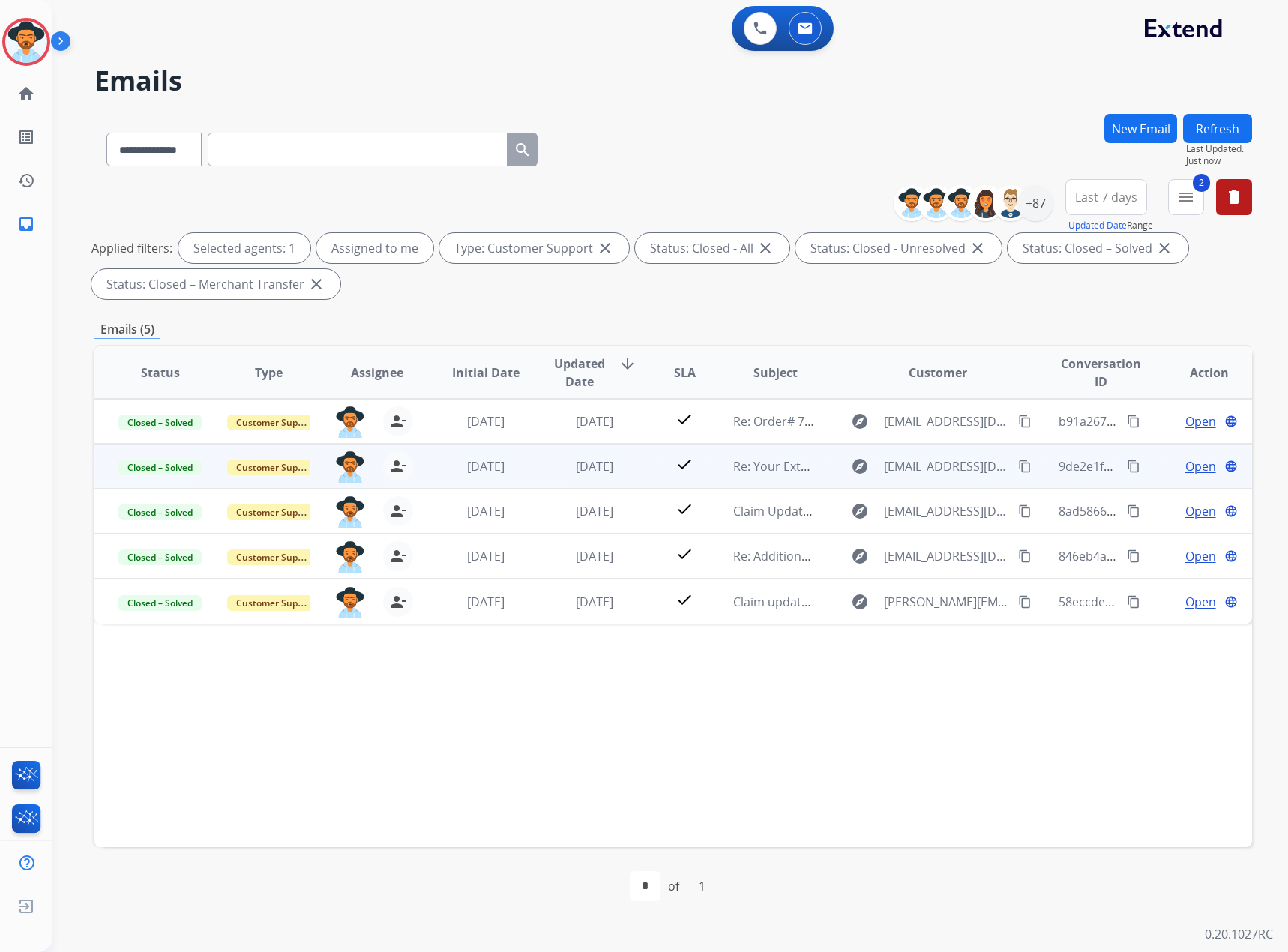
click at [1185, 464] on span "Open" at bounding box center [1201, 466] width 30 height 18
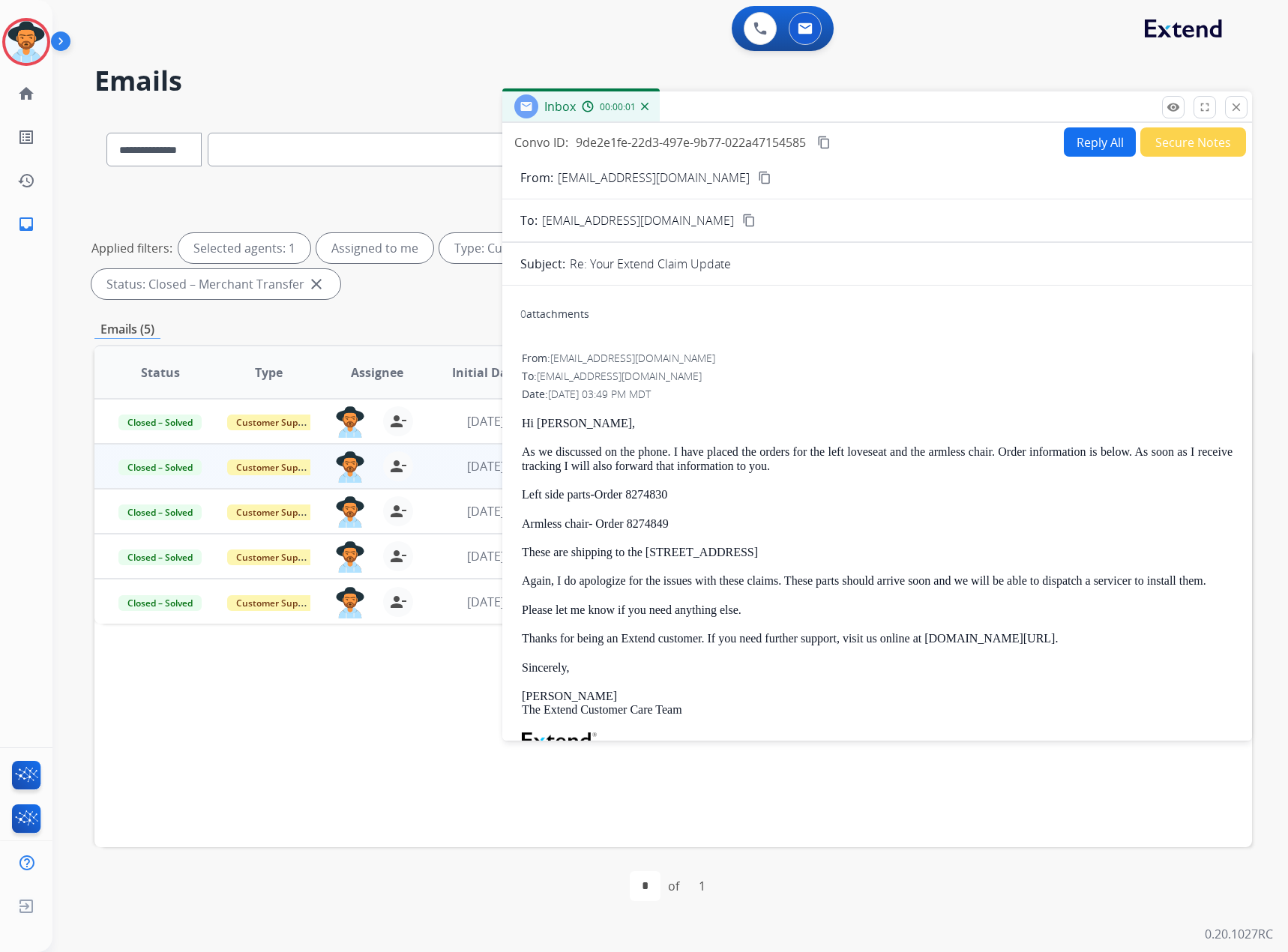
click at [664, 495] on p "Left side parts-Order 8274830" at bounding box center [877, 495] width 711 height 14
copy p "8274830"
click at [1099, 145] on button "Reply All" at bounding box center [1099, 142] width 72 height 29
select select "**********"
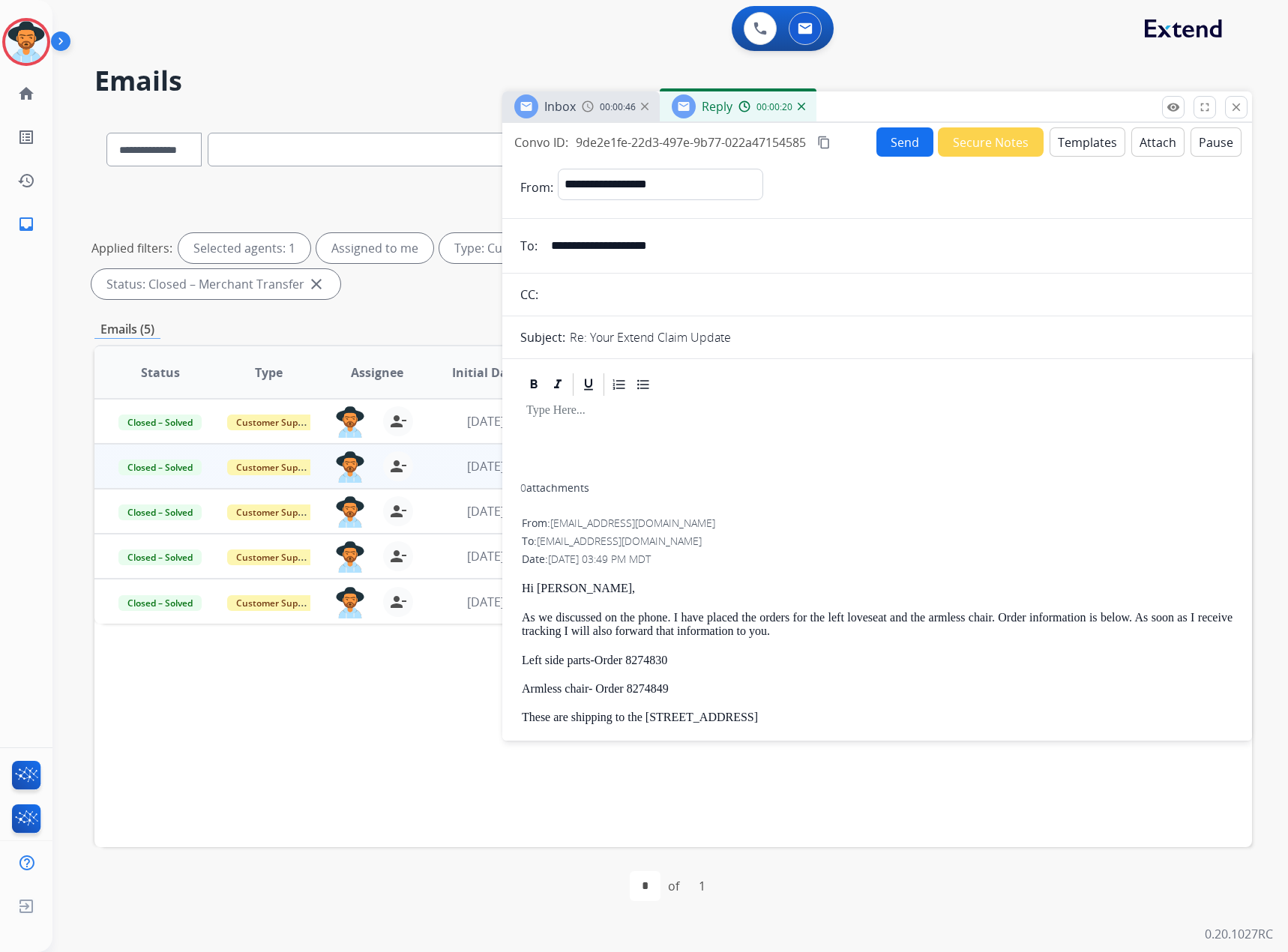
click at [588, 420] on div at bounding box center [877, 441] width 714 height 85
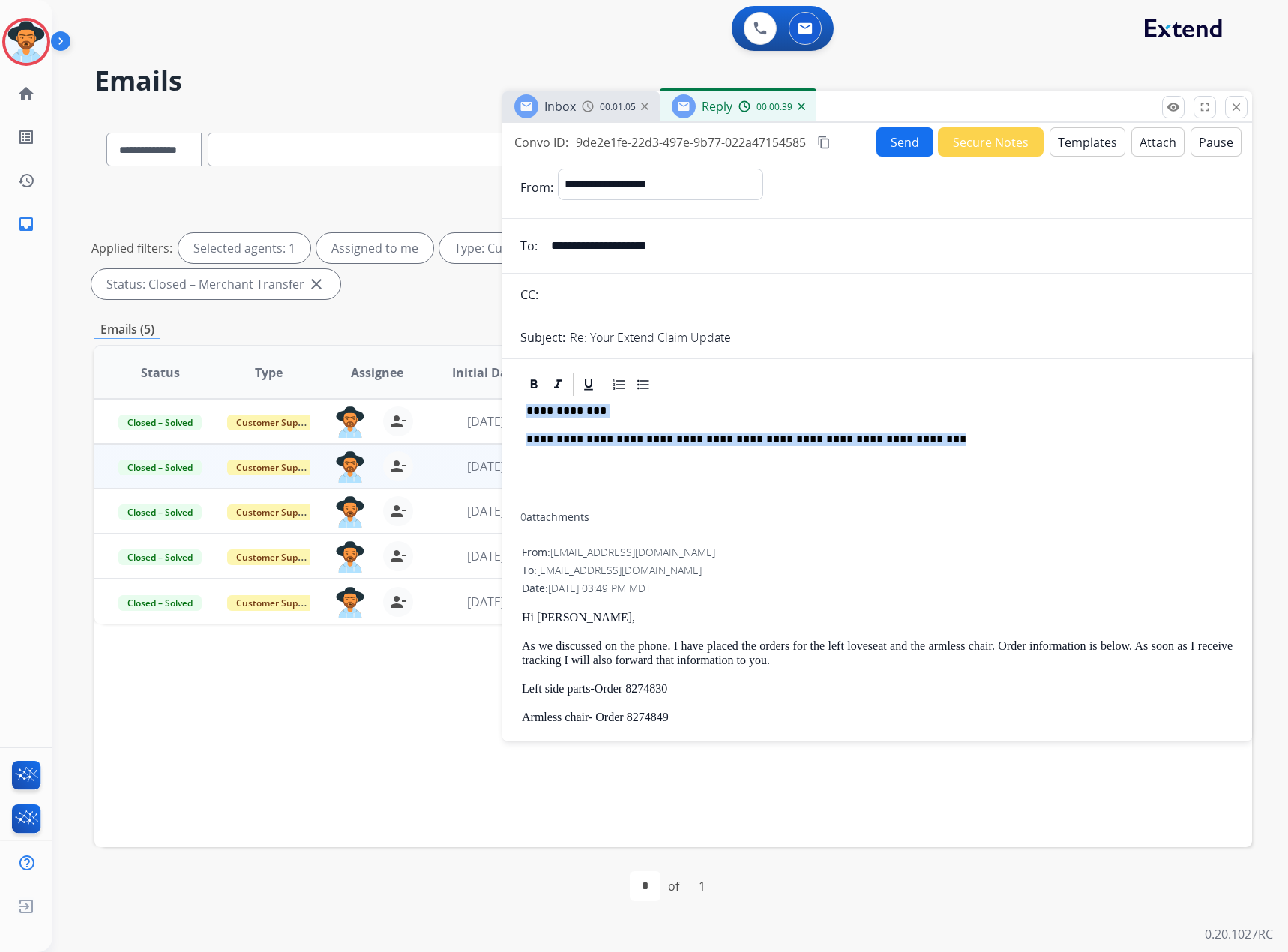
drag, startPoint x: 956, startPoint y: 431, endPoint x: 509, endPoint y: 378, distance: 450.1
copy div "**********"
click at [1070, 141] on button "Templates" at bounding box center [1087, 142] width 76 height 29
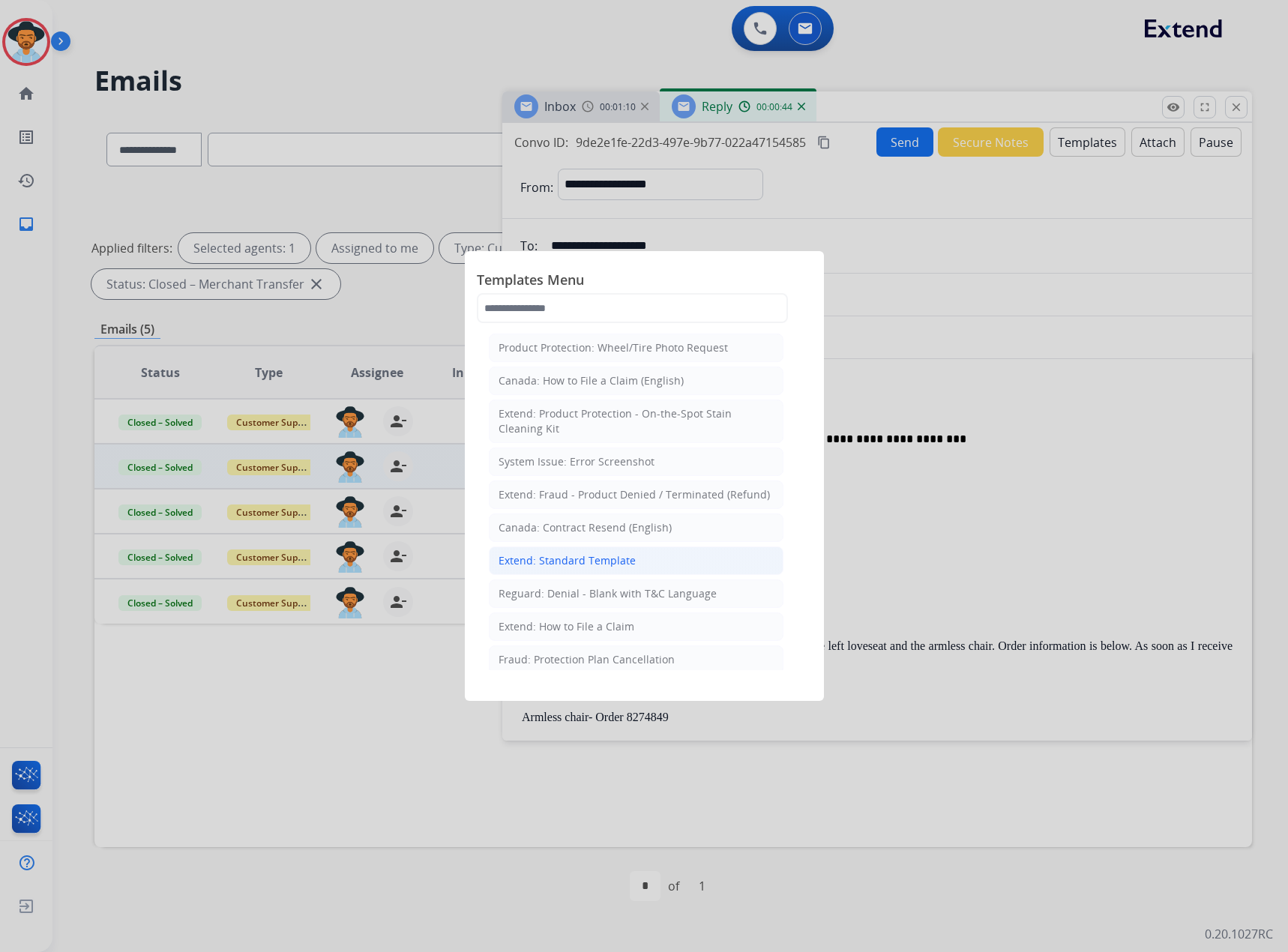
click at [556, 561] on div "Extend: Standard Template" at bounding box center [567, 561] width 137 height 15
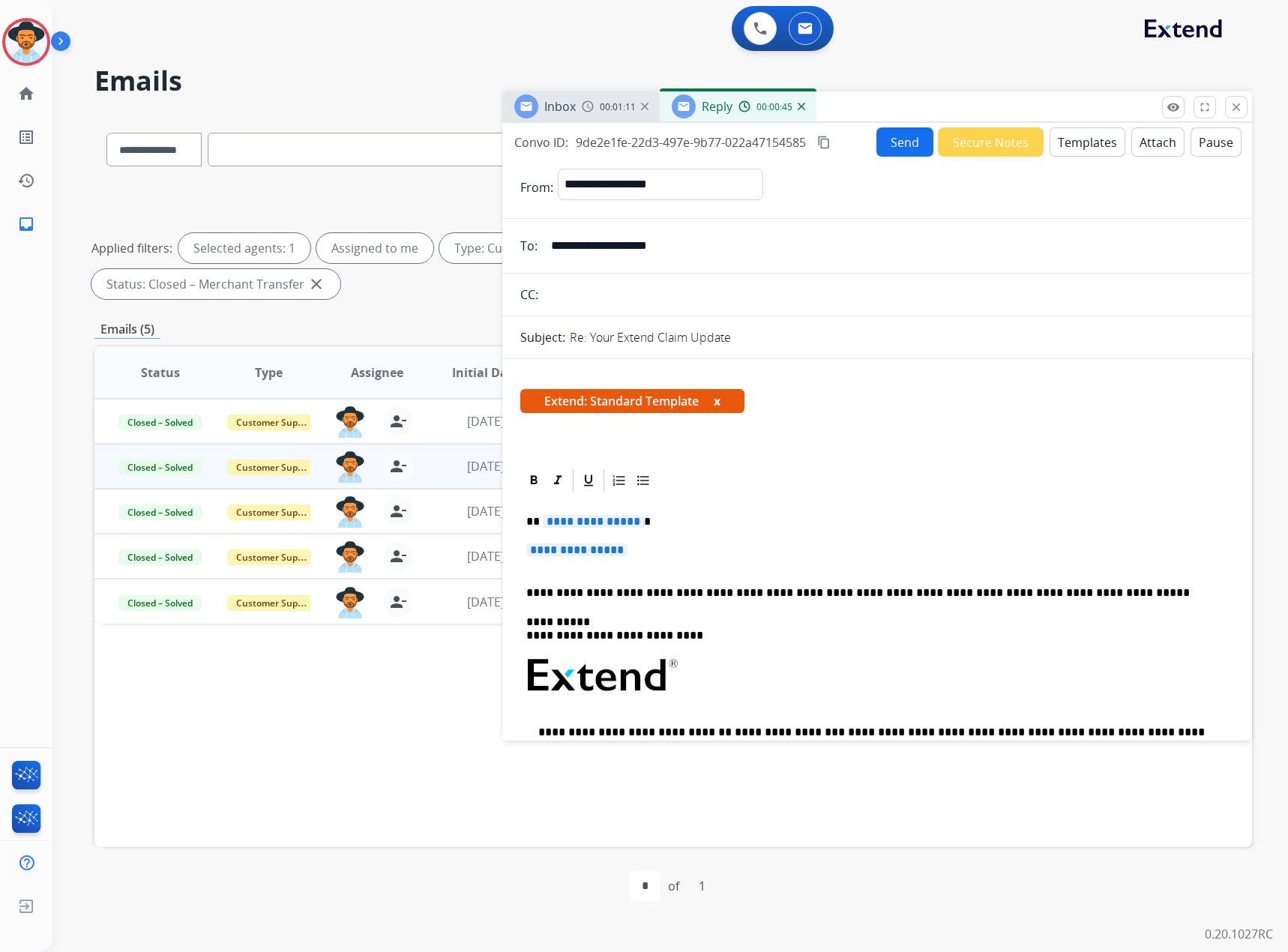
click at [724, 397] on span "Extend: Standard Template x" at bounding box center [632, 401] width 224 height 24
click at [721, 403] on button "x" at bounding box center [717, 401] width 7 height 18
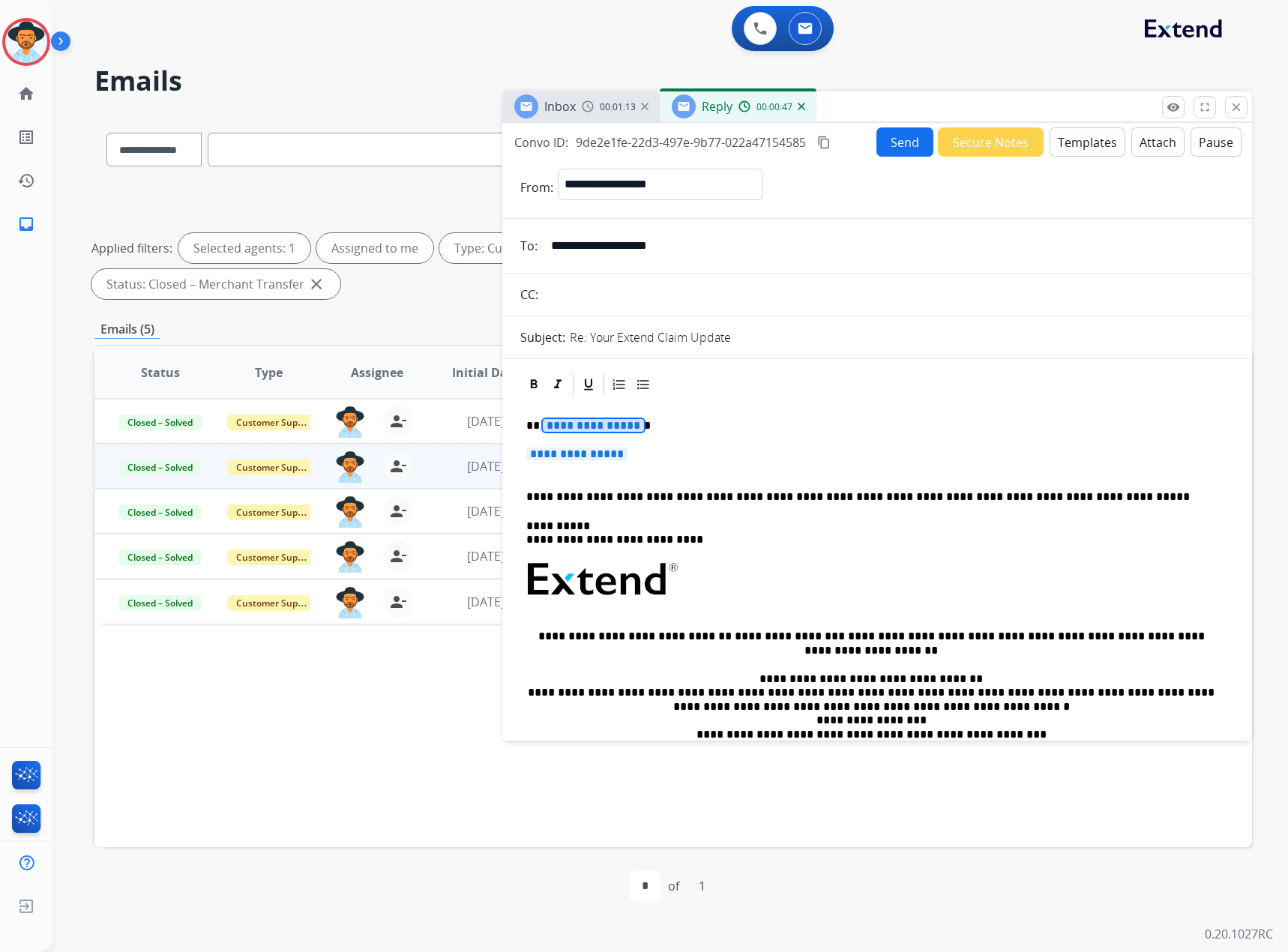
click at [588, 422] on span "**********" at bounding box center [593, 425] width 101 height 13
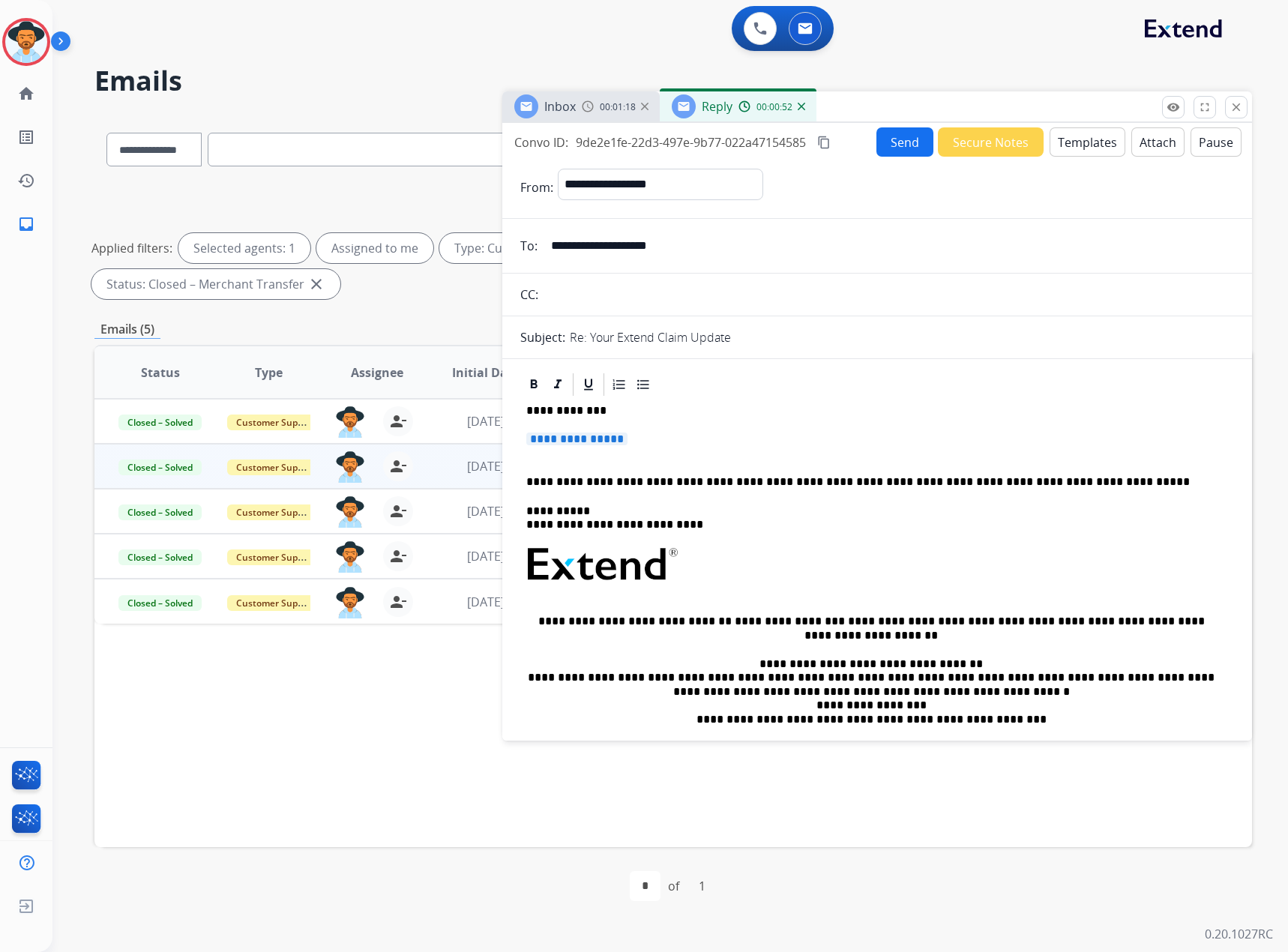
click at [601, 431] on div "**********" at bounding box center [877, 617] width 714 height 437
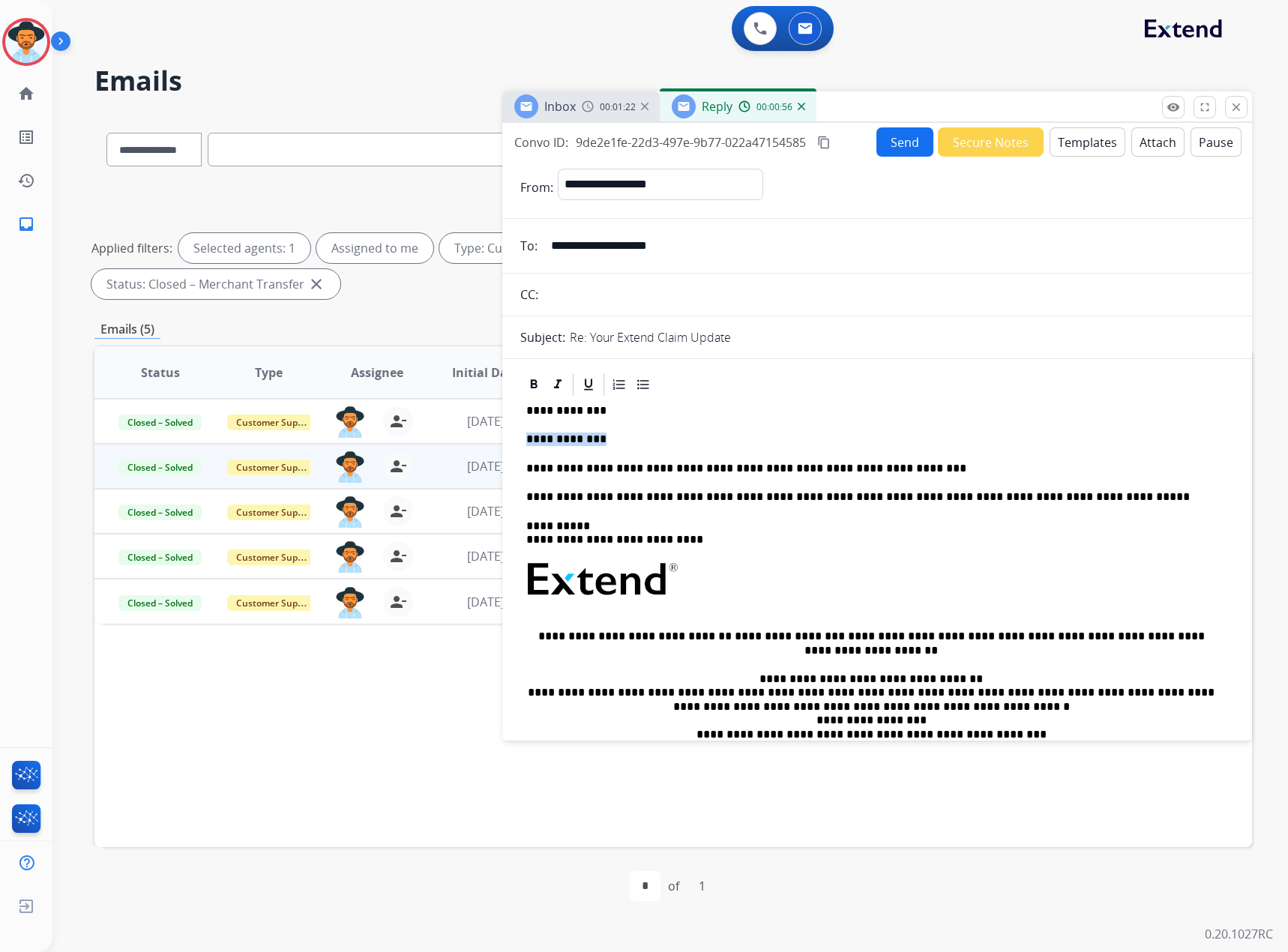
drag, startPoint x: 583, startPoint y: 439, endPoint x: 516, endPoint y: 433, distance: 67.3
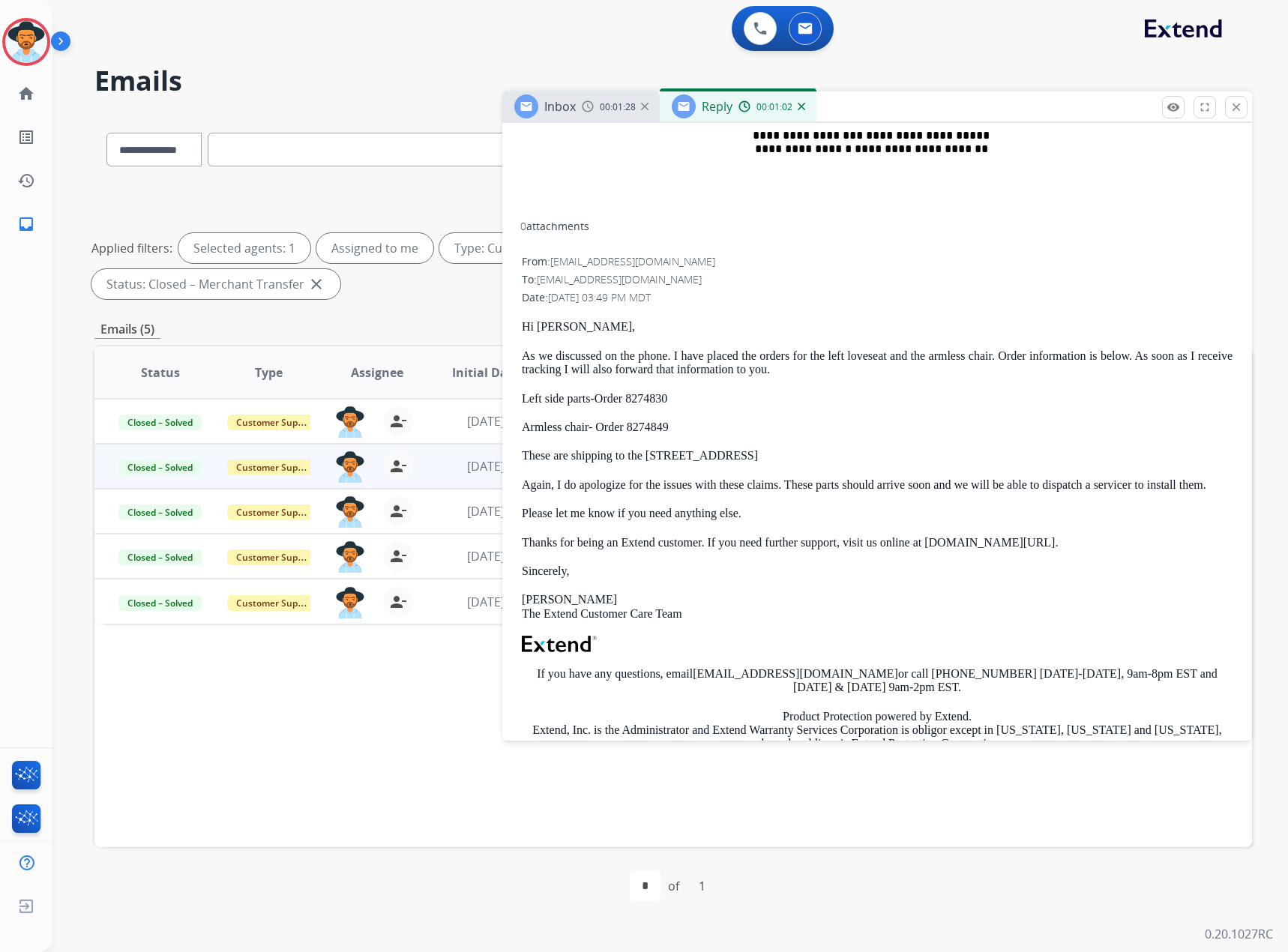
scroll to position [600, 0]
click at [701, 397] on p "Left side parts-Order 8274830" at bounding box center [877, 398] width 711 height 14
click at [693, 397] on p "Left side parts-Order 8274830" at bounding box center [877, 398] width 711 height 14
drag, startPoint x: 686, startPoint y: 418, endPoint x: 522, endPoint y: 398, distance: 165.2
click at [522, 398] on div "Hi [PERSON_NAME], As we discussed on the phone. I have placed the orders for th…" at bounding box center [877, 582] width 711 height 525
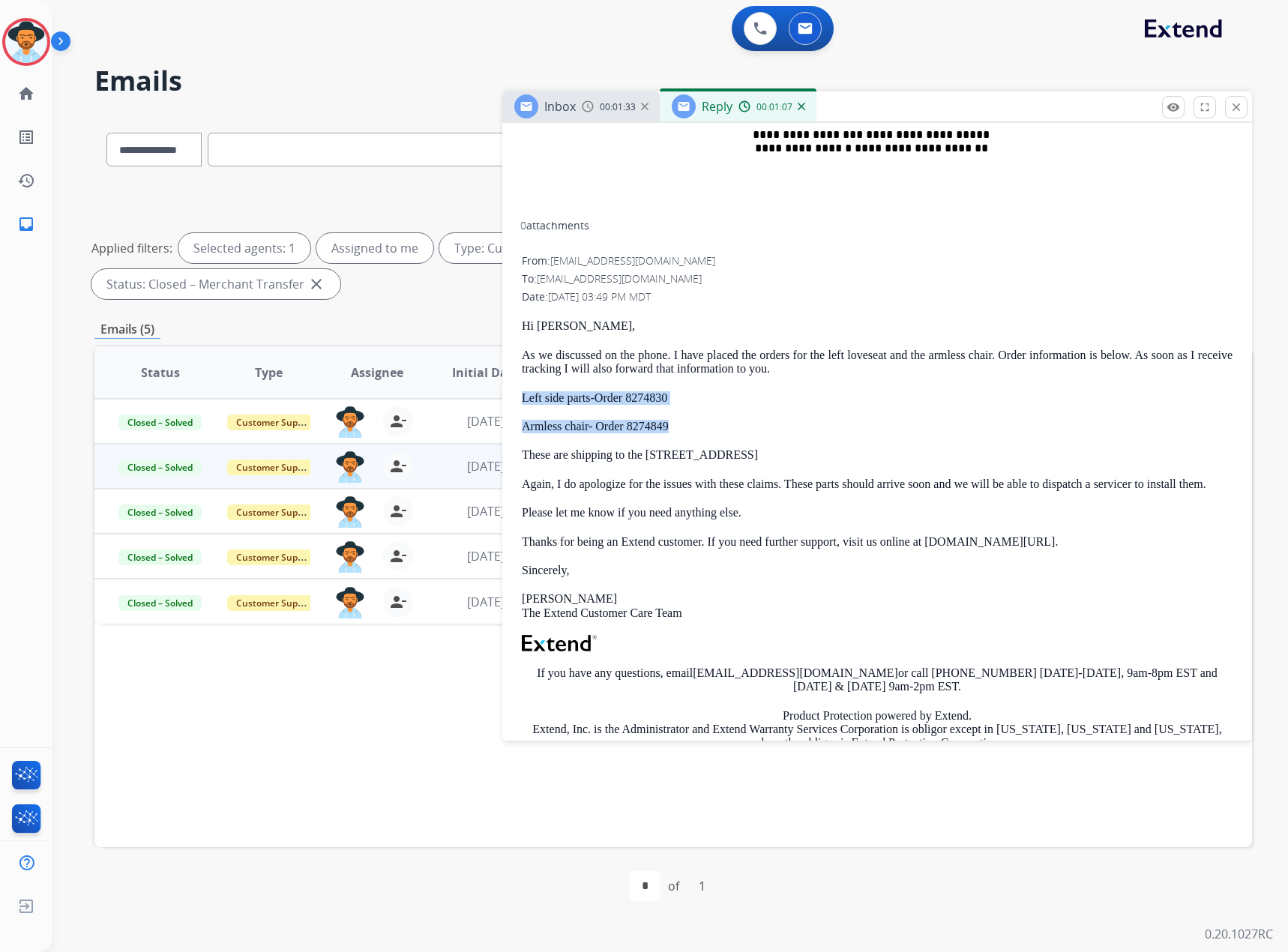
copy div "Left side parts-Order 8274830 Armless chair- Order 8274849"
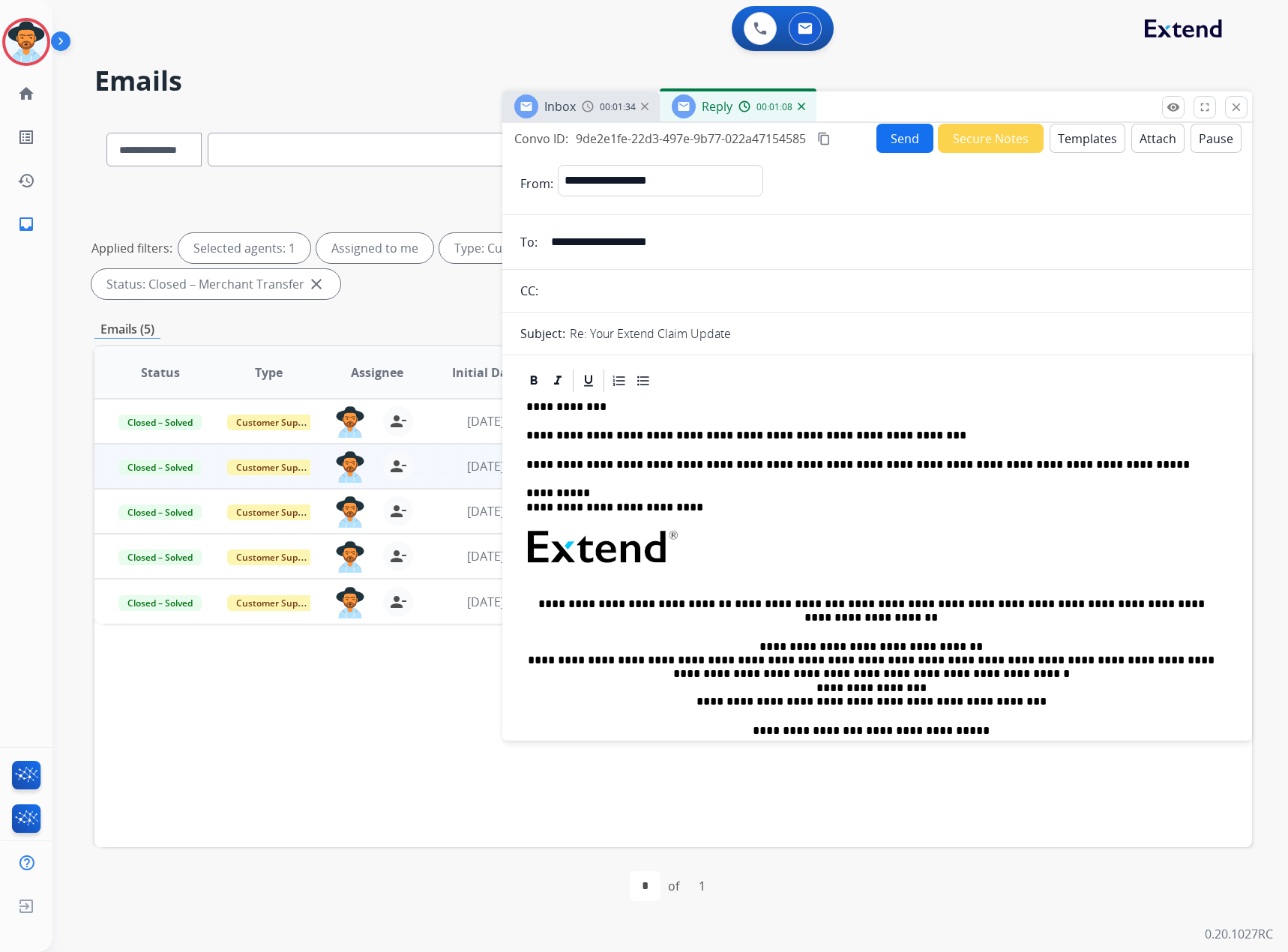
scroll to position [0, 0]
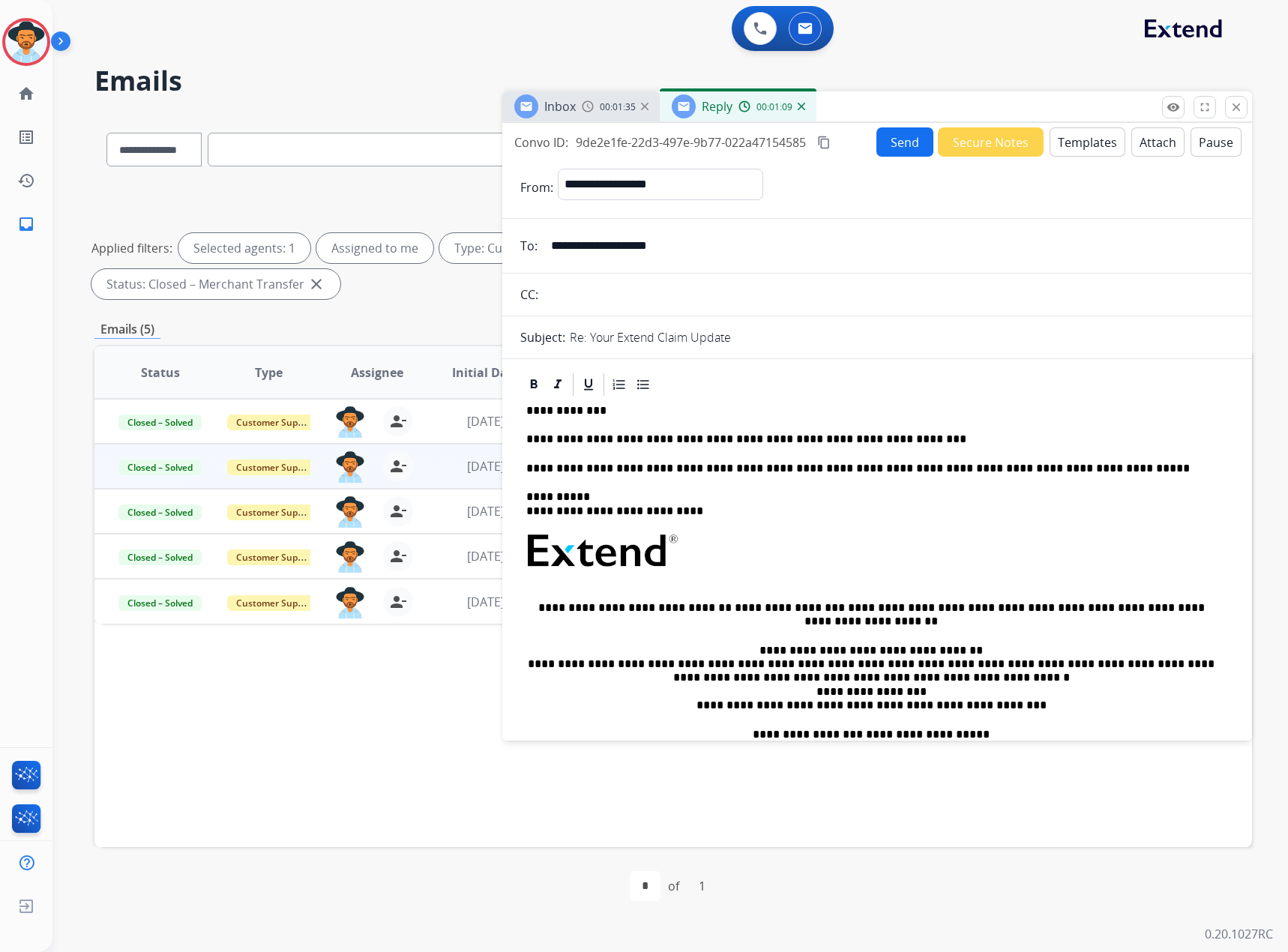
click at [955, 439] on p "**********" at bounding box center [871, 440] width 690 height 14
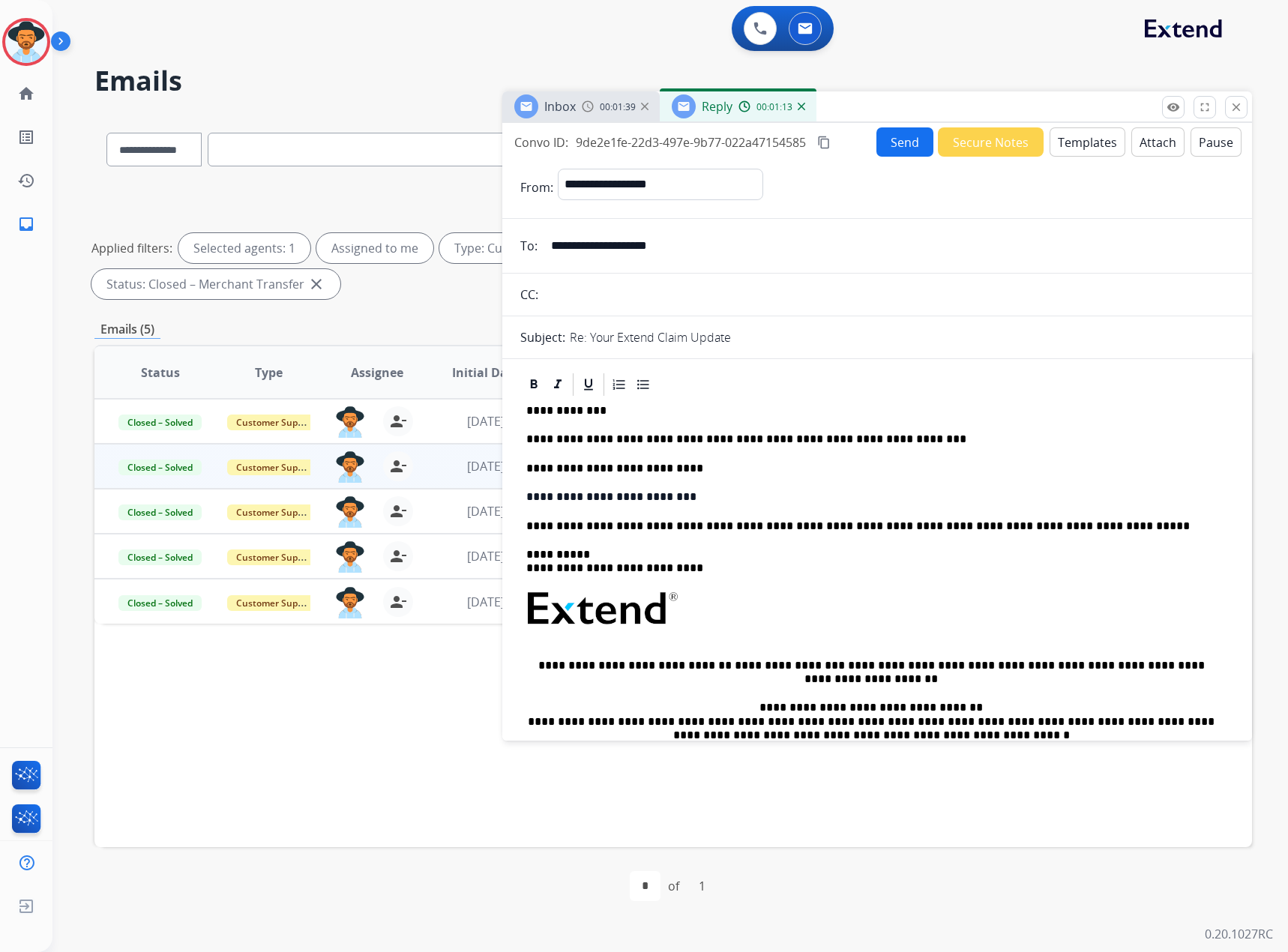
click at [776, 458] on div "**********" at bounding box center [877, 639] width 714 height 481
click at [713, 496] on p "**********" at bounding box center [871, 497] width 690 height 14
click at [888, 138] on button "Send" at bounding box center [905, 142] width 57 height 29
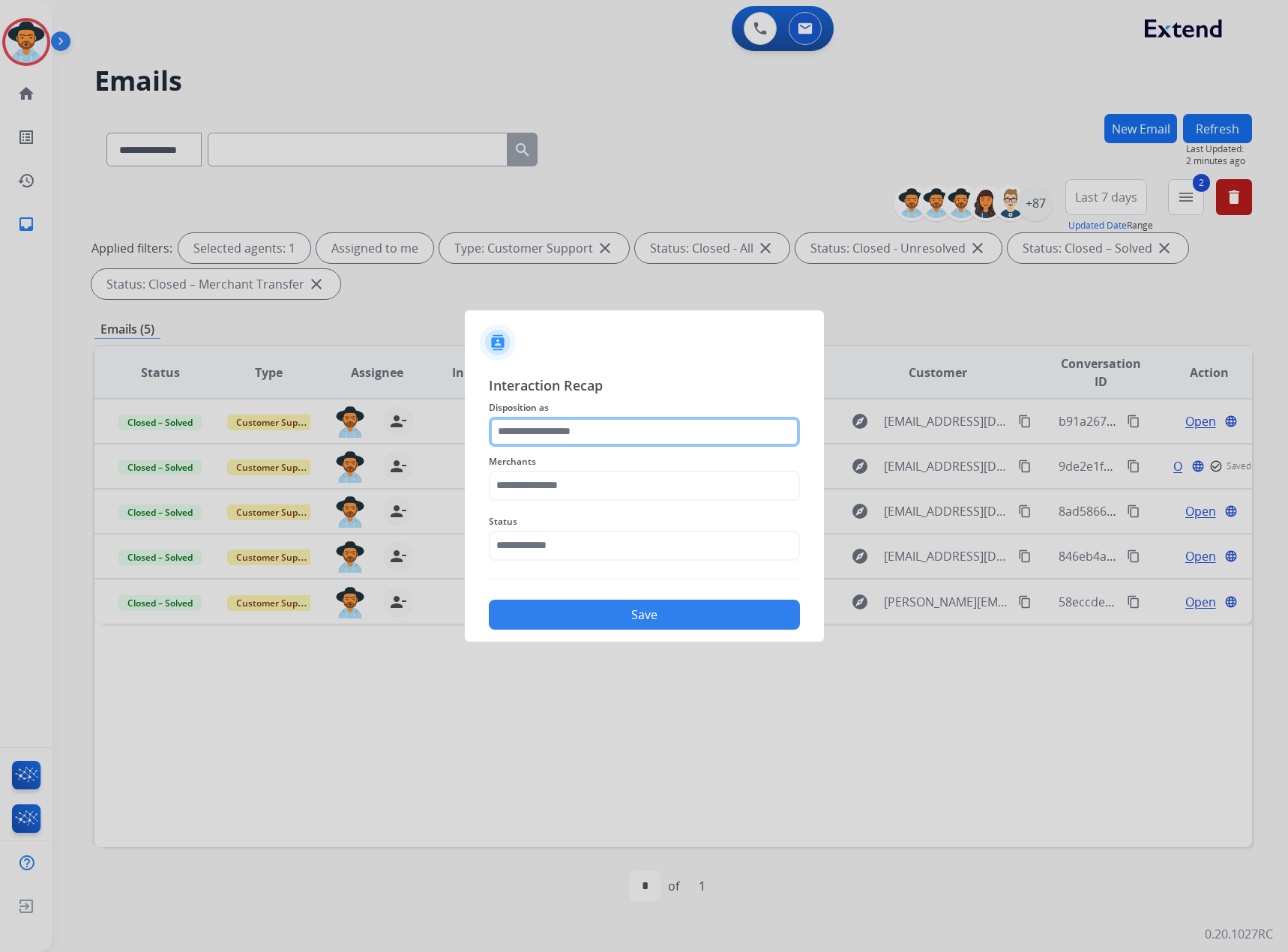
click at [616, 434] on input "text" at bounding box center [644, 431] width 311 height 30
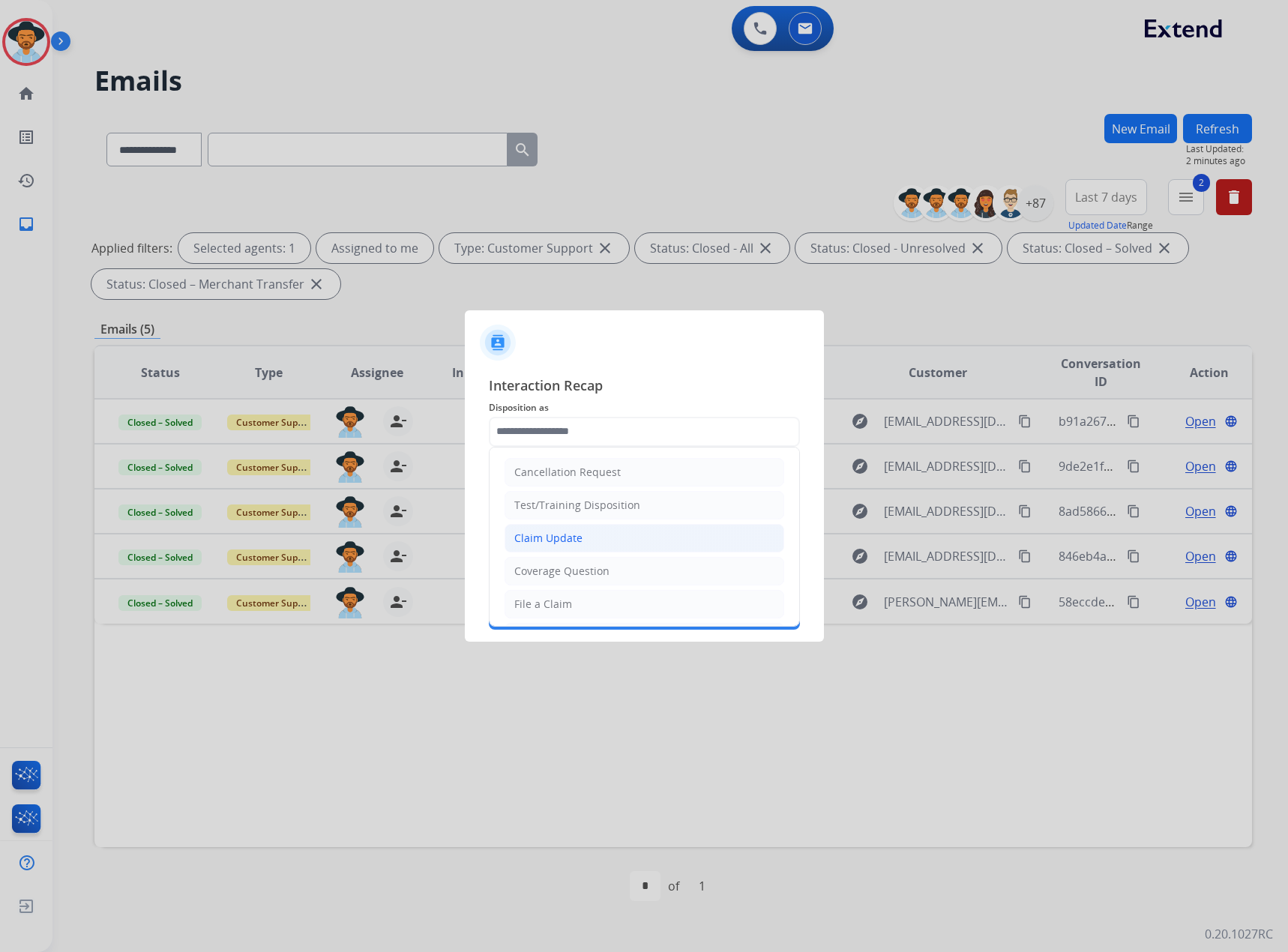
click at [559, 531] on div "Claim Update" at bounding box center [548, 538] width 68 height 15
type input "**********"
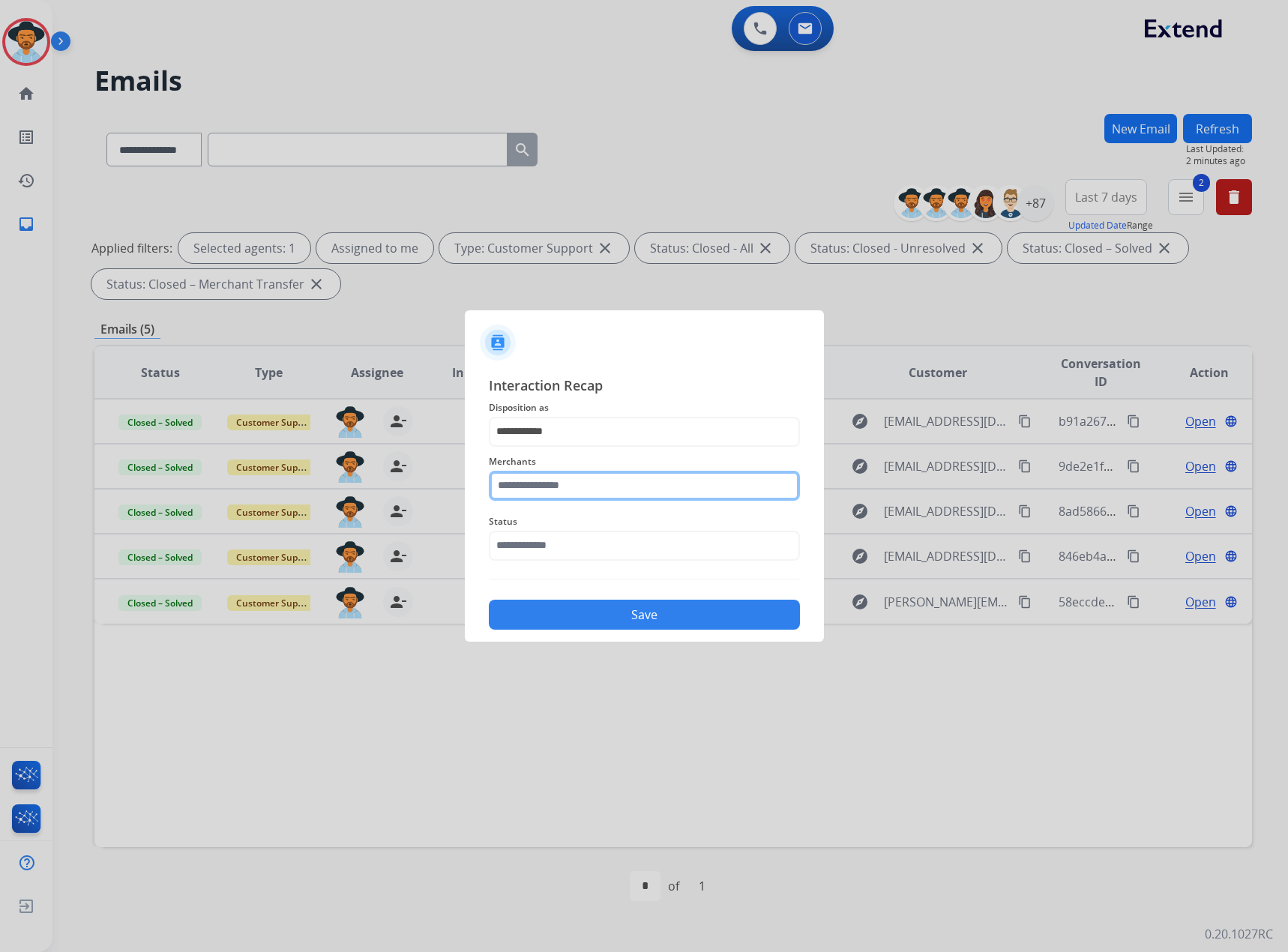
click at [566, 493] on input "text" at bounding box center [644, 485] width 311 height 30
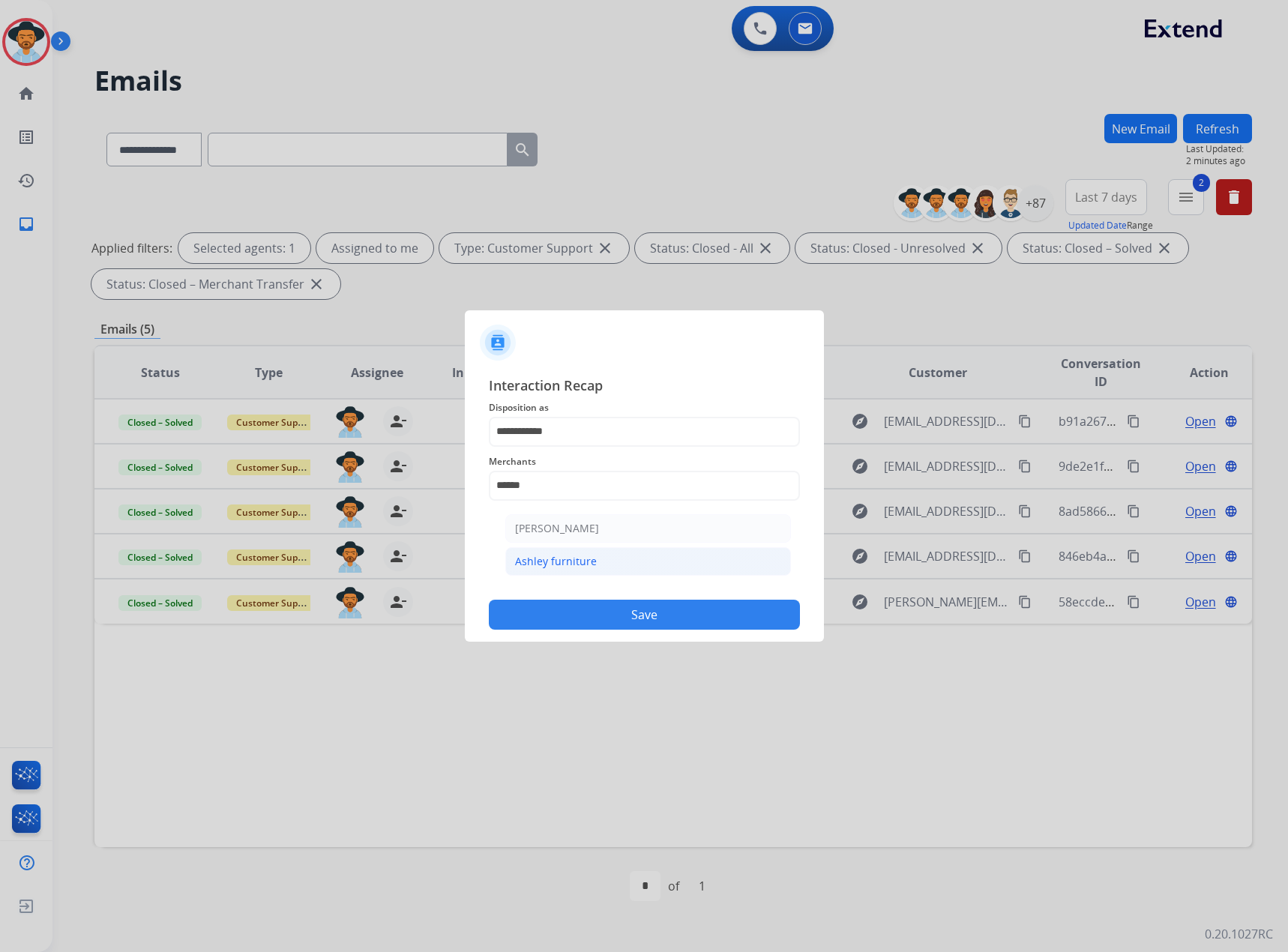
click at [580, 568] on div "Ashley furniture" at bounding box center [555, 562] width 81 height 15
type input "**********"
click at [566, 527] on span "Status" at bounding box center [644, 522] width 311 height 18
click at [563, 538] on input "text" at bounding box center [644, 545] width 311 height 30
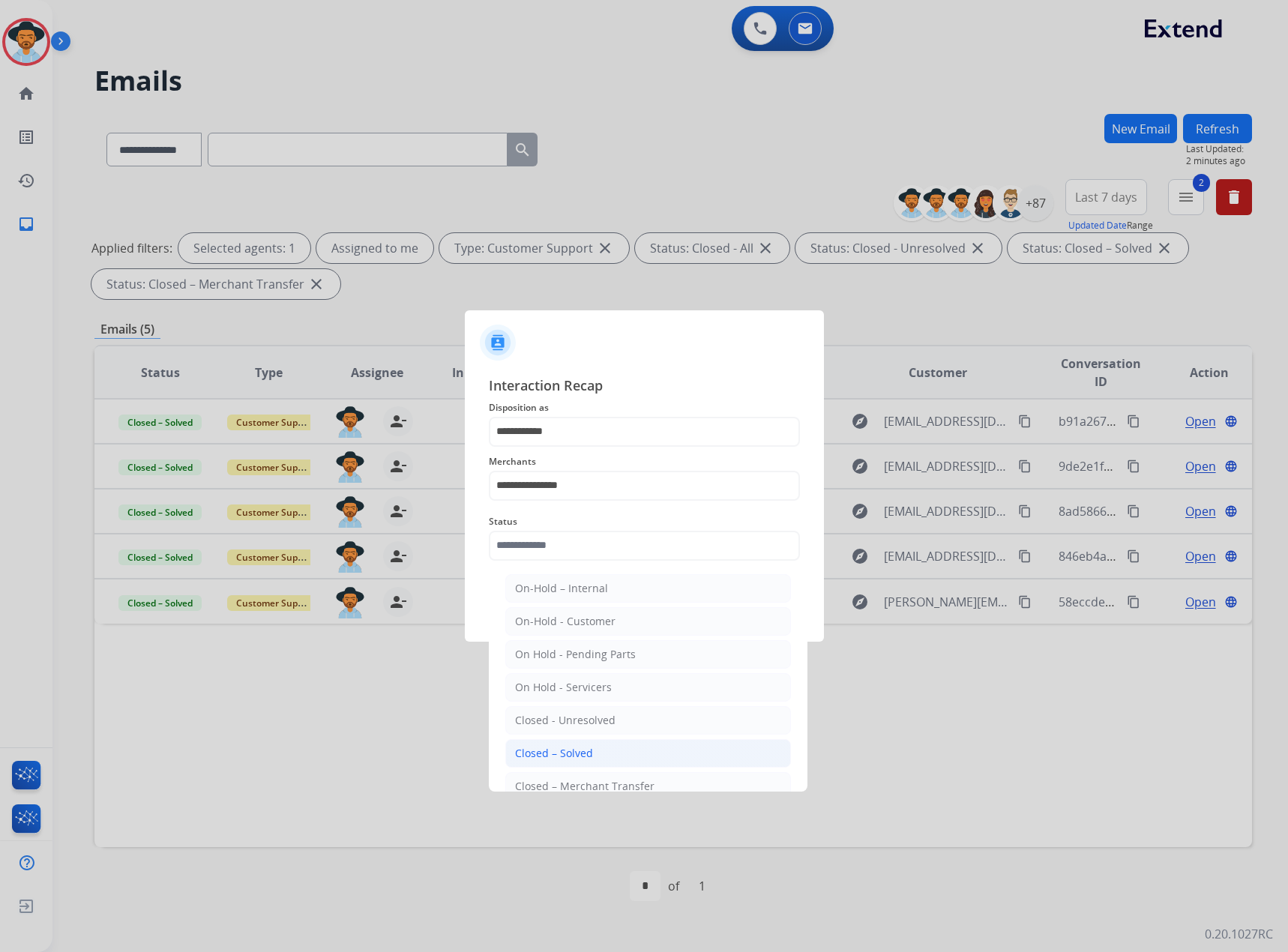
click at [583, 754] on div "Closed – Solved" at bounding box center [554, 754] width 78 height 15
type input "**********"
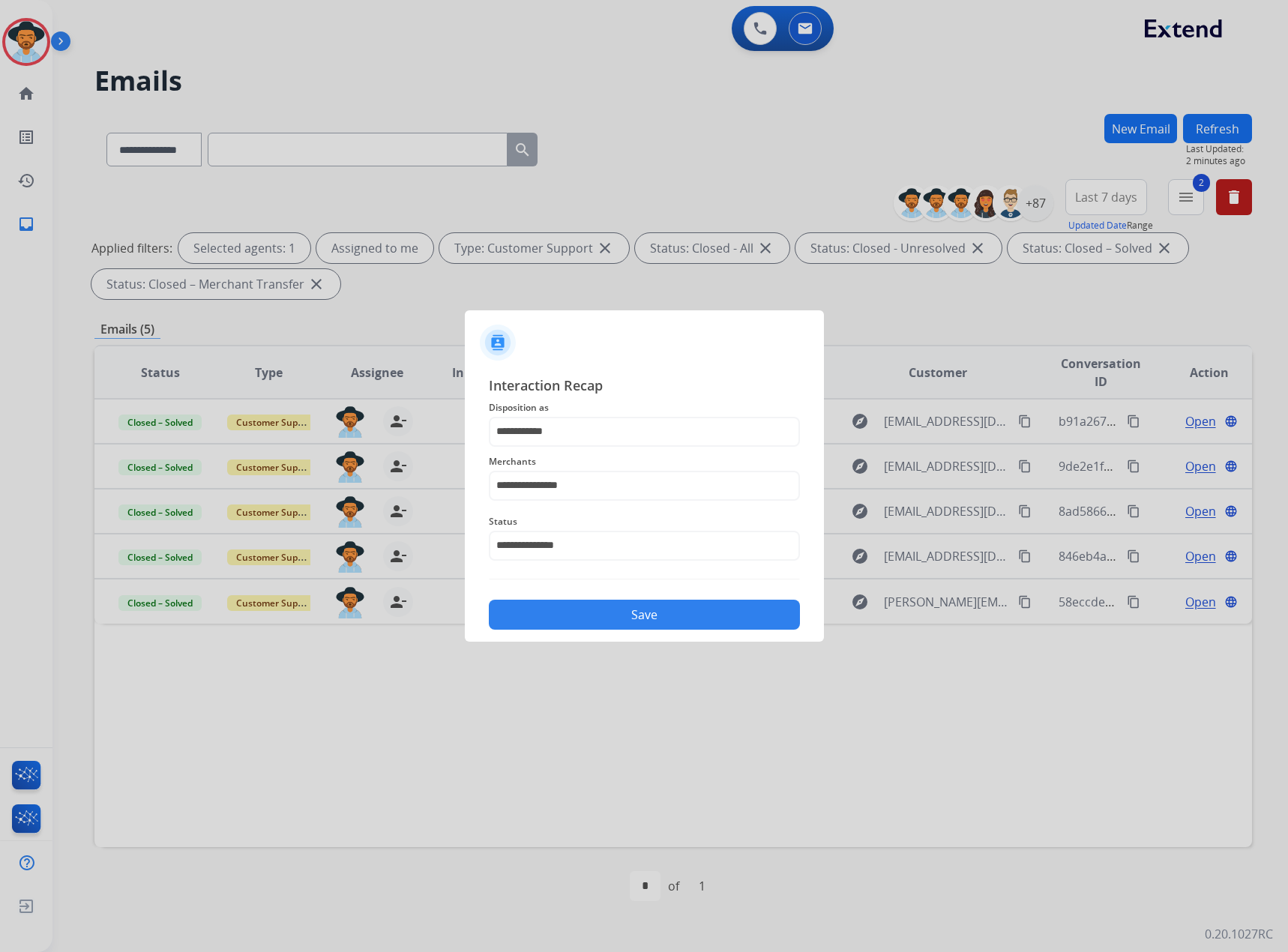
click at [629, 611] on button "Save" at bounding box center [644, 614] width 311 height 30
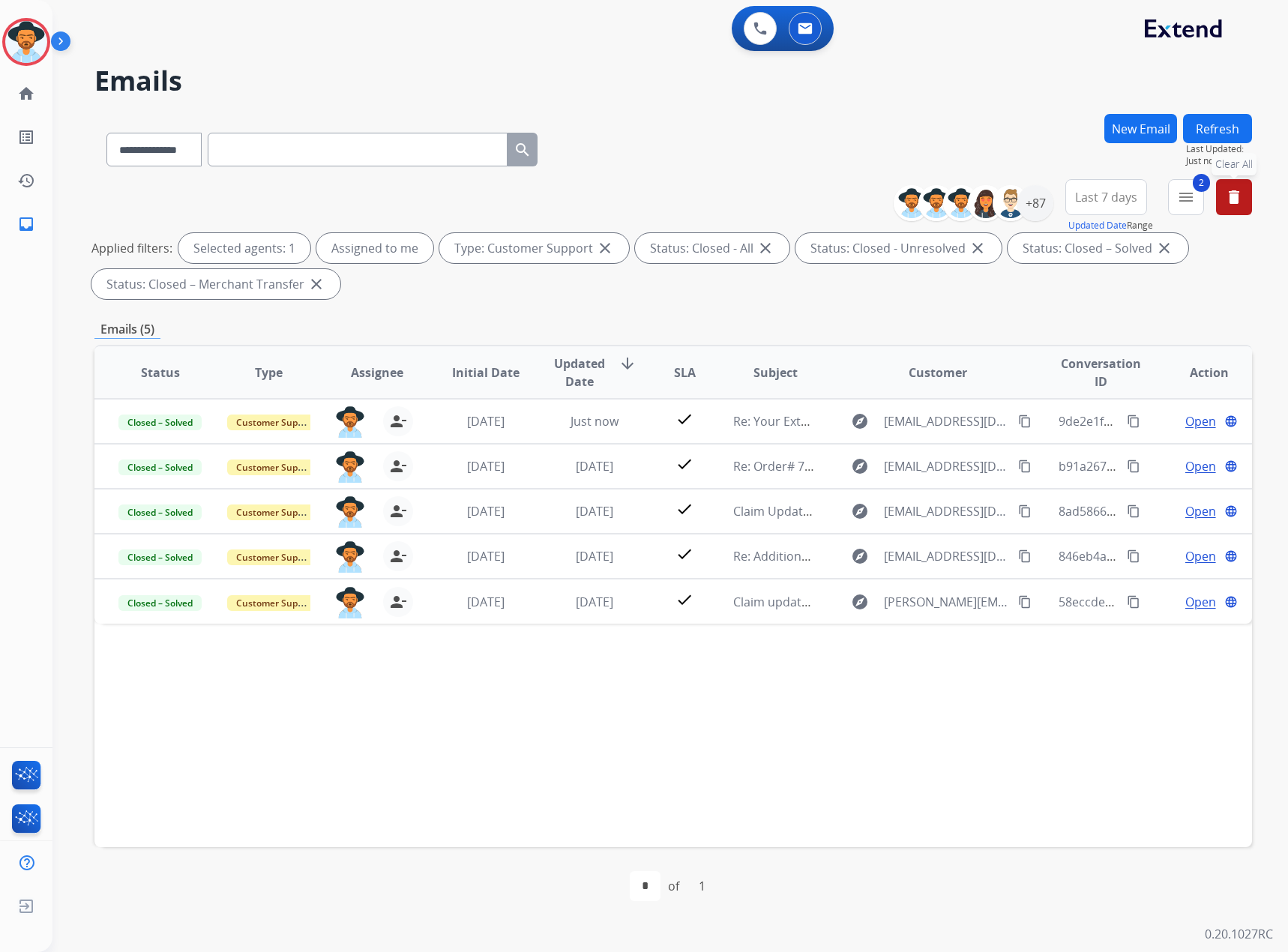
click at [1224, 198] on button "delete Clear All" at bounding box center [1233, 197] width 36 height 36
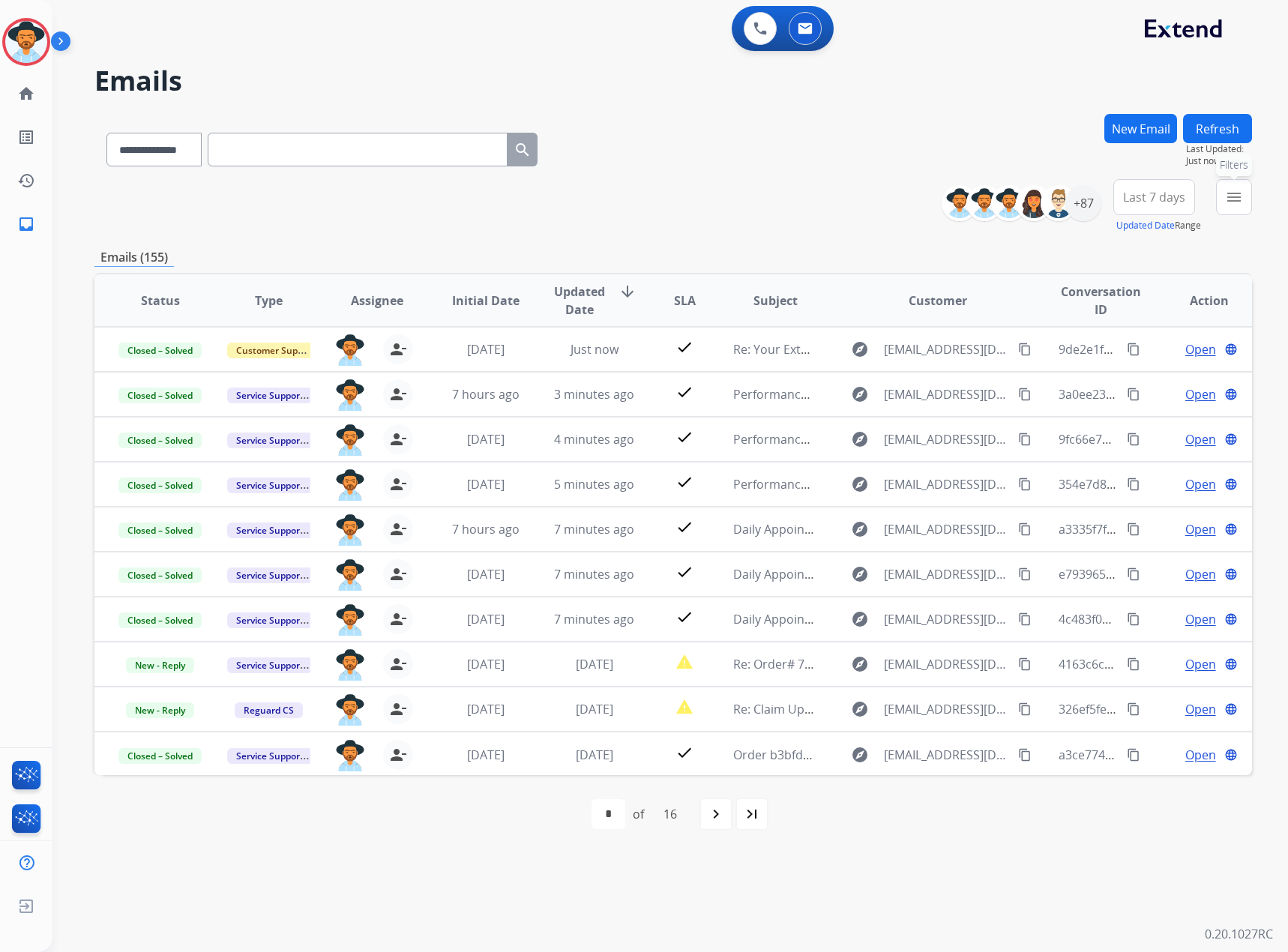
click at [1233, 188] on mat-icon "menu" at bounding box center [1234, 197] width 18 height 18
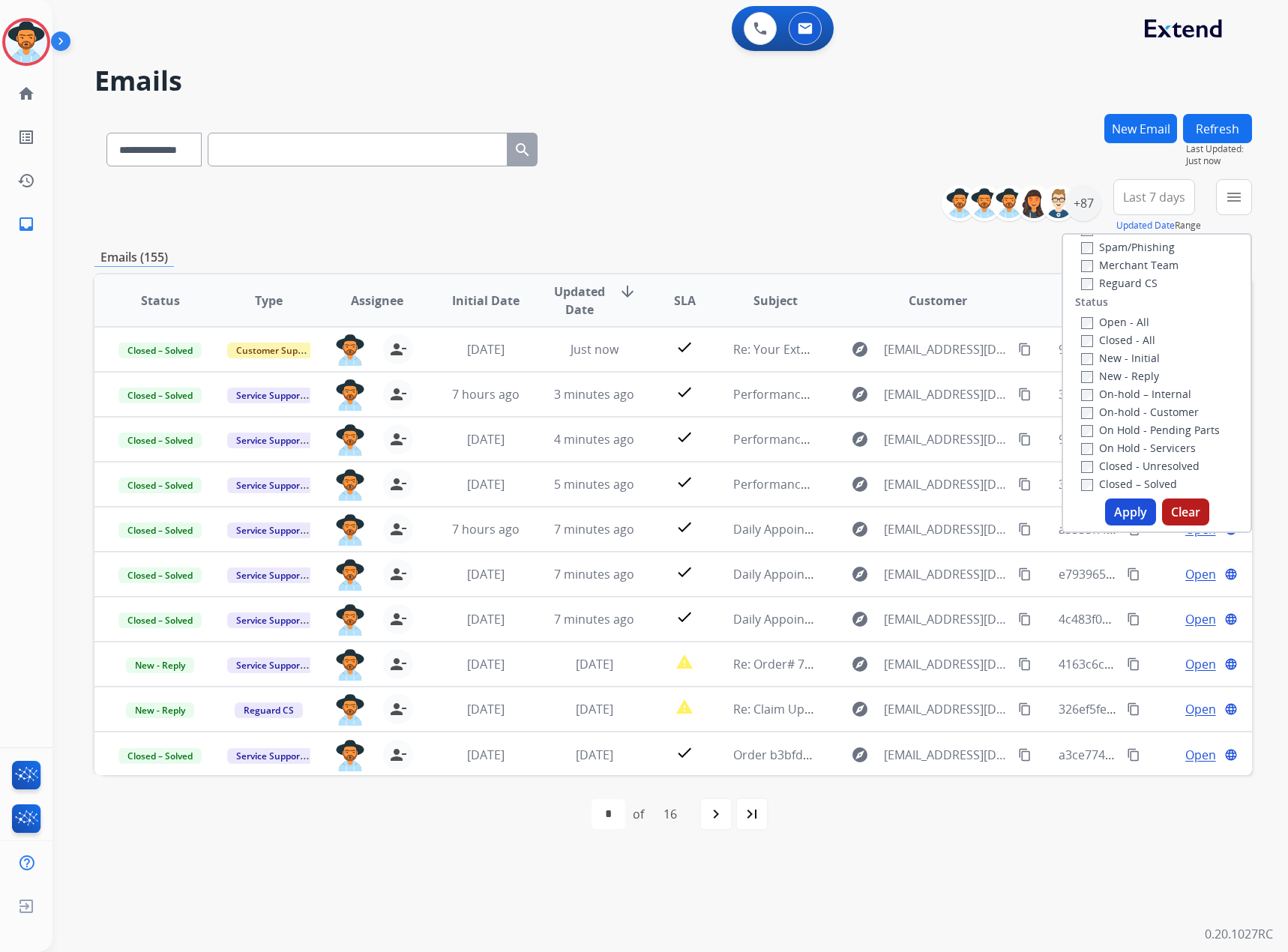
click at [1121, 360] on label "New - Initial" at bounding box center [1121, 357] width 79 height 14
click at [1119, 376] on label "New - Reply" at bounding box center [1120, 376] width 78 height 14
click at [1128, 516] on button "Apply" at bounding box center [1130, 512] width 51 height 27
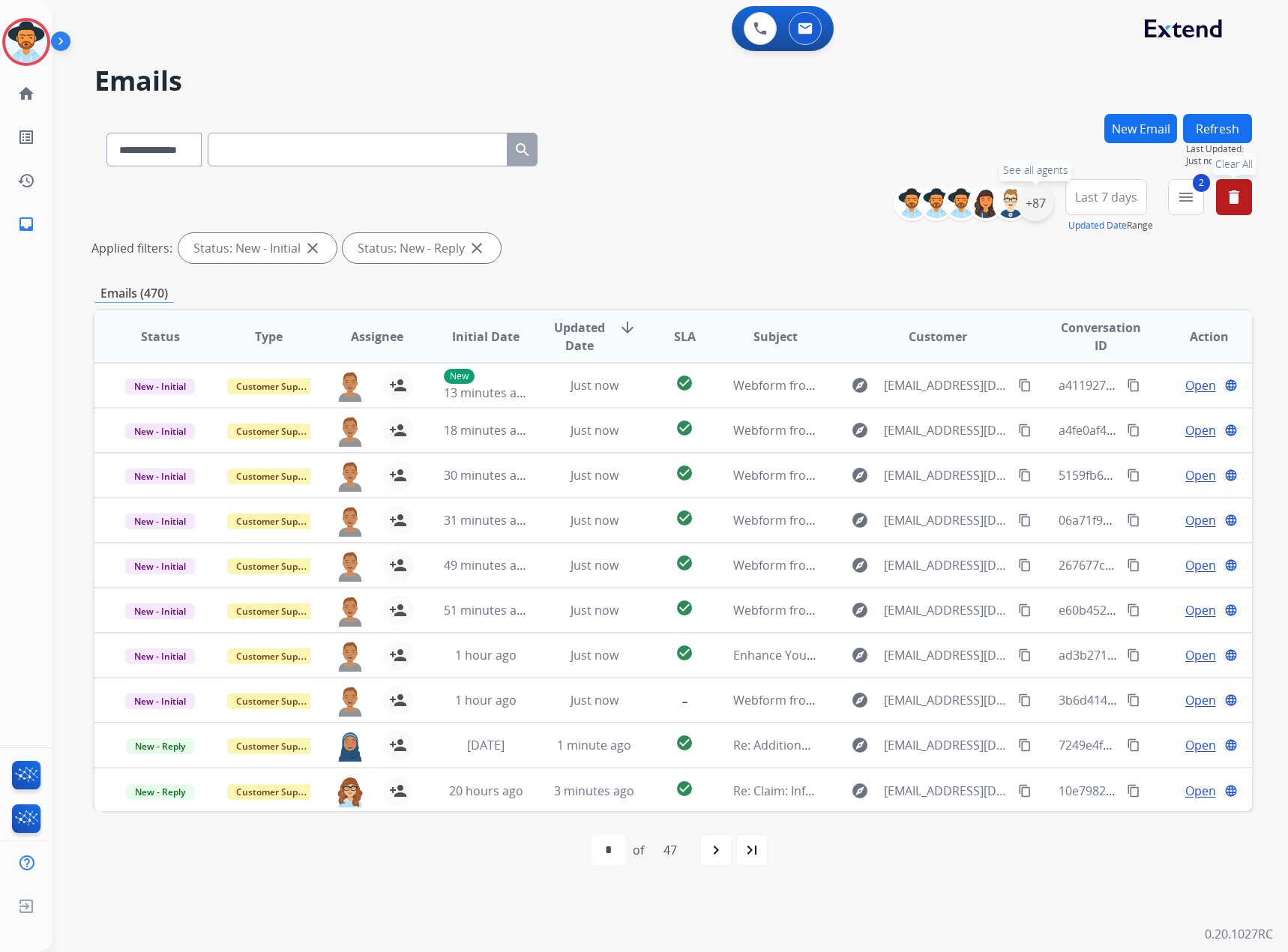
click at [1032, 207] on div "+87" at bounding box center [1035, 203] width 36 height 36
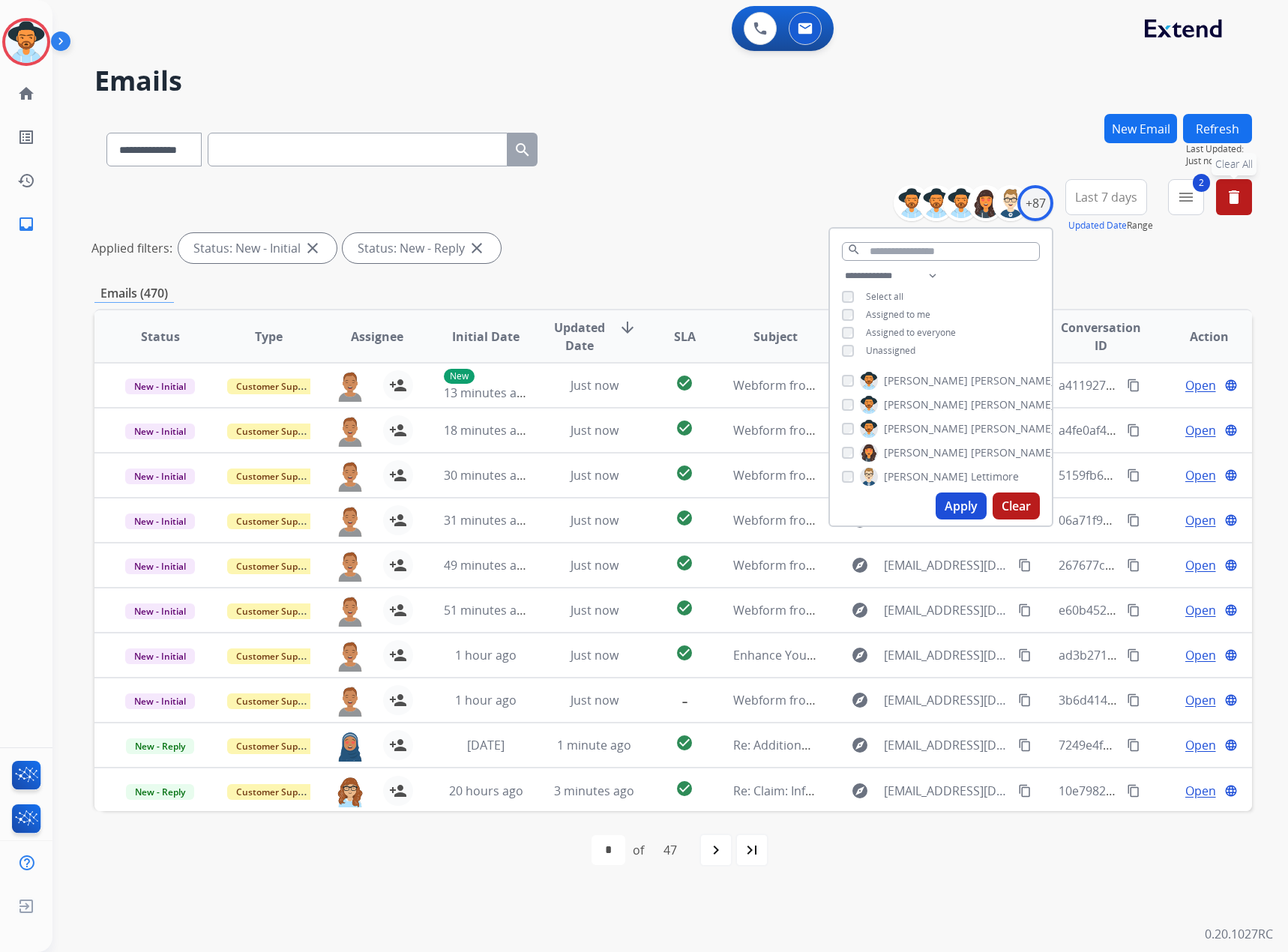
click at [909, 313] on span "Assigned to me" at bounding box center [898, 314] width 65 height 13
click at [897, 350] on span "Unassigned" at bounding box center [890, 351] width 49 height 13
click at [965, 498] on button "Apply" at bounding box center [960, 506] width 51 height 27
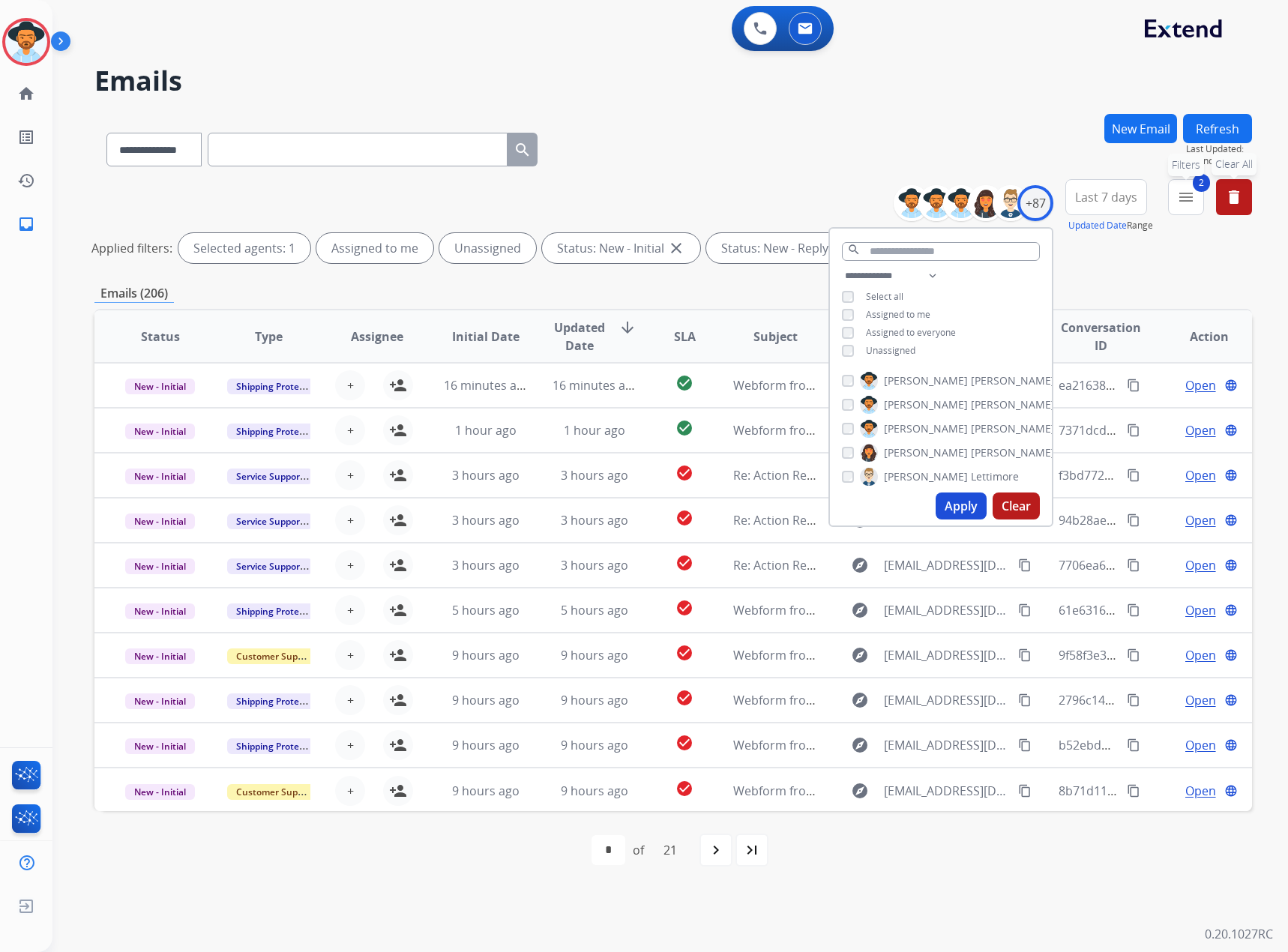
click at [1194, 205] on mat-icon "menu" at bounding box center [1186, 197] width 18 height 18
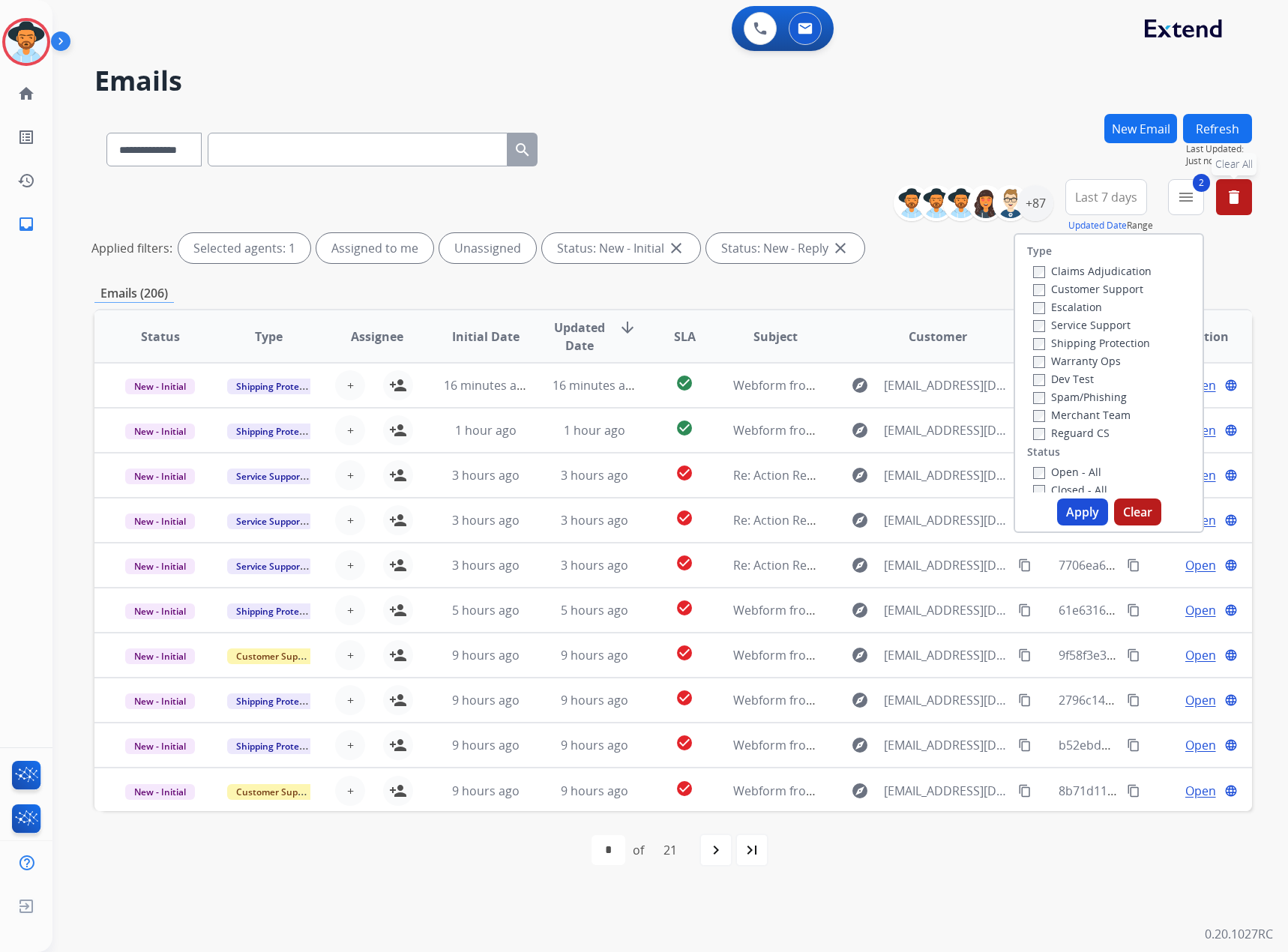
click at [1084, 272] on label "Claims Adjudication" at bounding box center [1093, 271] width 119 height 14
click at [1082, 319] on label "Service Support" at bounding box center [1082, 325] width 97 height 14
click at [1067, 516] on button "Apply" at bounding box center [1082, 512] width 51 height 27
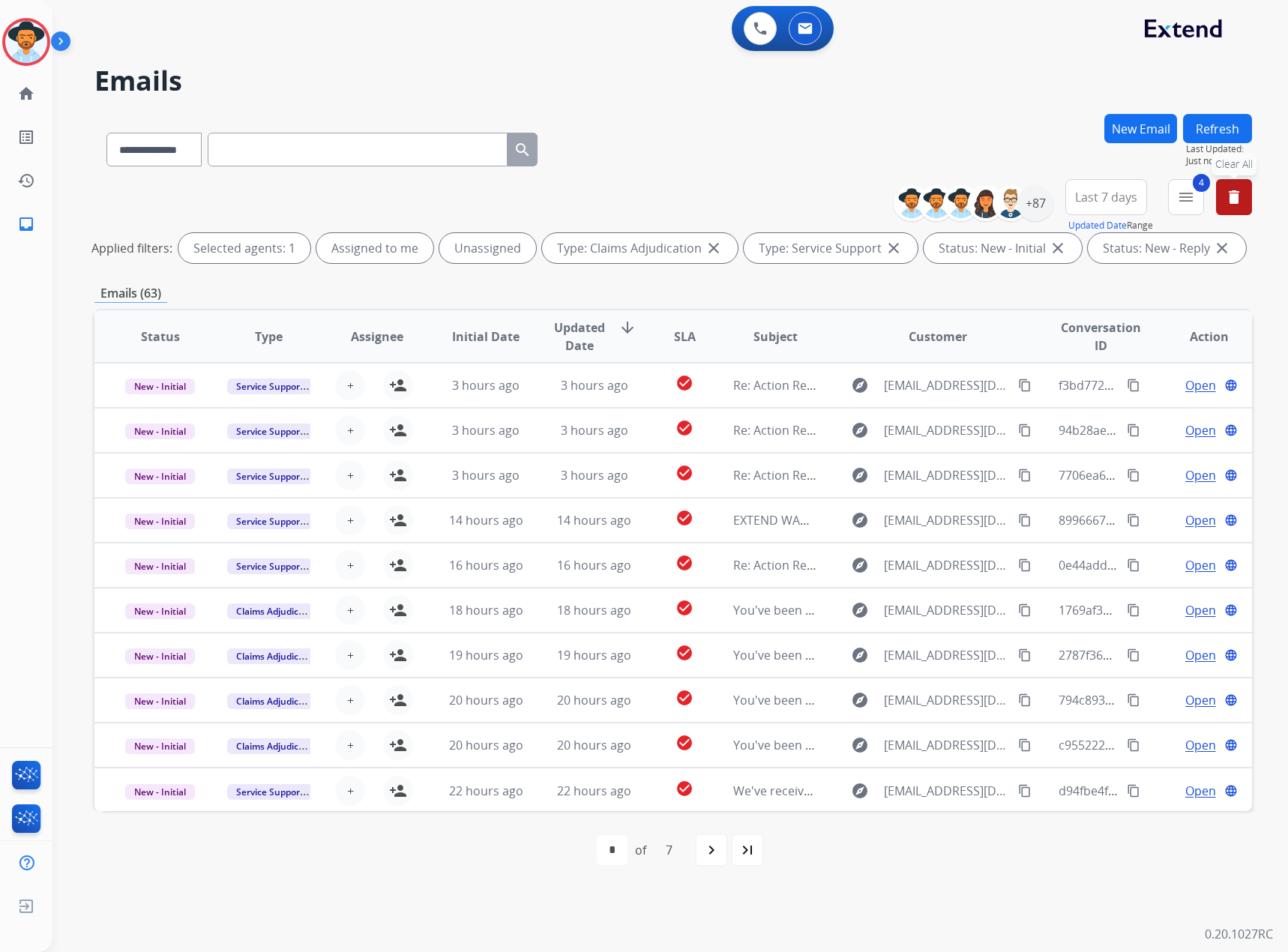
click at [712, 858] on mat-icon "navigate_next" at bounding box center [712, 850] width 18 height 18
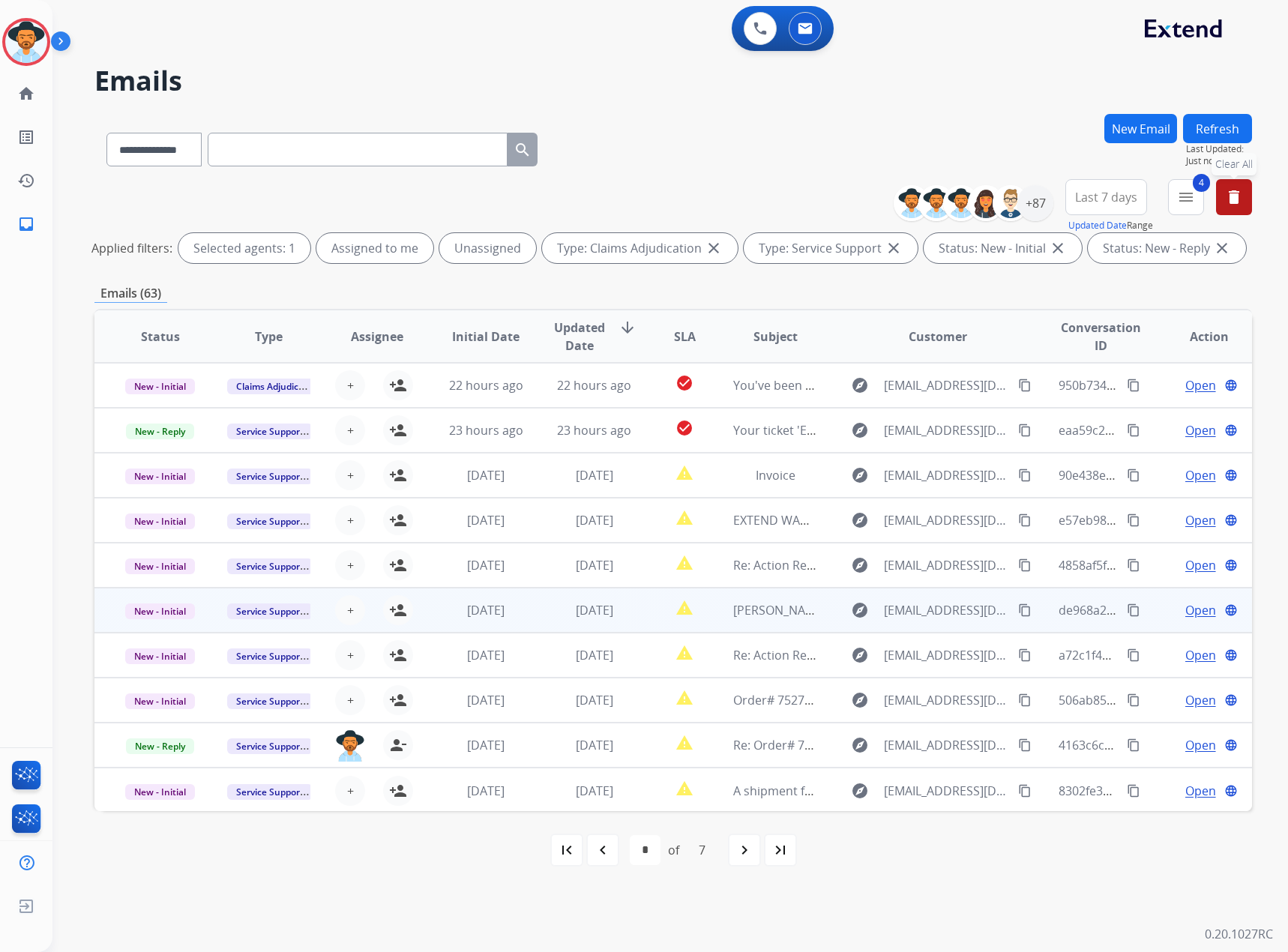
click at [1193, 610] on span "Open" at bounding box center [1201, 611] width 30 height 18
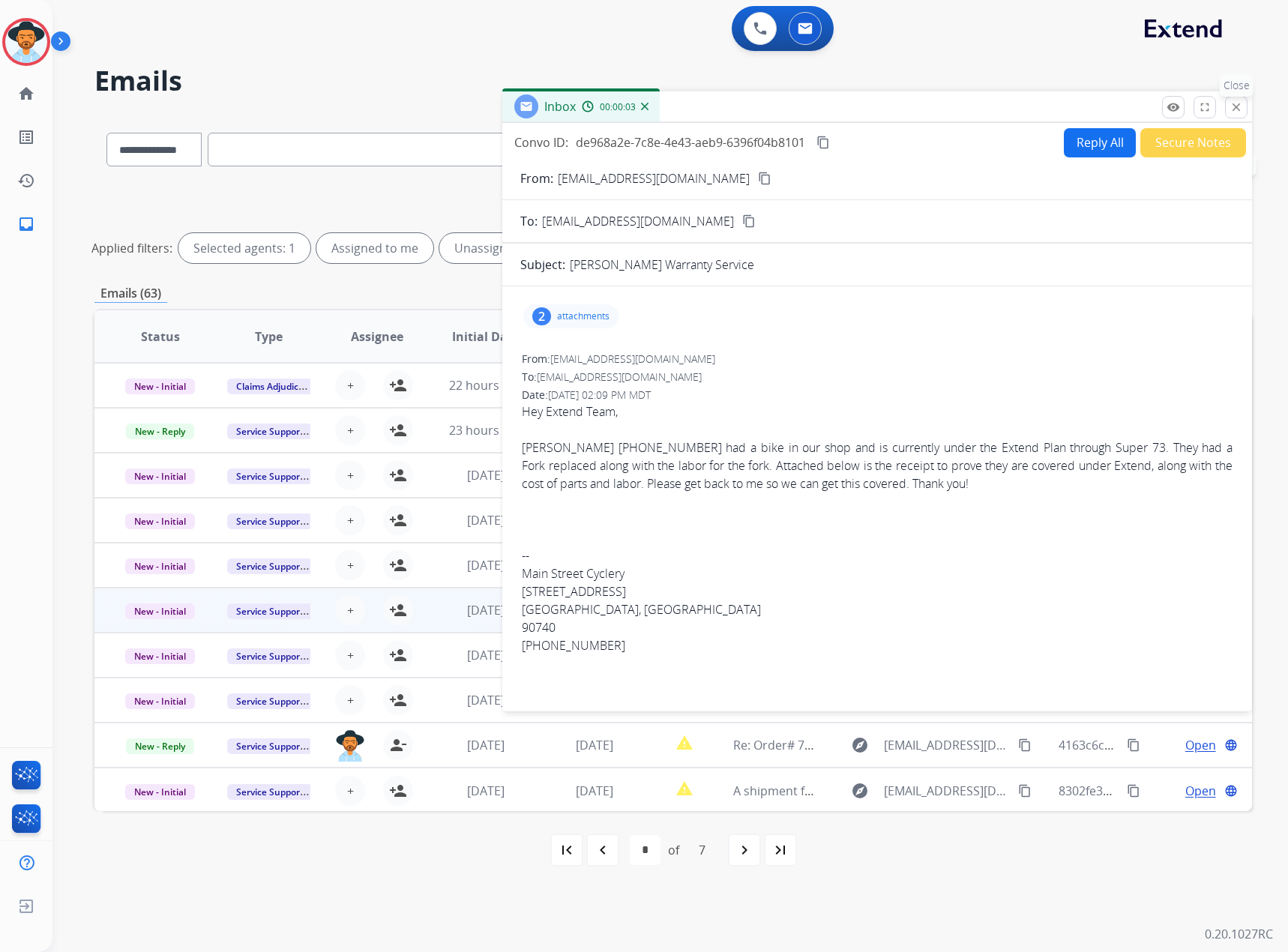
click at [1238, 111] on mat-icon "close" at bounding box center [1236, 107] width 14 height 14
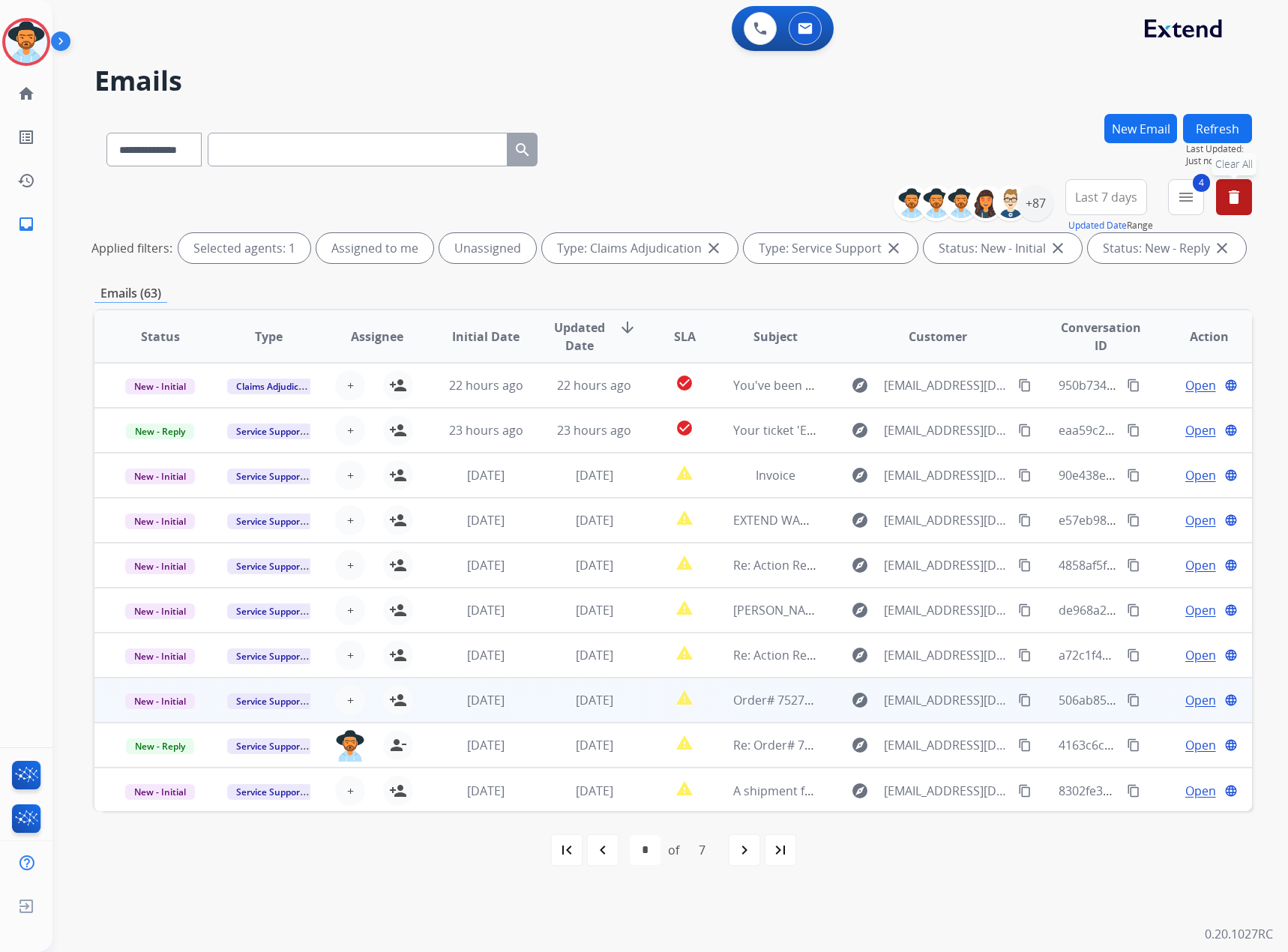
click at [1195, 697] on span "Open" at bounding box center [1201, 700] width 30 height 18
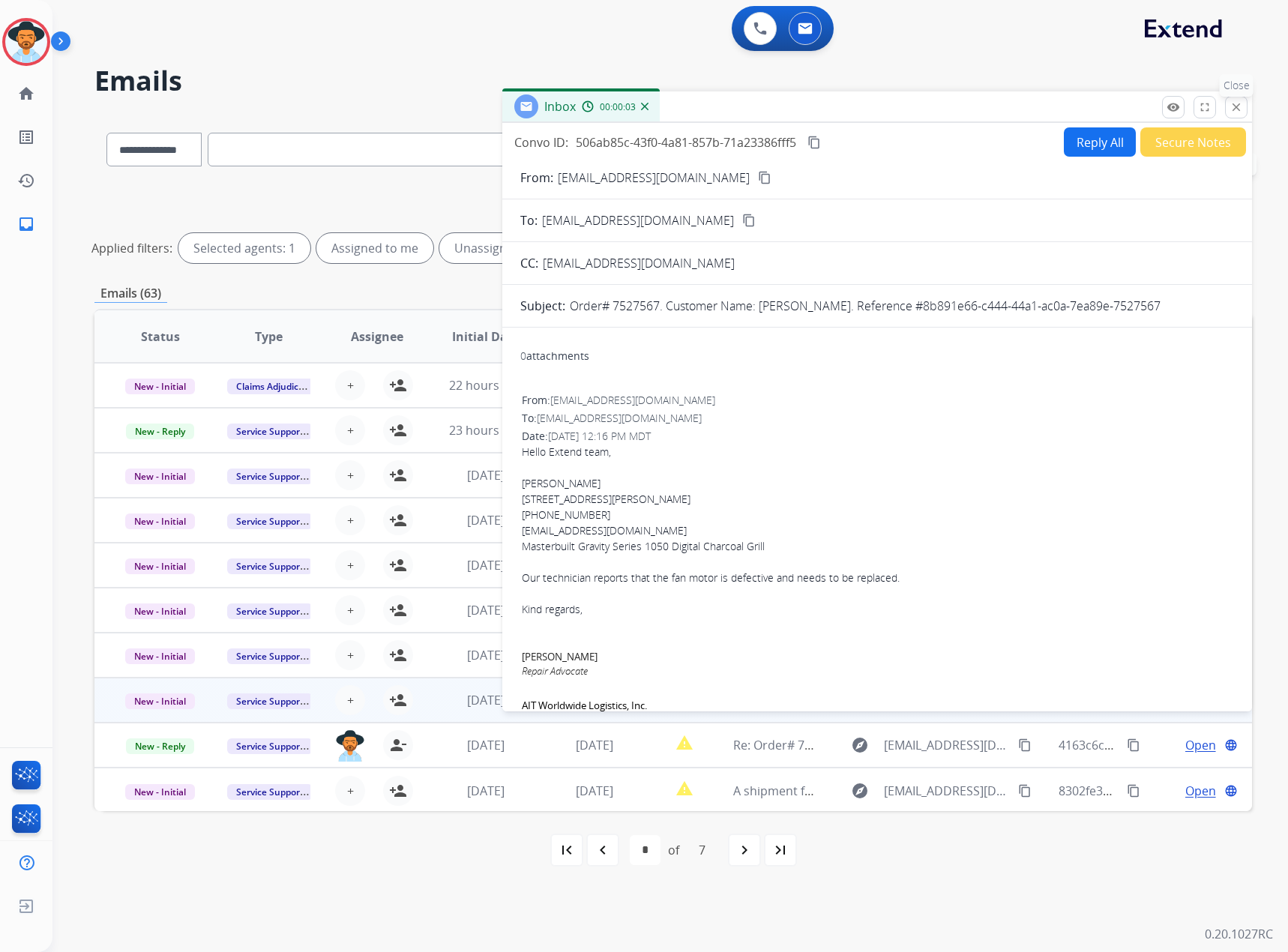
click at [1229, 113] on mat-icon "close" at bounding box center [1236, 107] width 14 height 14
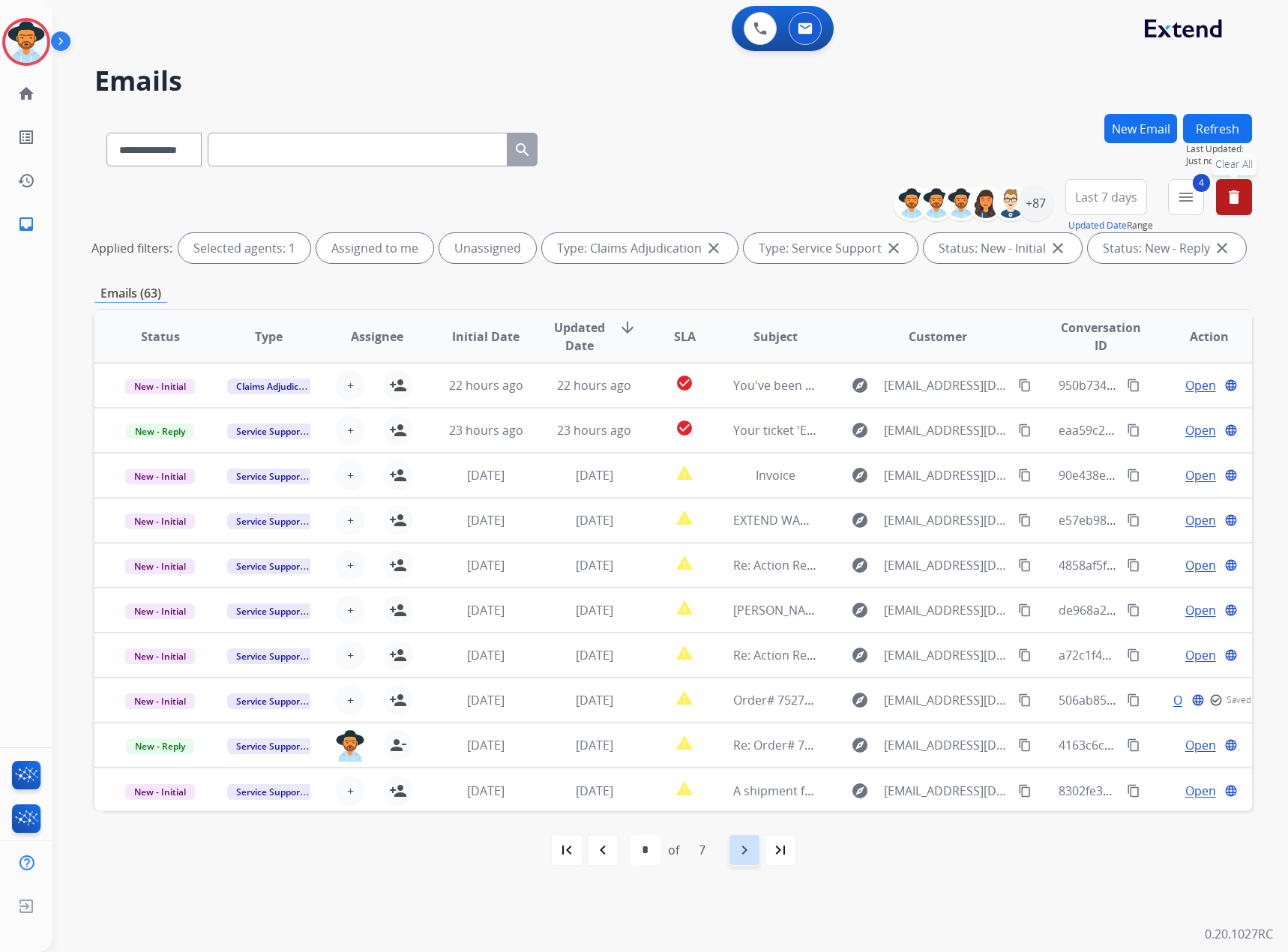
click at [744, 858] on mat-icon "navigate_next" at bounding box center [744, 850] width 18 height 18
click at [744, 852] on mat-icon "navigate_next" at bounding box center [744, 850] width 18 height 18
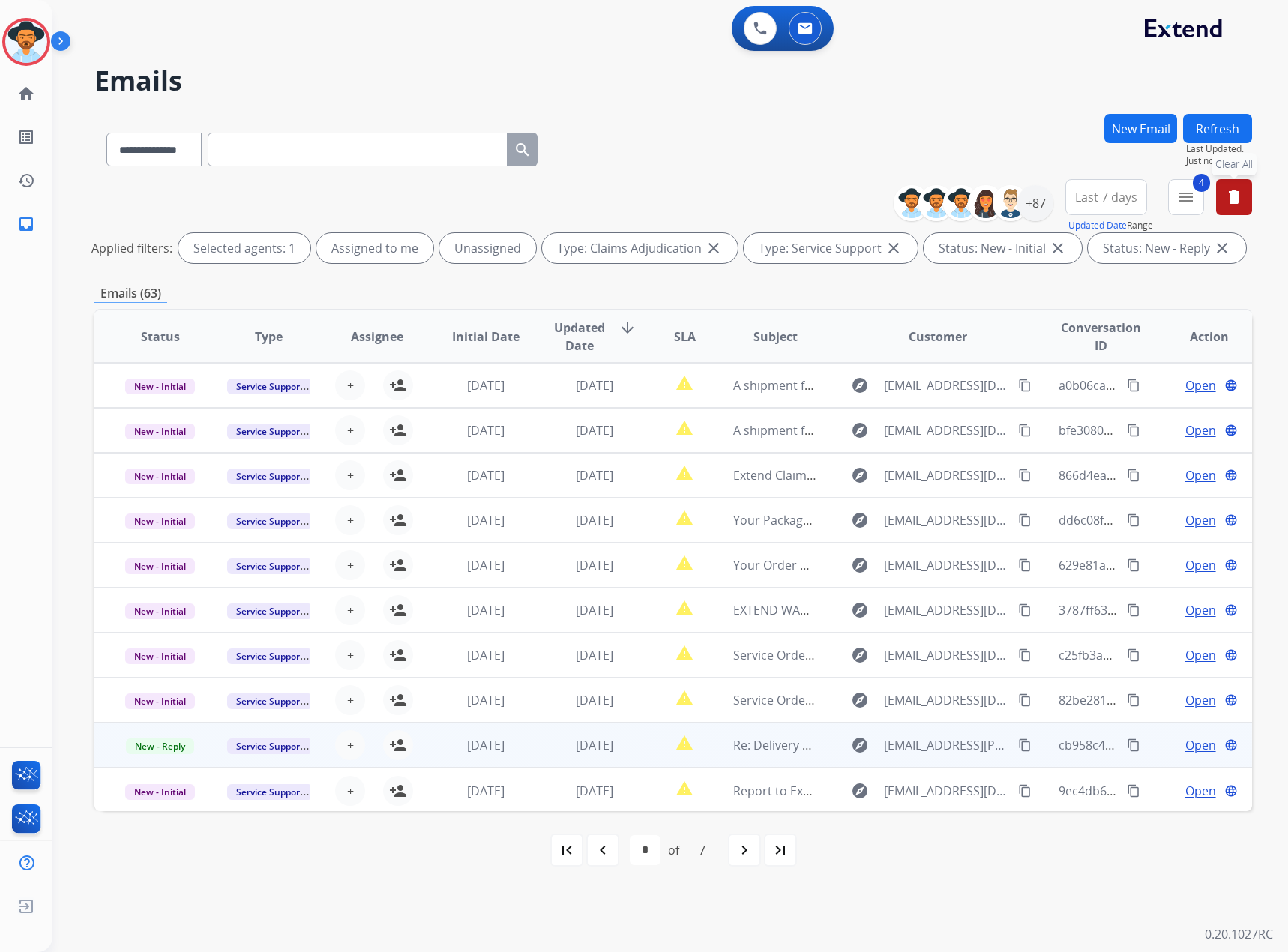
click at [1197, 741] on span "Open" at bounding box center [1201, 745] width 30 height 18
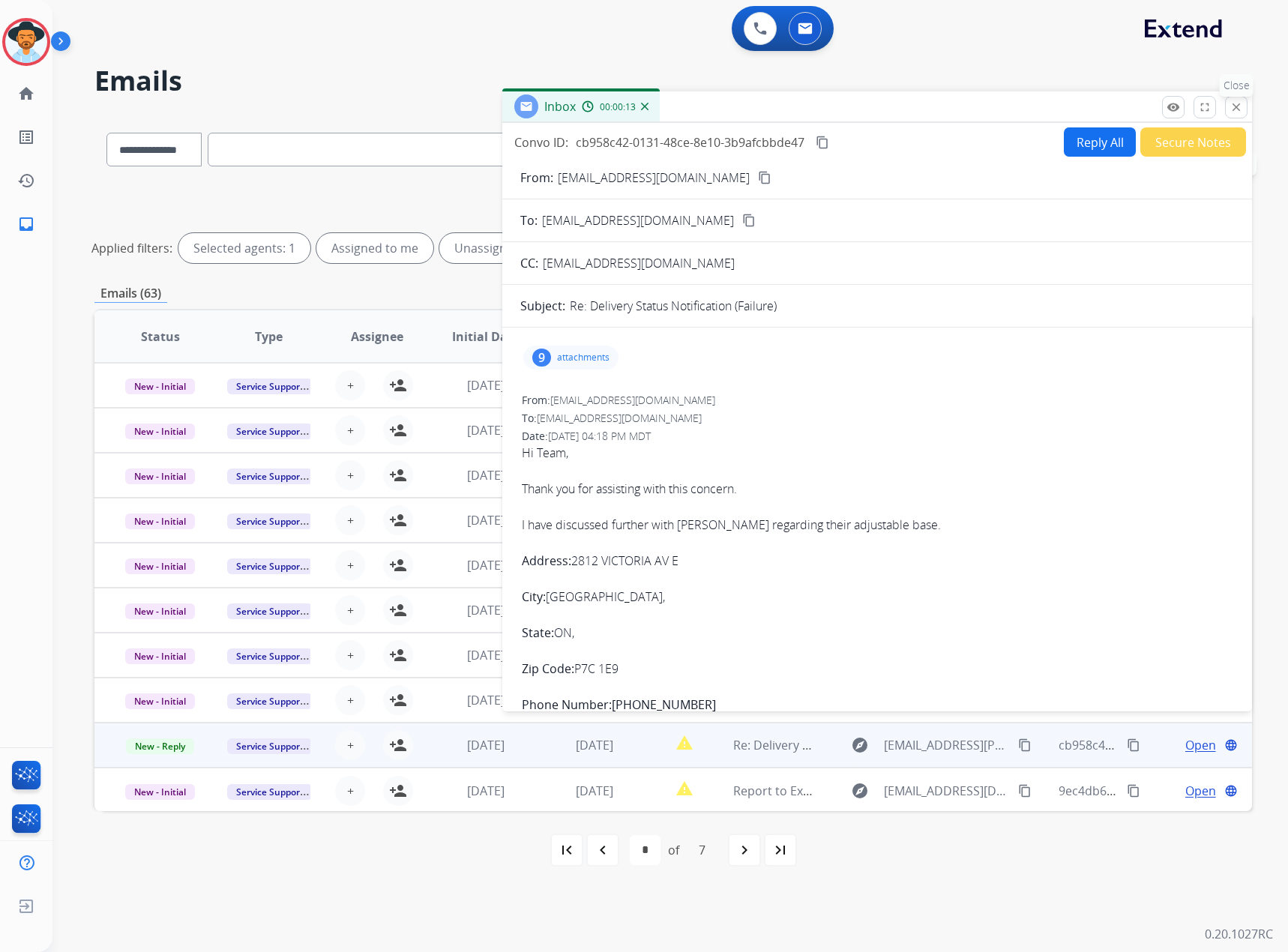
click at [1227, 111] on button "close Close" at bounding box center [1236, 107] width 23 height 23
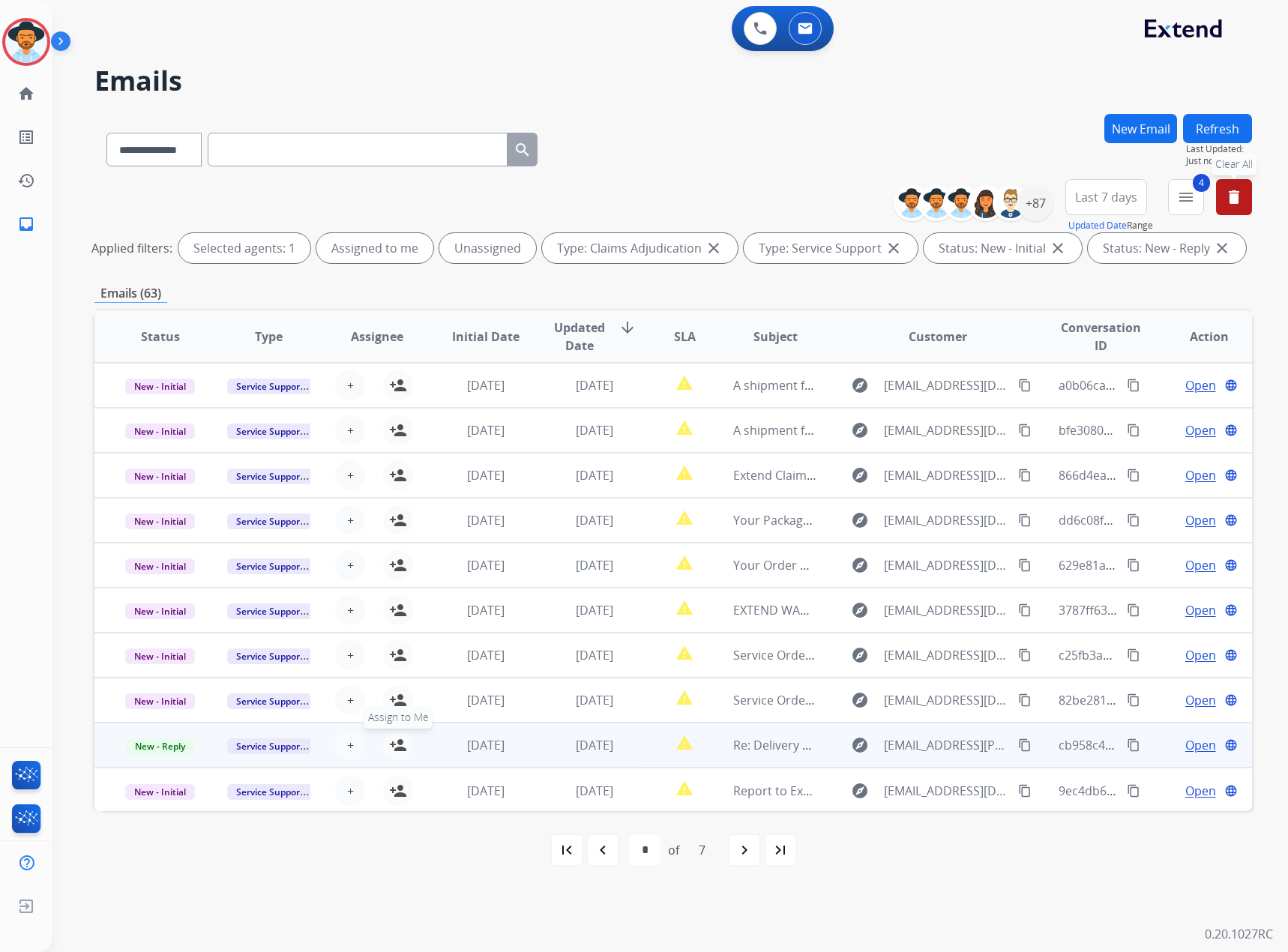
click at [397, 754] on mat-icon "person_add" at bounding box center [398, 745] width 18 height 18
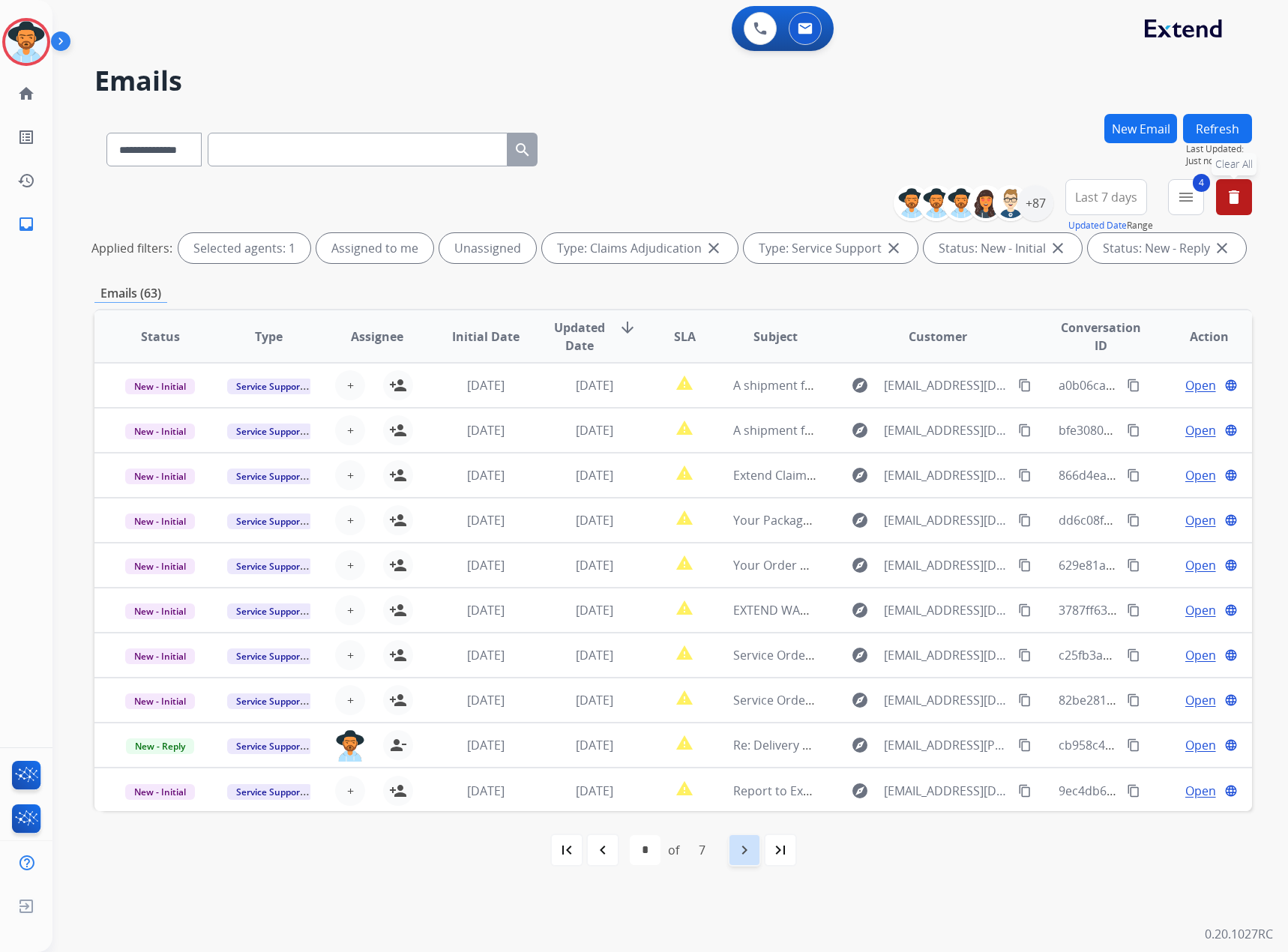
click at [740, 845] on mat-icon "navigate_next" at bounding box center [744, 850] width 18 height 18
select select "*"
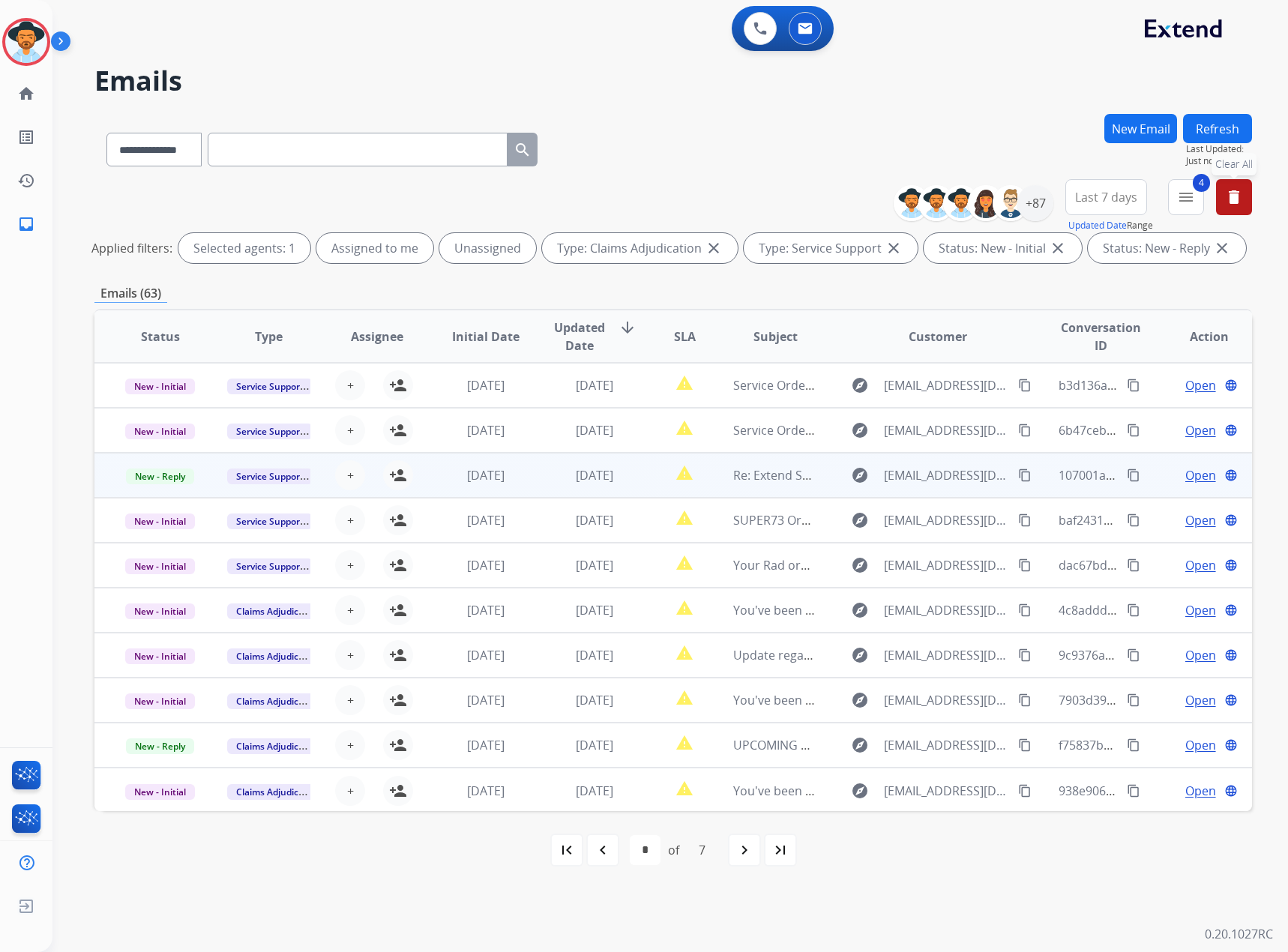
click at [1191, 474] on span "Open" at bounding box center [1201, 475] width 30 height 18
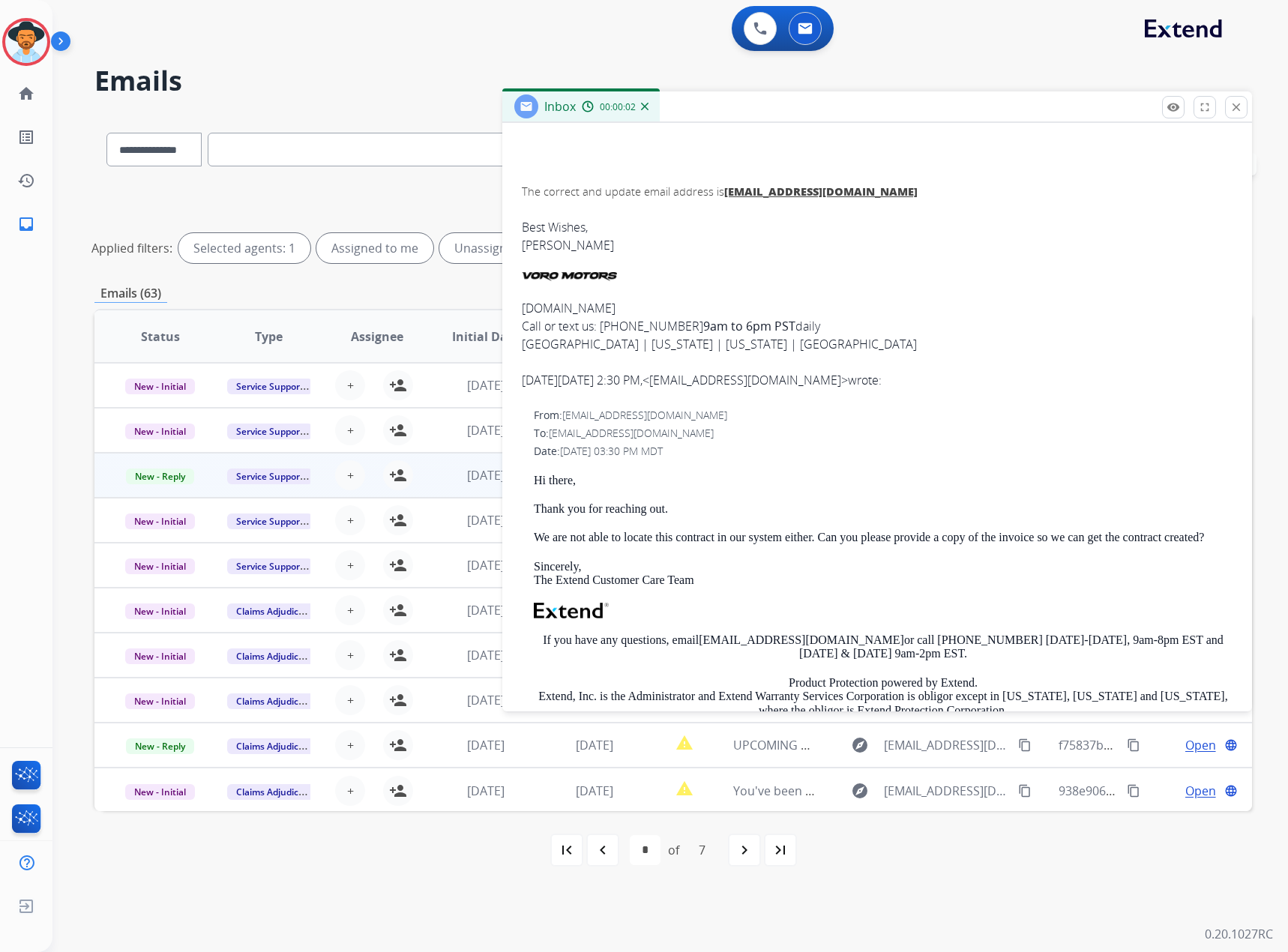
scroll to position [750, 0]
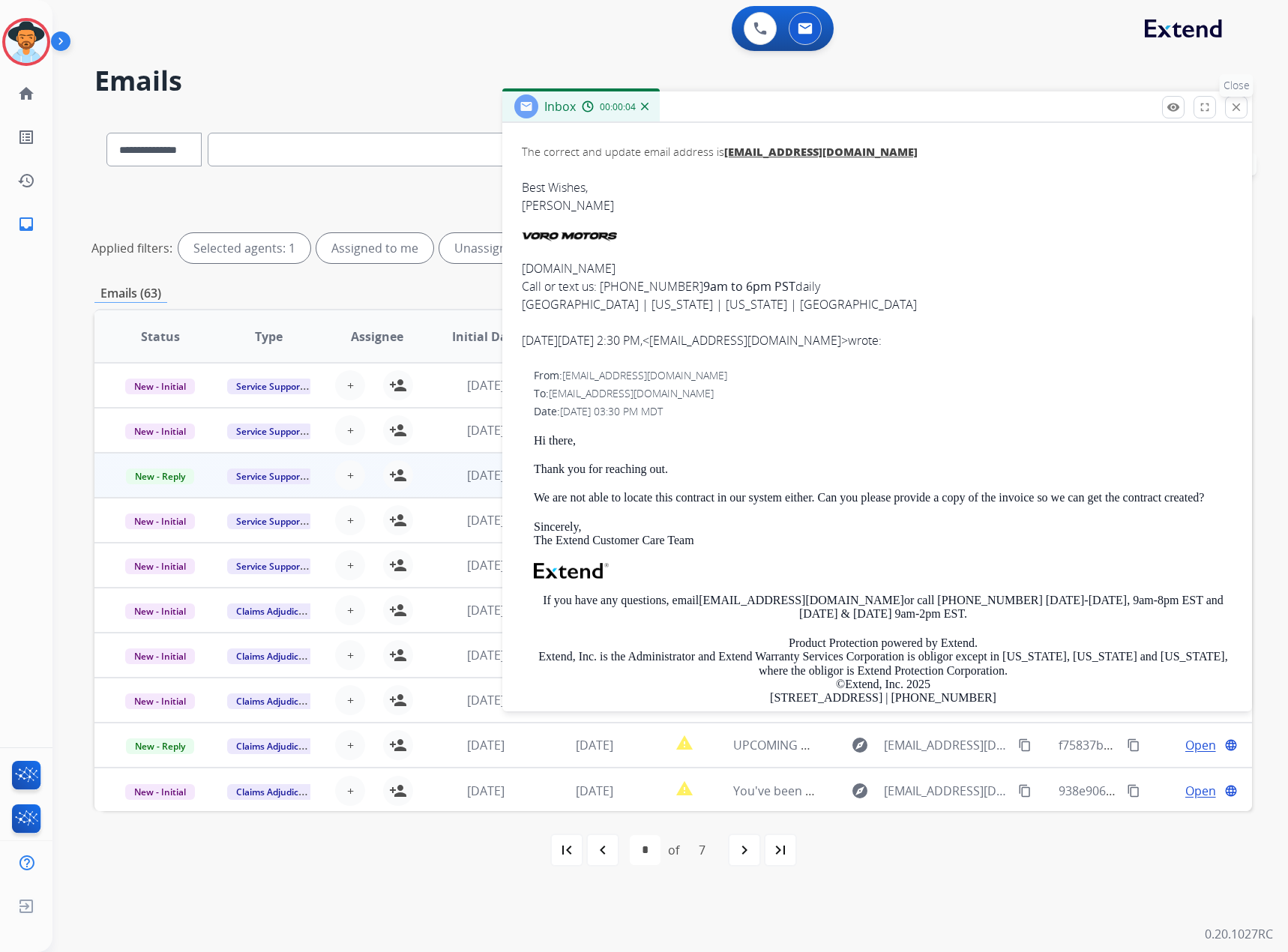
click at [1232, 113] on mat-icon "close" at bounding box center [1236, 107] width 14 height 14
